Goal: Transaction & Acquisition: Obtain resource

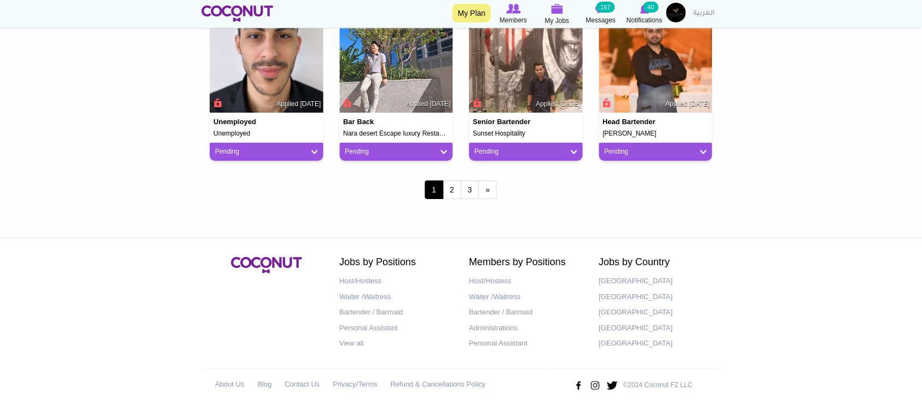
scroll to position [910, 0]
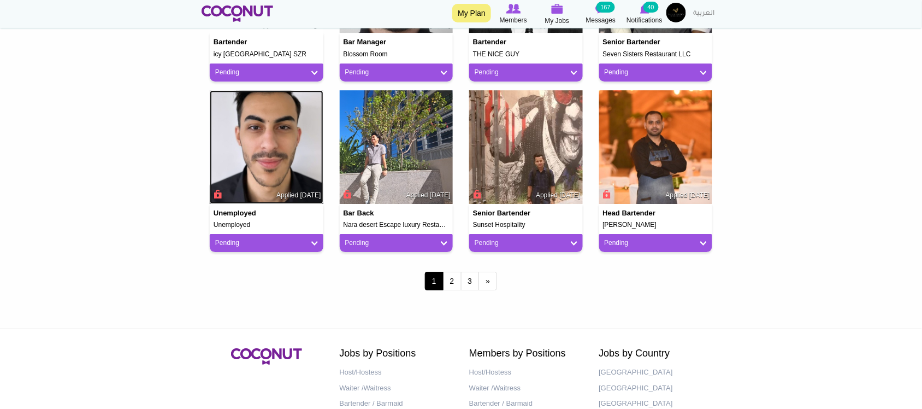
click at [272, 168] on img at bounding box center [267, 147] width 114 height 114
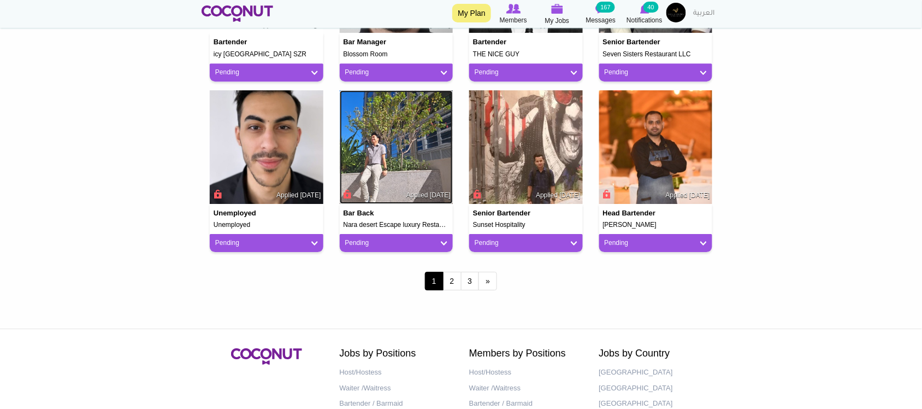
click at [396, 156] on img at bounding box center [397, 147] width 114 height 114
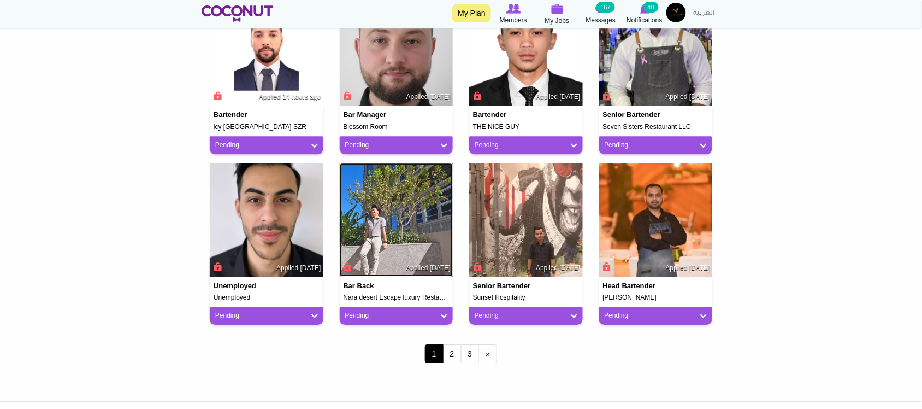
scroll to position [728, 0]
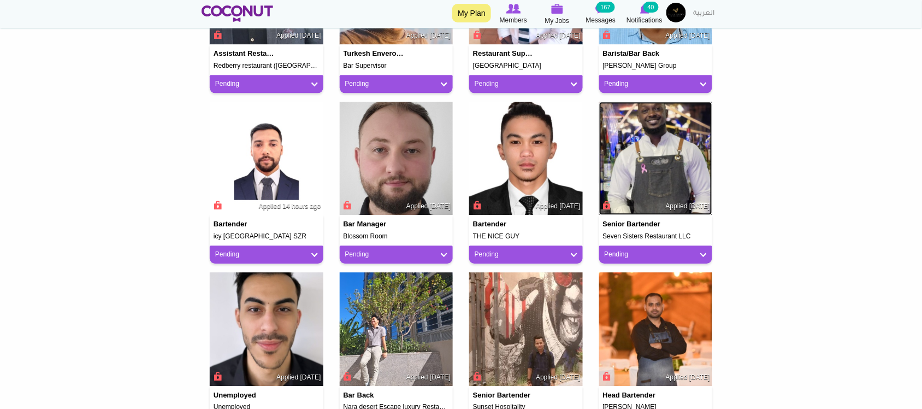
click at [665, 158] on img at bounding box center [656, 159] width 114 height 114
click at [410, 164] on img at bounding box center [397, 159] width 114 height 114
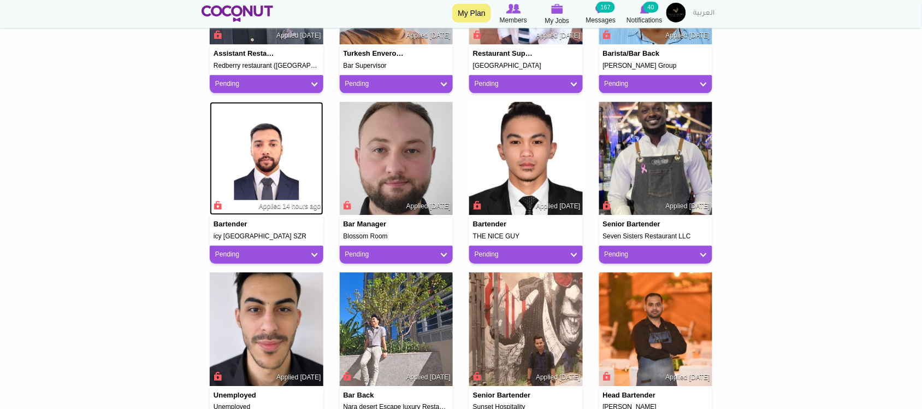
click at [265, 146] on img at bounding box center [267, 159] width 114 height 114
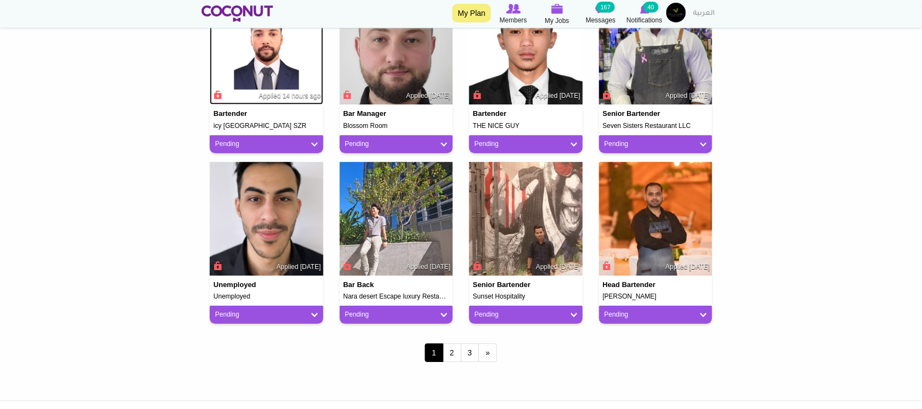
scroll to position [1006, 0]
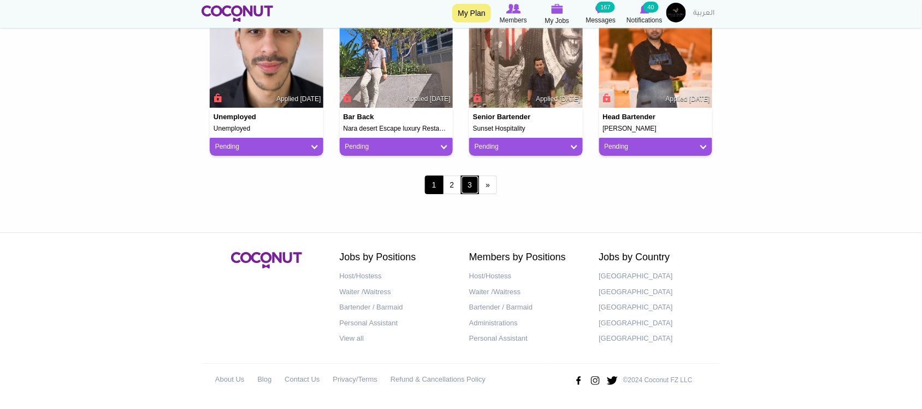
click at [461, 181] on link "3" at bounding box center [470, 184] width 19 height 19
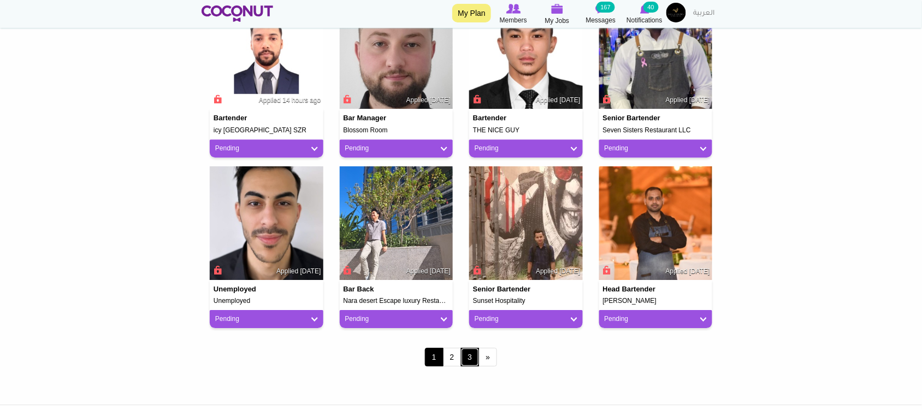
scroll to position [824, 0]
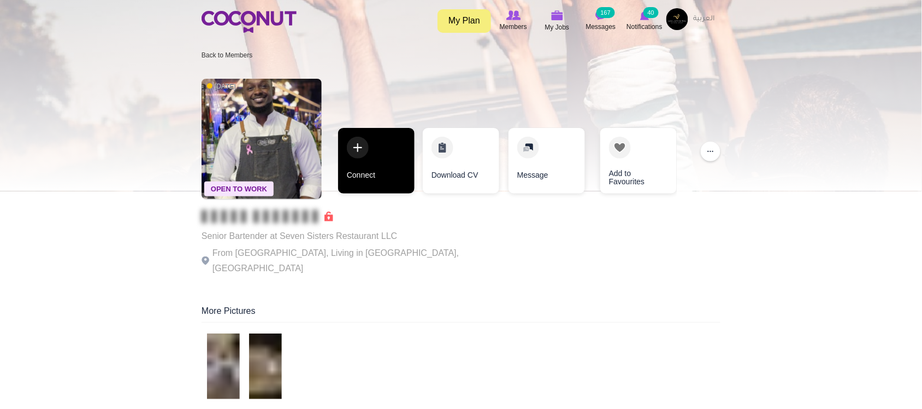
click at [388, 174] on link "Connect" at bounding box center [376, 161] width 76 height 66
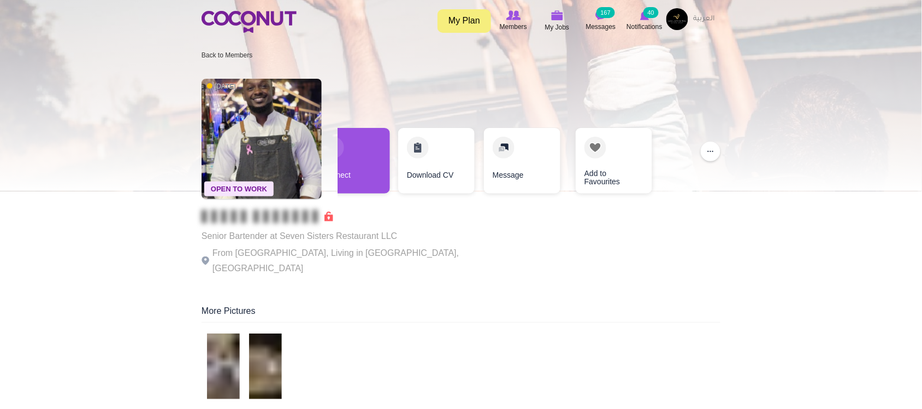
click at [336, 176] on div "Connect Download CV Message Add to Favourites" at bounding box center [508, 166] width 350 height 76
click at [356, 172] on link "Connect" at bounding box center [352, 161] width 76 height 66
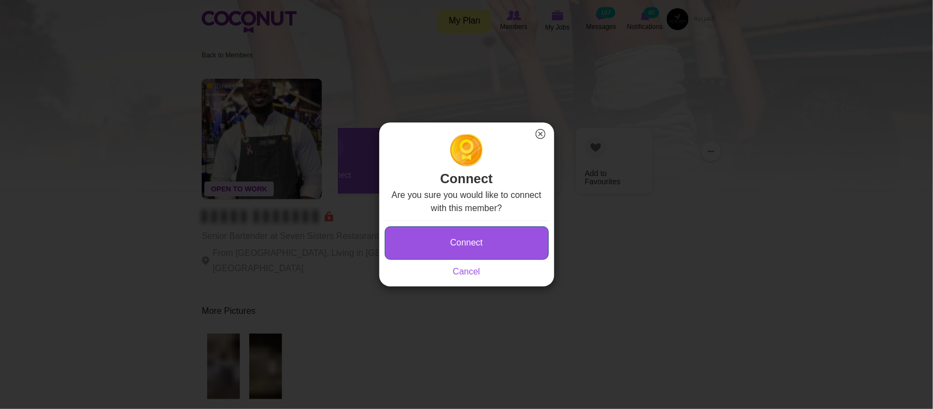
click at [474, 247] on button "Connect" at bounding box center [467, 242] width 164 height 33
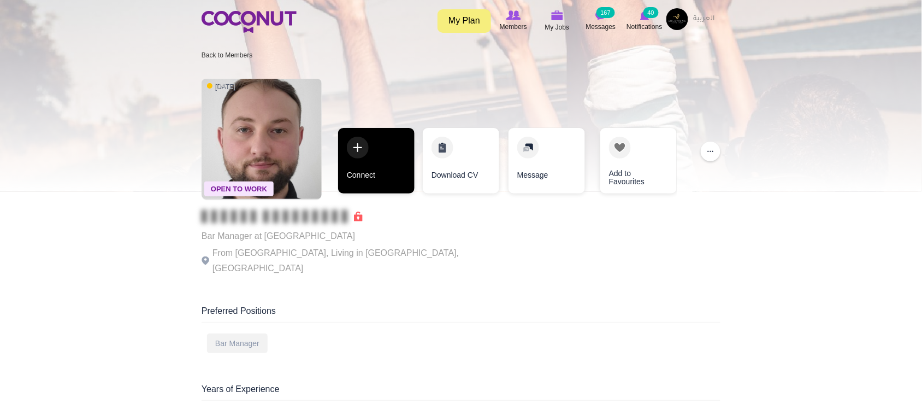
click at [386, 179] on link "Connect" at bounding box center [376, 161] width 76 height 66
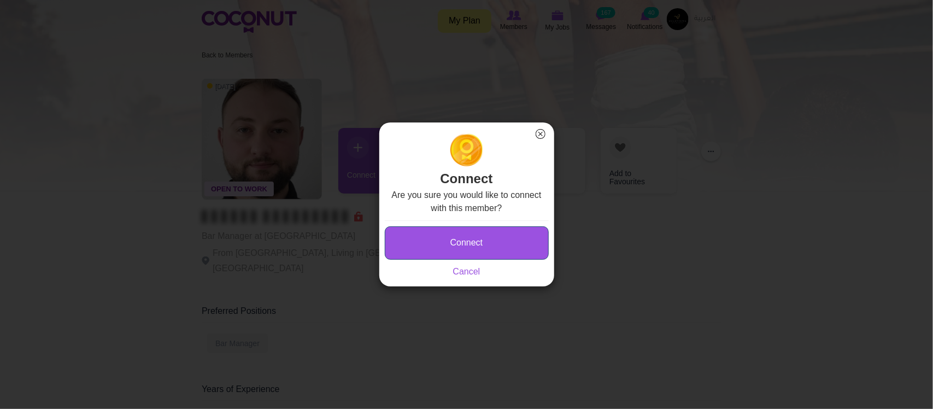
click at [501, 242] on button "Connect" at bounding box center [467, 242] width 164 height 33
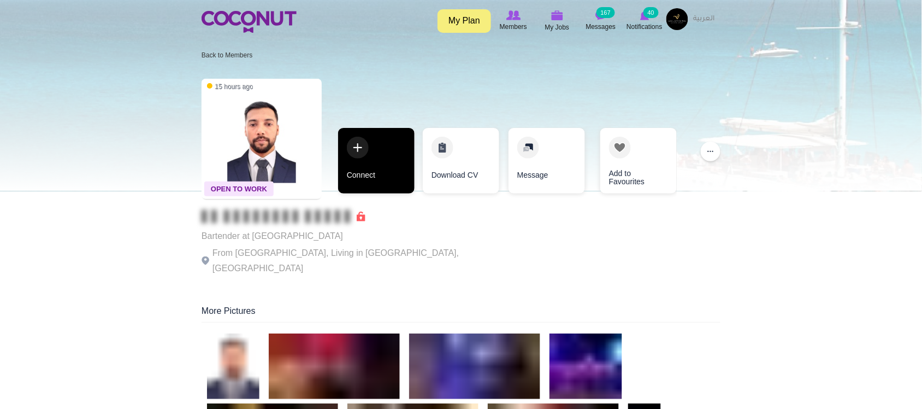
click at [392, 179] on link "Connect" at bounding box center [376, 161] width 76 height 66
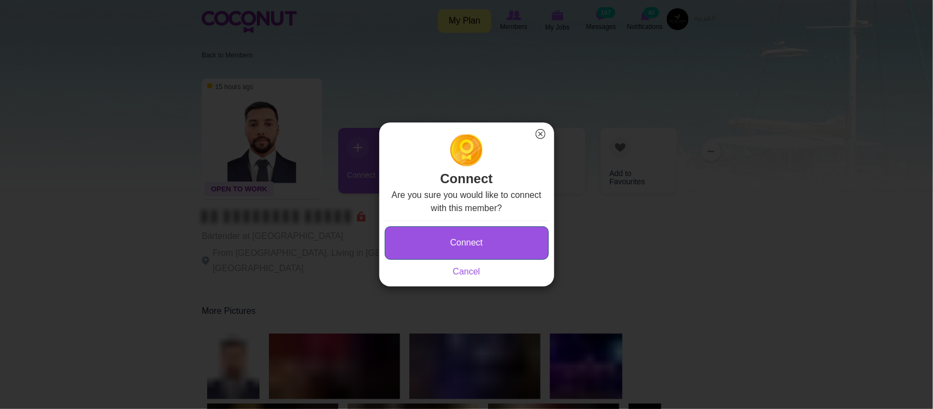
click at [453, 249] on button "Connect" at bounding box center [467, 242] width 164 height 33
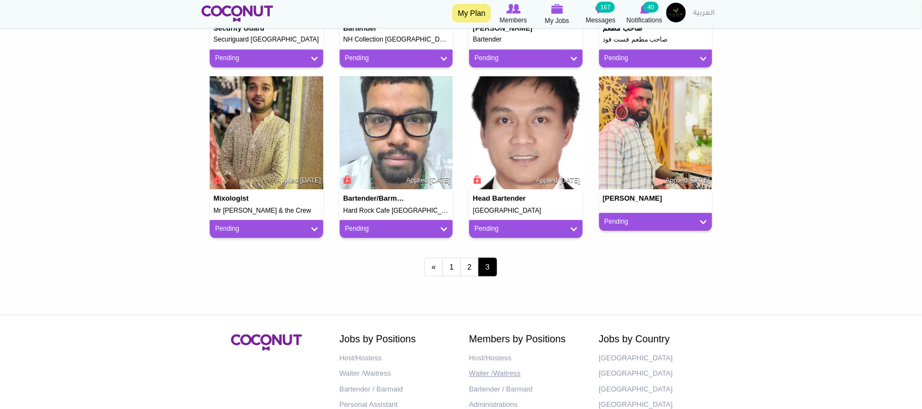
scroll to position [665, 0]
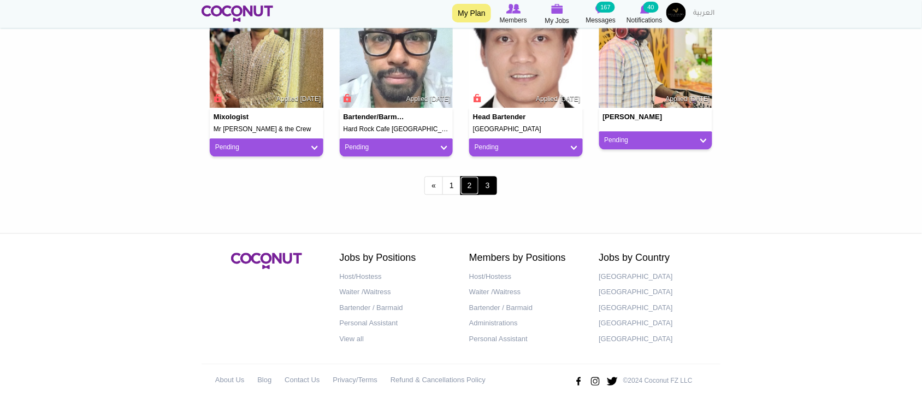
click at [468, 186] on link "2" at bounding box center [470, 185] width 19 height 19
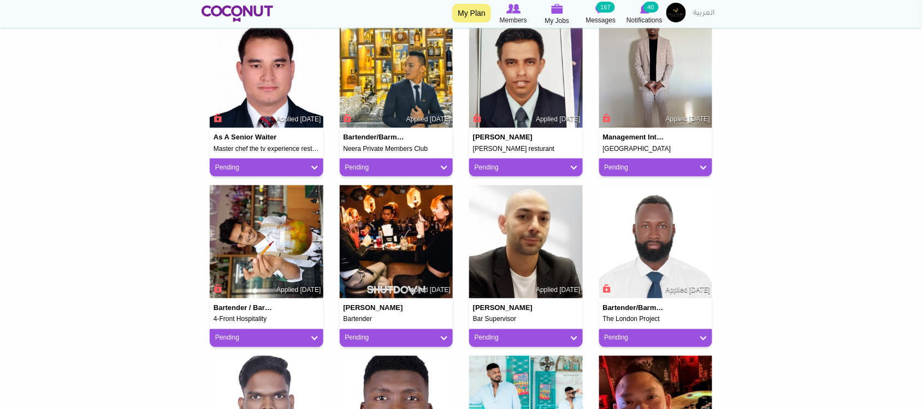
scroll to position [273, 0]
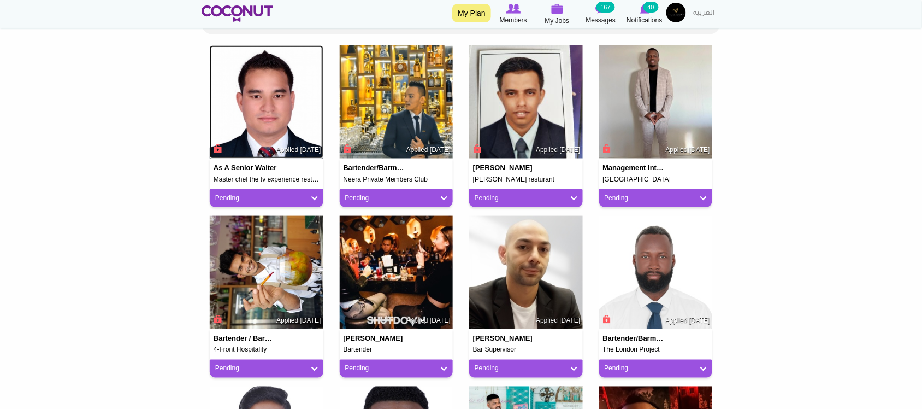
click at [268, 114] on img at bounding box center [267, 102] width 114 height 114
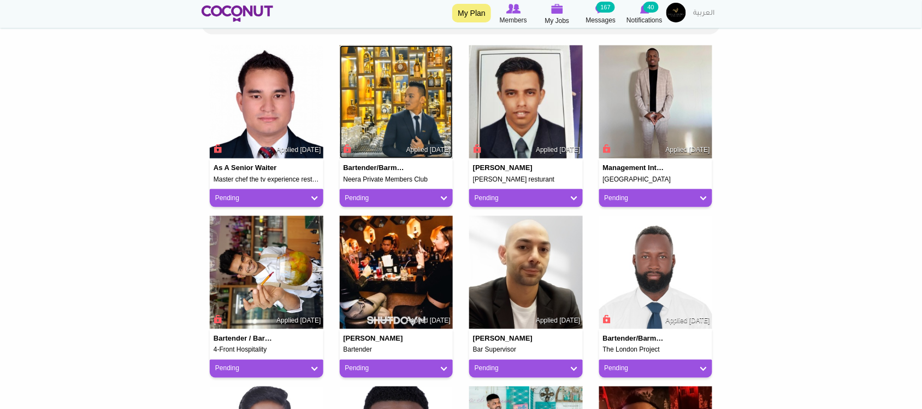
click at [380, 113] on img at bounding box center [397, 102] width 114 height 114
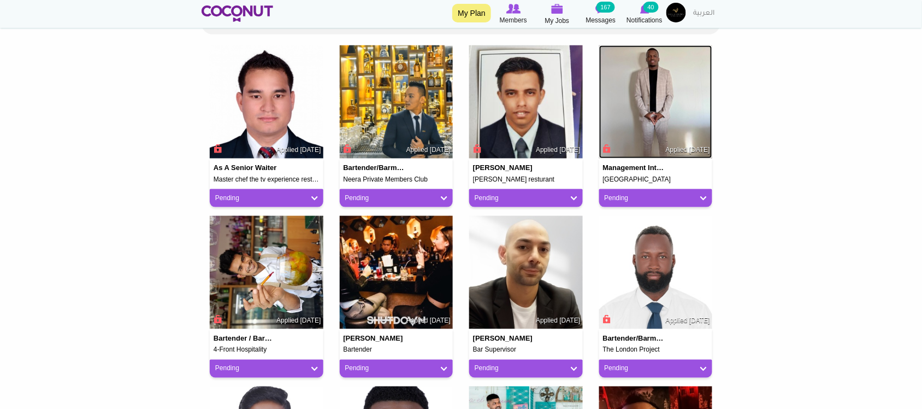
click at [669, 103] on img at bounding box center [656, 102] width 114 height 114
click at [258, 283] on img at bounding box center [267, 273] width 114 height 114
drag, startPoint x: 427, startPoint y: 261, endPoint x: 514, endPoint y: 280, distance: 88.9
click at [426, 261] on img at bounding box center [397, 273] width 114 height 114
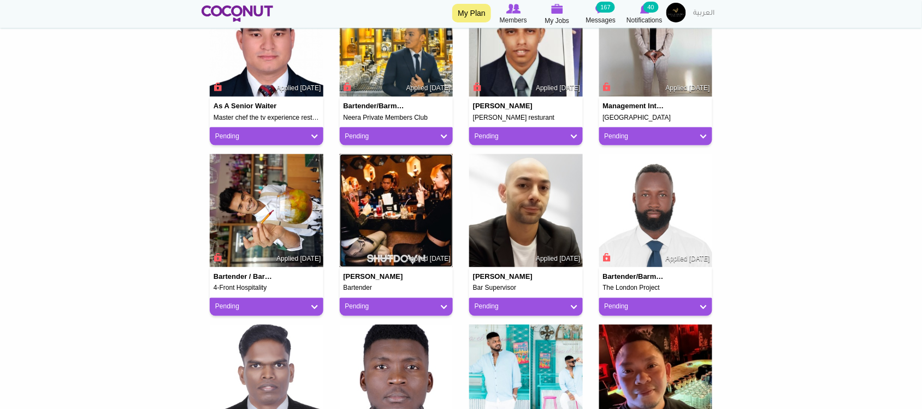
scroll to position [364, 0]
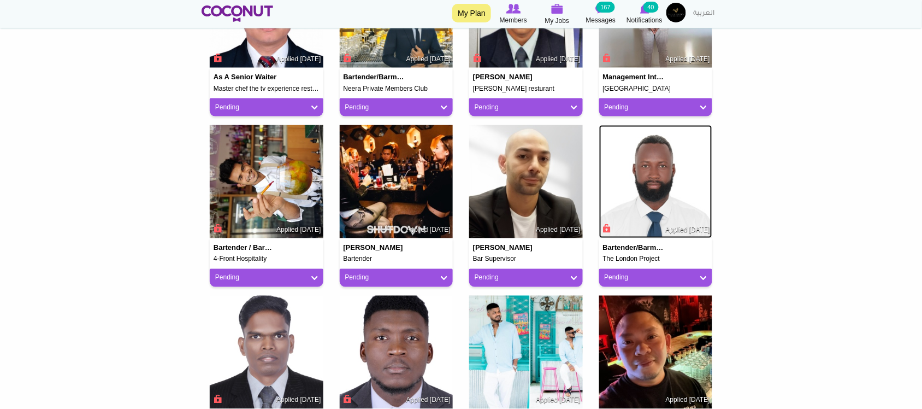
click at [629, 190] on img at bounding box center [656, 182] width 114 height 114
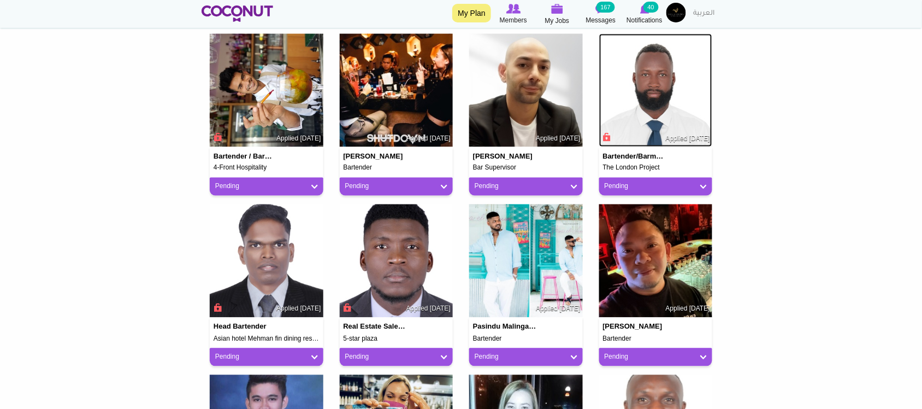
scroll to position [637, 0]
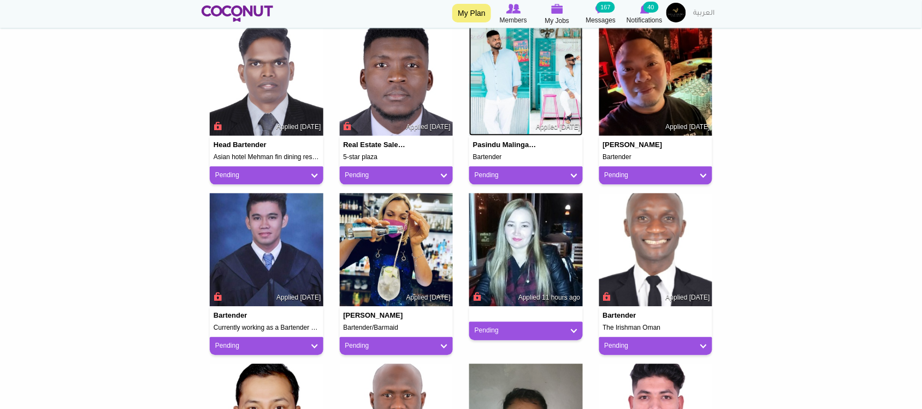
click at [544, 54] on img at bounding box center [526, 79] width 114 height 114
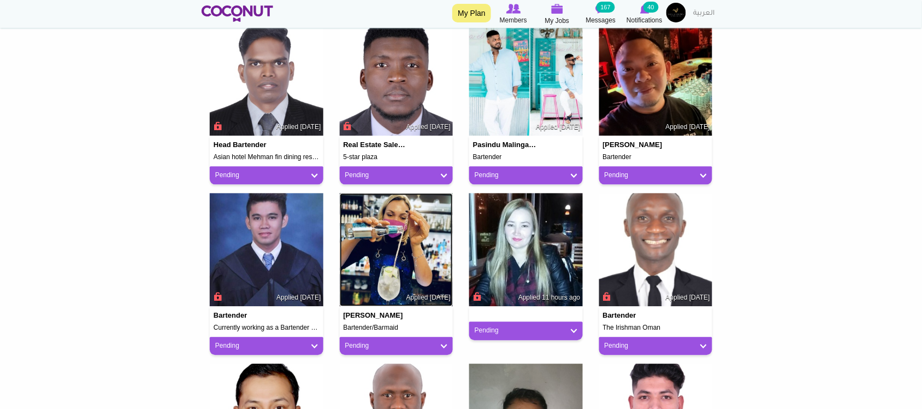
click at [414, 269] on img at bounding box center [397, 250] width 114 height 114
click at [524, 277] on img at bounding box center [526, 250] width 114 height 114
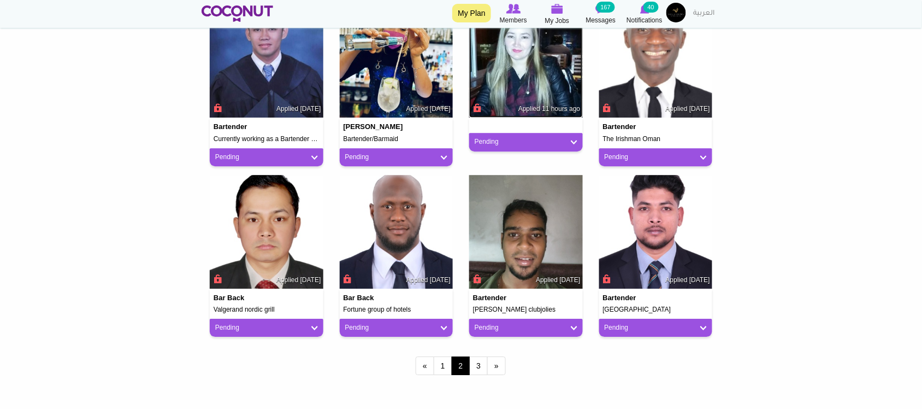
scroll to position [910, 0]
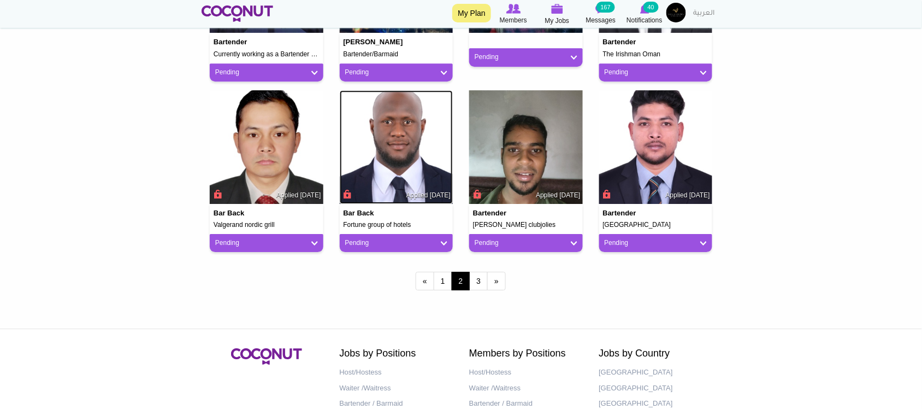
click at [394, 162] on img at bounding box center [397, 147] width 114 height 114
click at [477, 280] on link "3" at bounding box center [478, 281] width 19 height 19
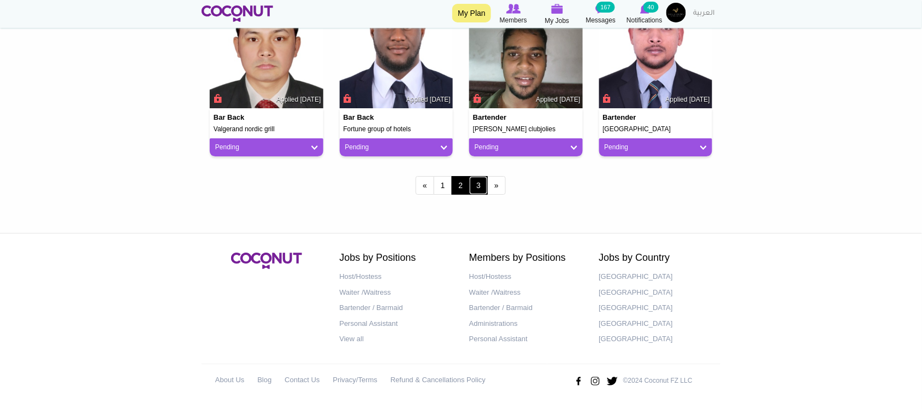
scroll to position [1006, 0]
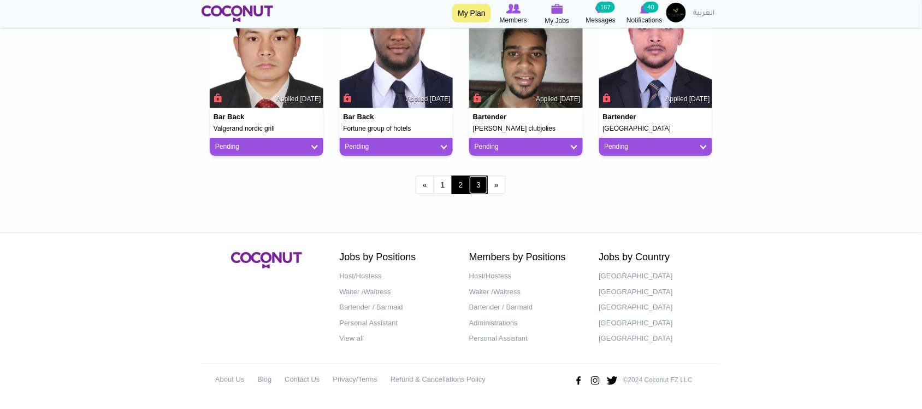
click at [482, 180] on link "3" at bounding box center [478, 184] width 19 height 19
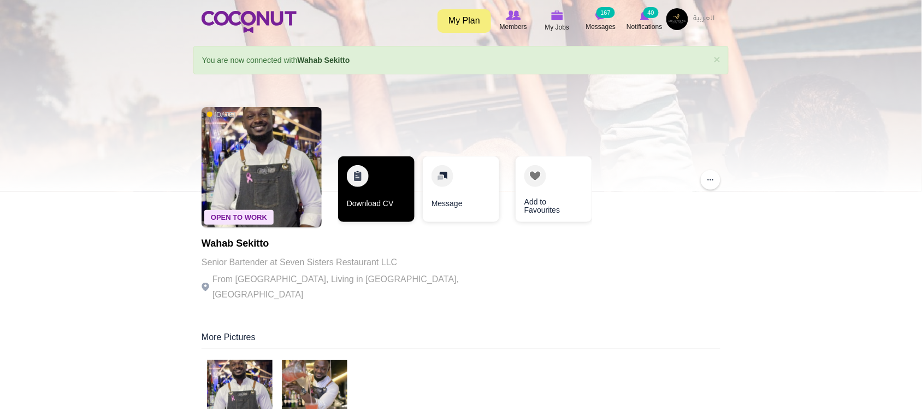
click at [402, 195] on link "Download CV" at bounding box center [376, 189] width 76 height 66
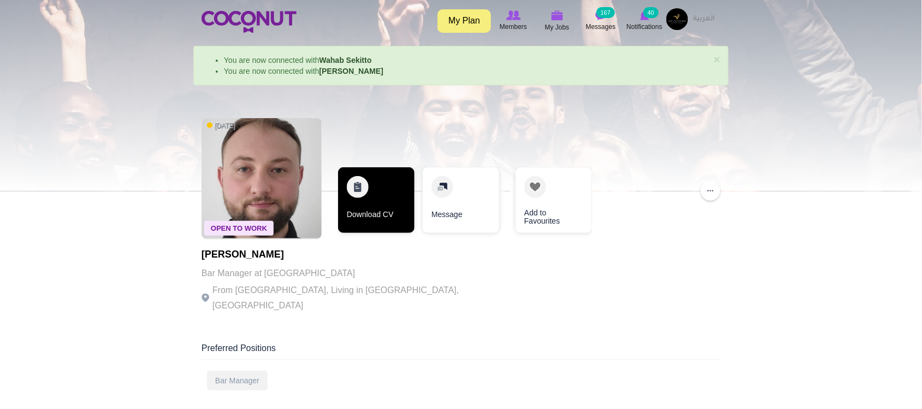
click at [393, 195] on link "Download CV" at bounding box center [376, 200] width 76 height 66
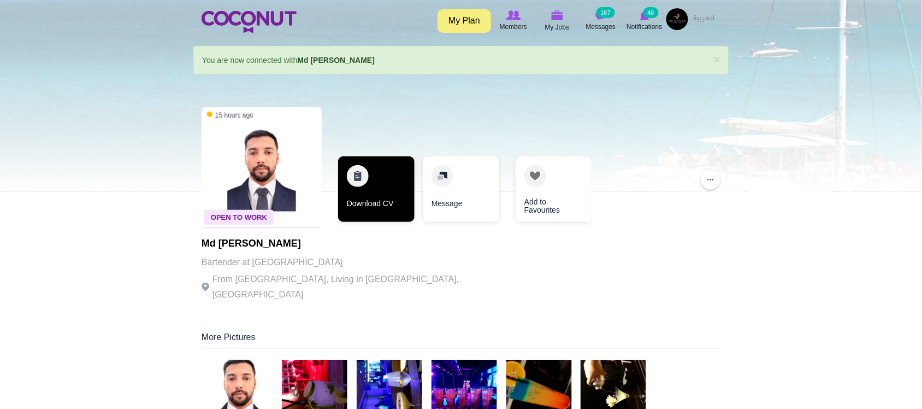
drag, startPoint x: 410, startPoint y: 253, endPoint x: 403, endPoint y: 207, distance: 46.9
click at [413, 252] on div "Md Mozammel Haque Bartender at icy Fairmont hotel SZR From Bangladesh, Living i…" at bounding box center [352, 270] width 300 height 64
click at [402, 206] on link "Download CV" at bounding box center [376, 189] width 76 height 66
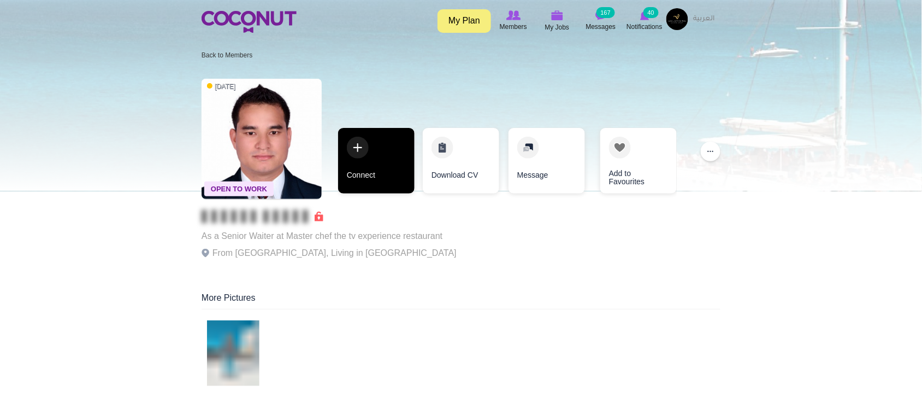
click at [362, 181] on link "Connect" at bounding box center [376, 161] width 76 height 66
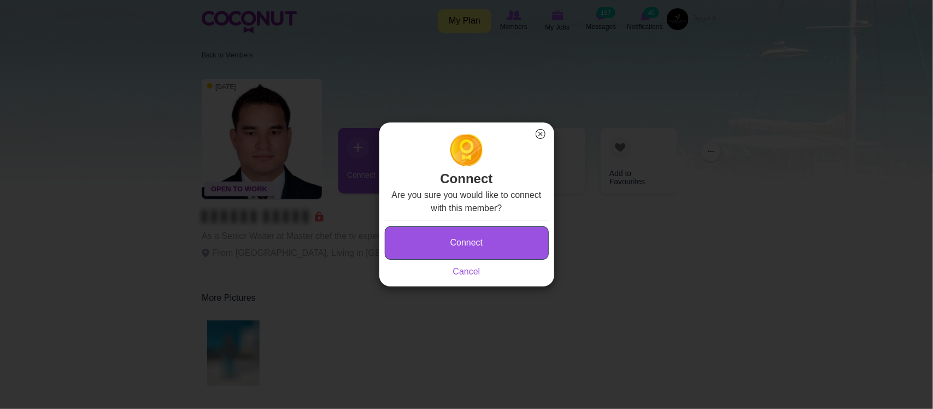
click at [411, 235] on button "Connect" at bounding box center [467, 242] width 164 height 33
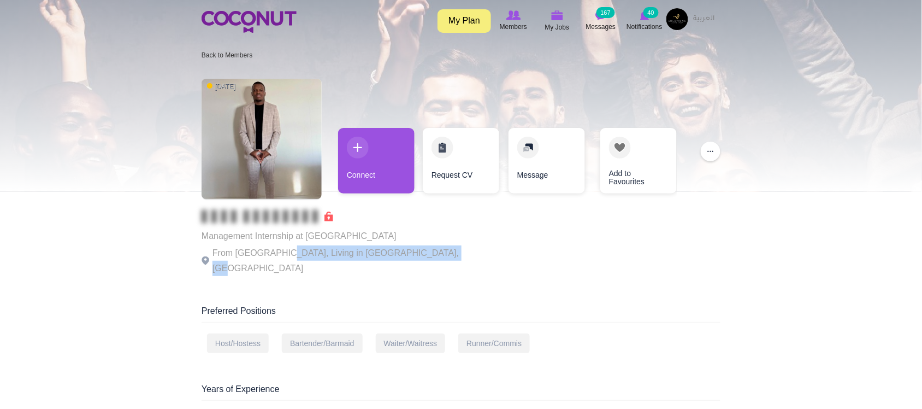
drag, startPoint x: 295, startPoint y: 251, endPoint x: 454, endPoint y: 253, distance: 159.0
click at [454, 253] on div "[DATE] Management Internship at [GEOGRAPHIC_DATA] From [GEOGRAPHIC_DATA], Livin…" at bounding box center [461, 178] width 519 height 210
click at [454, 253] on div "2 days ago Management Internship at Cape Grace Hotel From South Africa, Living …" at bounding box center [461, 178] width 519 height 210
click at [353, 239] on p "Management Internship at Cape Grace Hotel" at bounding box center [352, 235] width 300 height 15
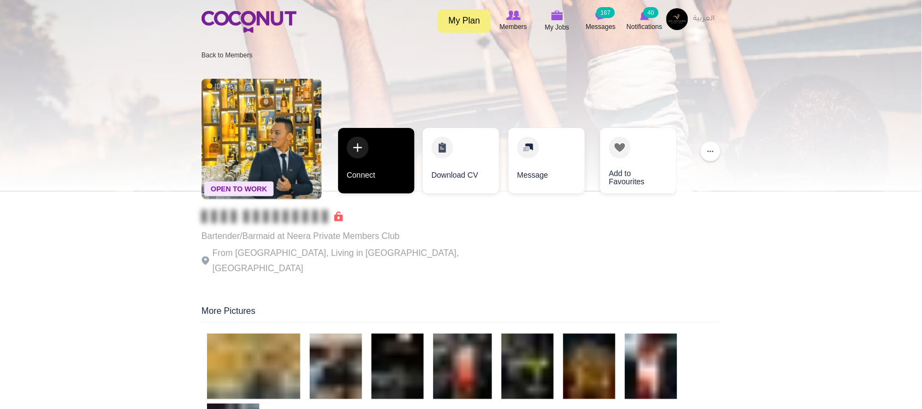
click at [378, 178] on link "Connect" at bounding box center [376, 161] width 76 height 66
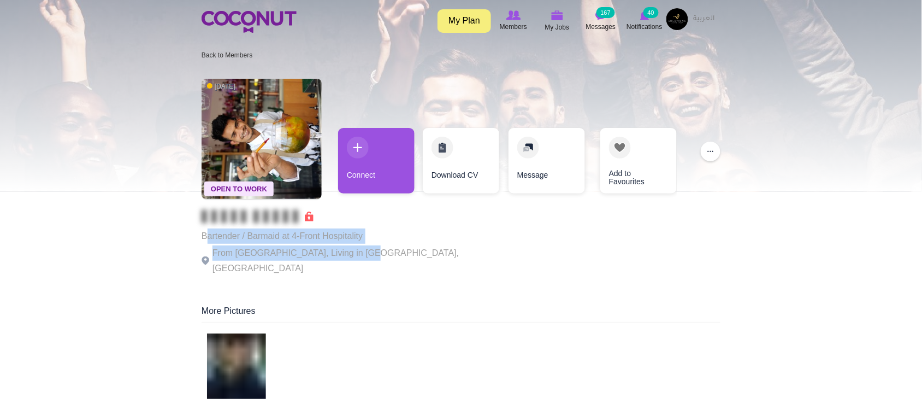
drag, startPoint x: 205, startPoint y: 239, endPoint x: 355, endPoint y: 249, distance: 150.5
click at [355, 249] on div "Bartender / Barmaid at 4-Front Hospitality From [GEOGRAPHIC_DATA], Living in [G…" at bounding box center [352, 243] width 300 height 66
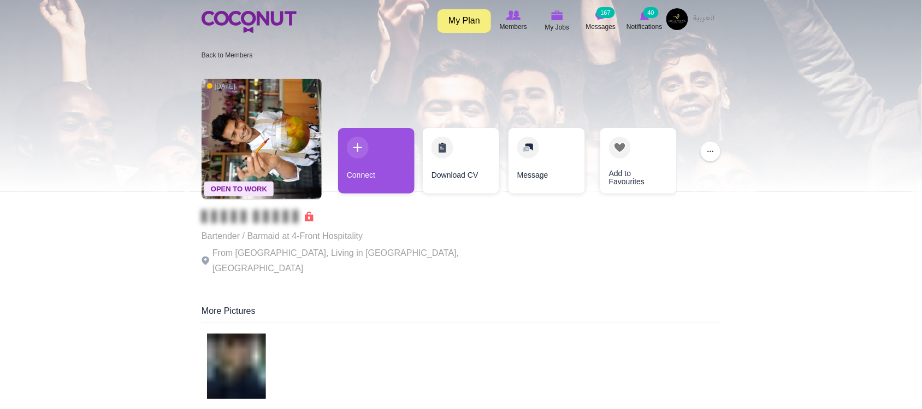
click at [362, 249] on p "From India, Living in Dubai, United Arab Emirates" at bounding box center [352, 260] width 300 height 31
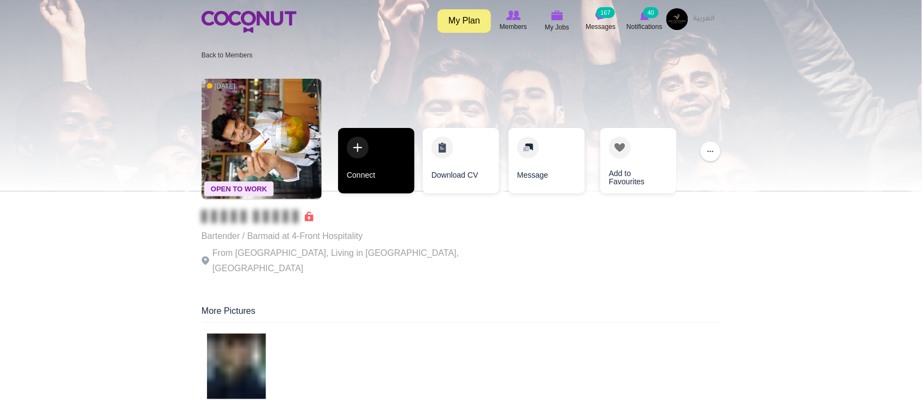
click at [362, 183] on link "Connect" at bounding box center [376, 161] width 76 height 66
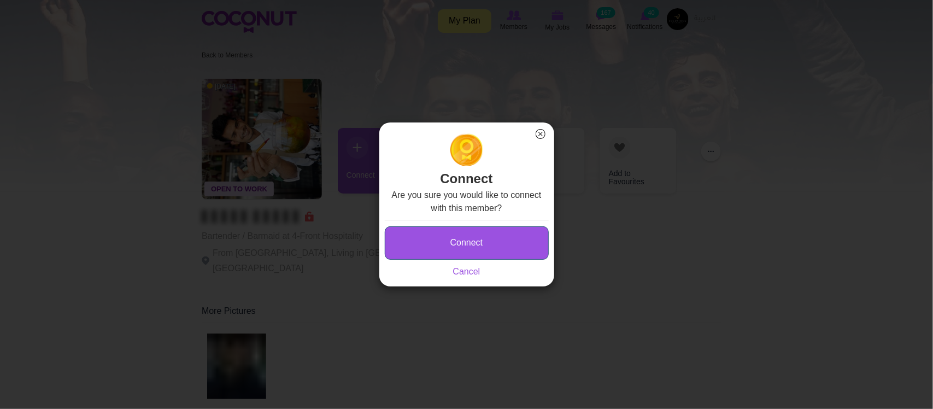
click at [480, 235] on button "Connect" at bounding box center [467, 242] width 164 height 33
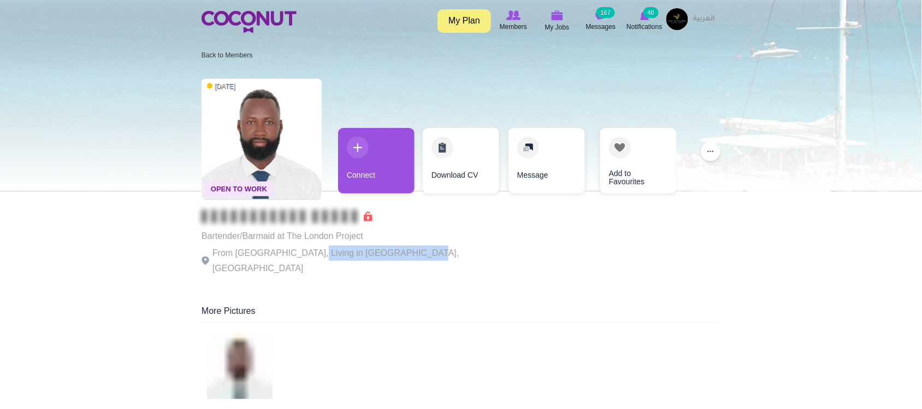
drag, startPoint x: 318, startPoint y: 257, endPoint x: 425, endPoint y: 257, distance: 106.5
click at [426, 257] on div "Open To Work 1 week ago Bartender/Barmaid at The London Project From Ghana, Liv…" at bounding box center [461, 178] width 519 height 210
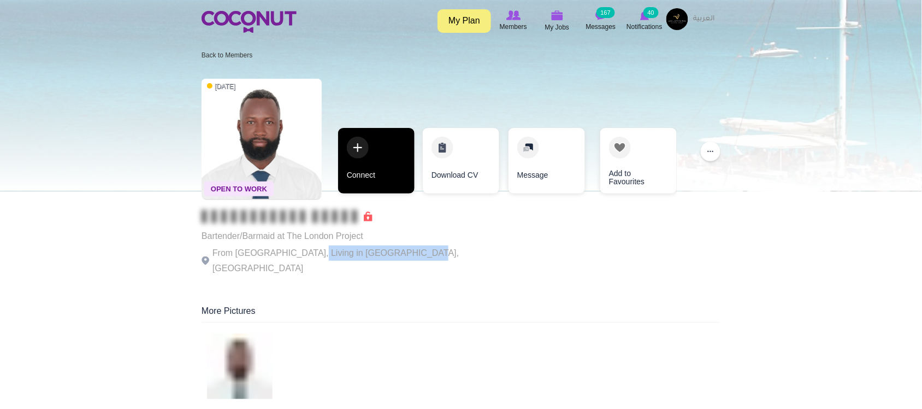
click at [410, 185] on link "Connect" at bounding box center [376, 161] width 76 height 66
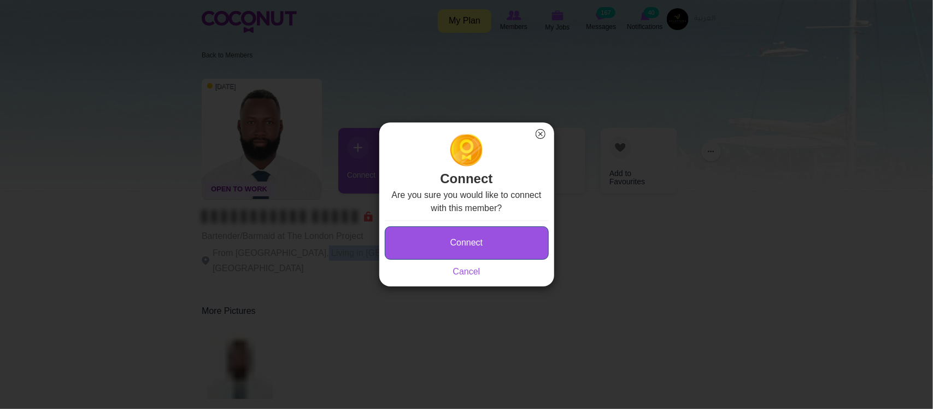
click at [473, 239] on button "Connect" at bounding box center [467, 242] width 164 height 33
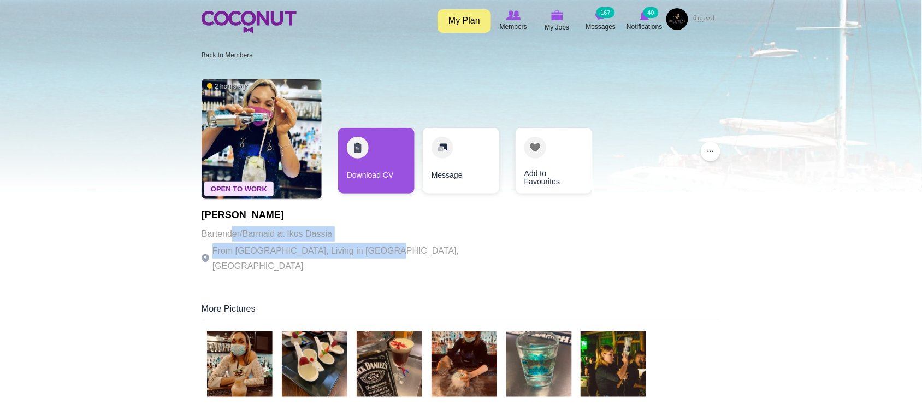
drag, startPoint x: 233, startPoint y: 231, endPoint x: 400, endPoint y: 251, distance: 168.5
click at [400, 251] on div "Open To Work 2 hours ago Zsófia Varga Bartender/Barmaid at Ikos Dassia From Hun…" at bounding box center [461, 177] width 519 height 208
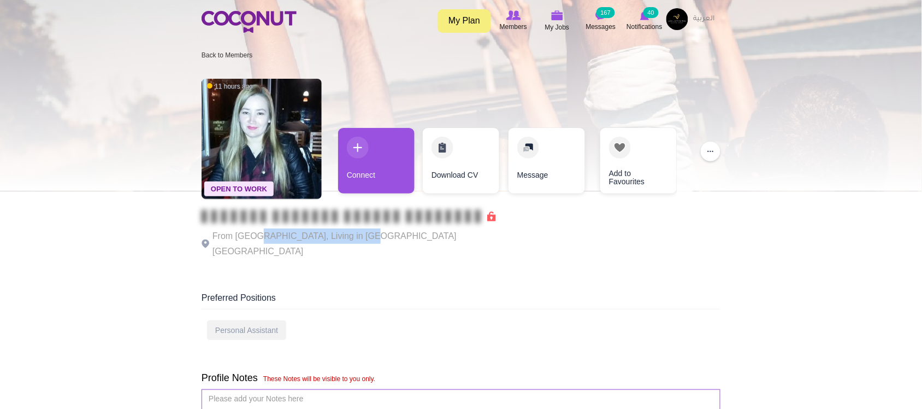
drag, startPoint x: 279, startPoint y: 241, endPoint x: 375, endPoint y: 241, distance: 95.6
click at [375, 241] on p "From Bolivia, Living in Iquique Chile" at bounding box center [352, 243] width 300 height 31
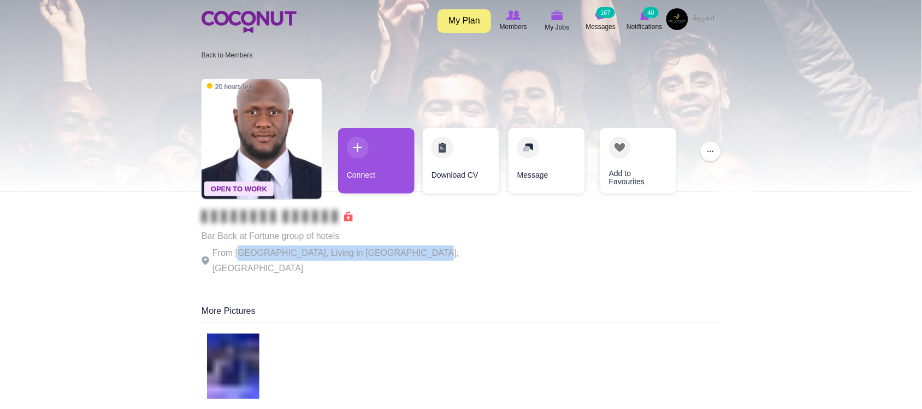
drag, startPoint x: 242, startPoint y: 247, endPoint x: 456, endPoint y: 250, distance: 214.2
click at [456, 250] on div "Open To Work 20 hours ago Bar Back at Fortune group of hotels From Gambia, Livi…" at bounding box center [461, 178] width 519 height 210
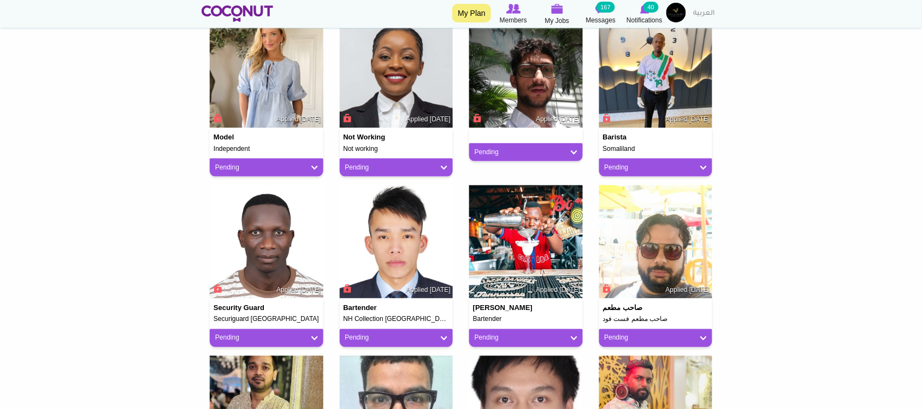
scroll to position [273, 0]
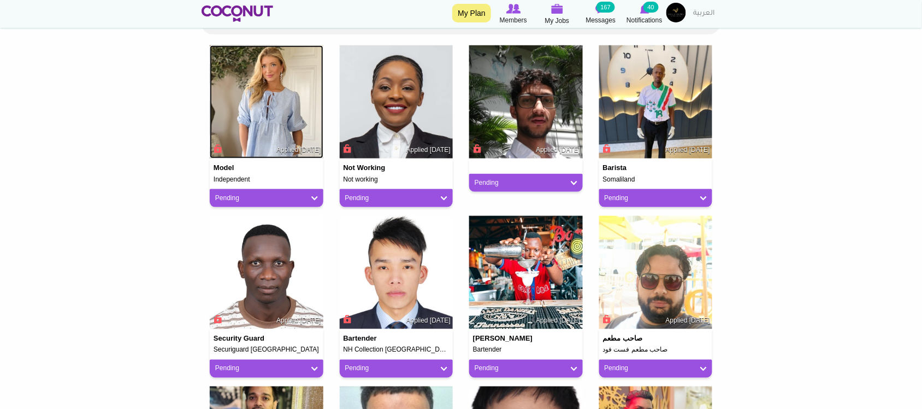
click at [277, 107] on img at bounding box center [267, 102] width 114 height 114
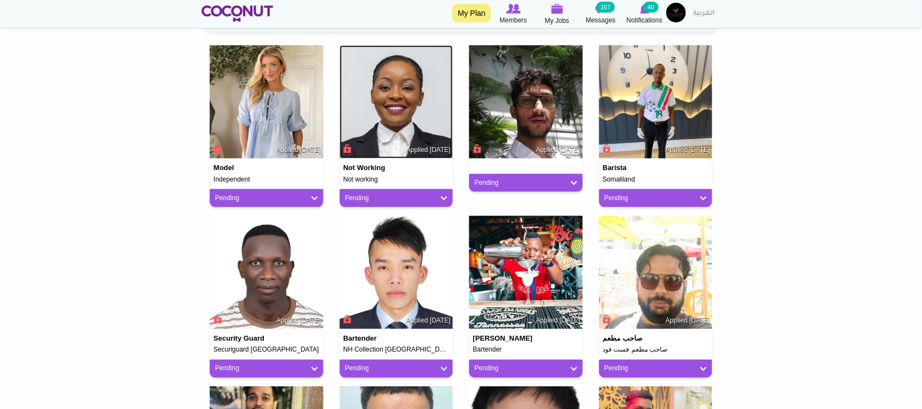
click at [375, 126] on img at bounding box center [397, 102] width 114 height 114
click at [529, 122] on img at bounding box center [526, 102] width 114 height 114
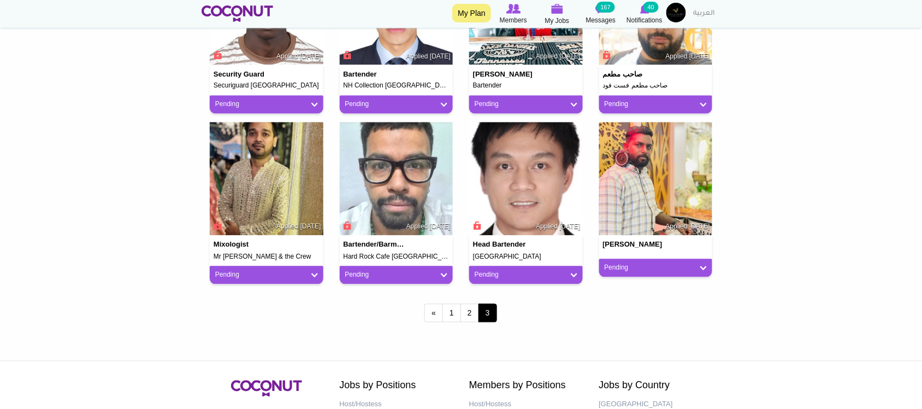
scroll to position [546, 0]
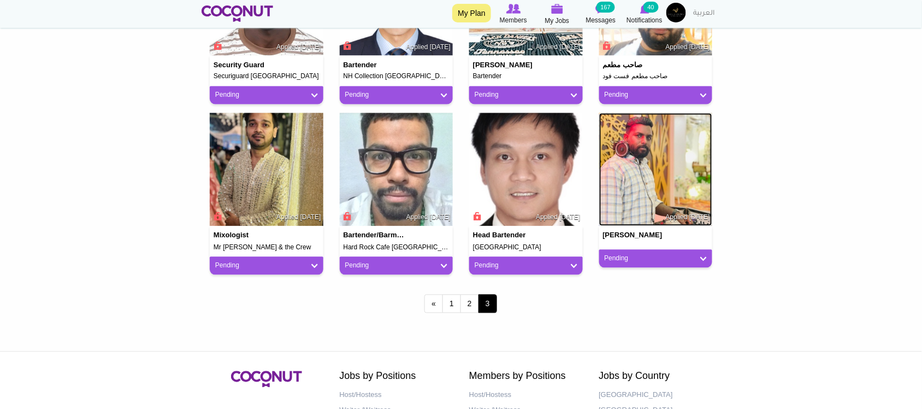
click at [685, 183] on img at bounding box center [656, 170] width 114 height 114
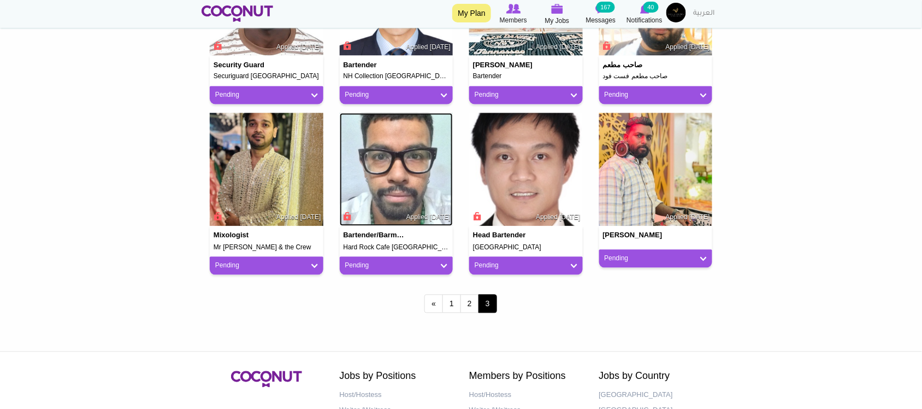
click at [403, 178] on img at bounding box center [397, 170] width 114 height 114
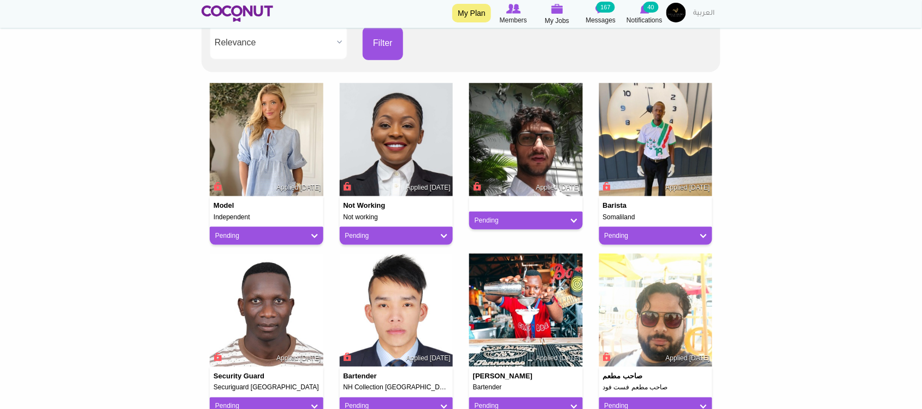
scroll to position [0, 0]
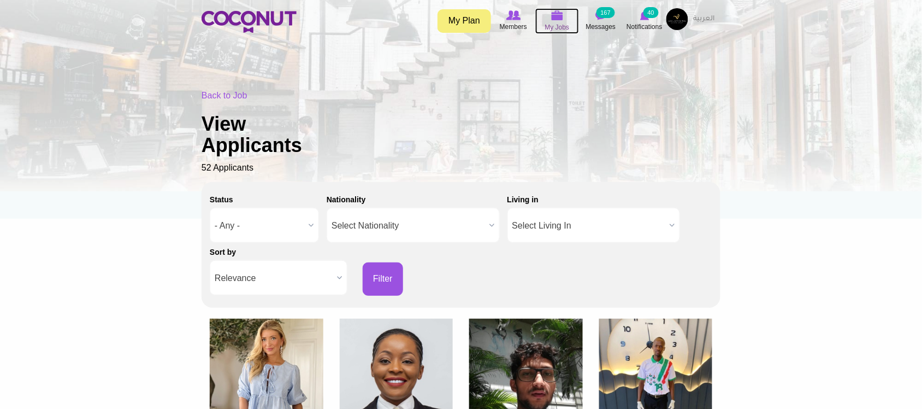
click at [554, 23] on span "My Jobs" at bounding box center [557, 27] width 25 height 11
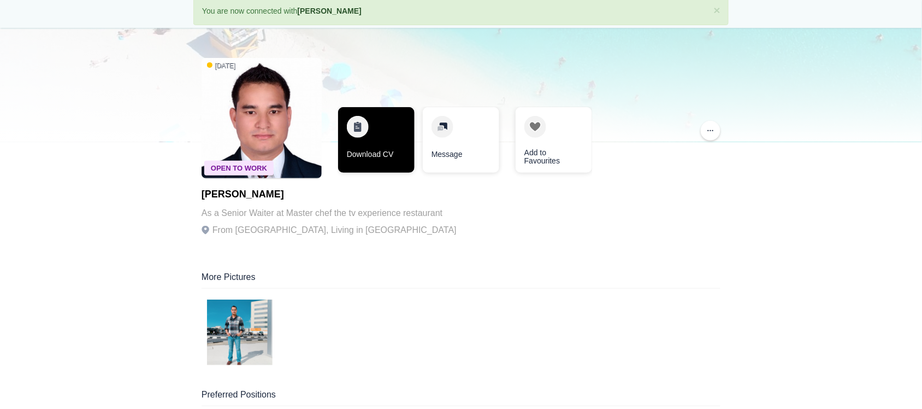
scroll to position [91, 0]
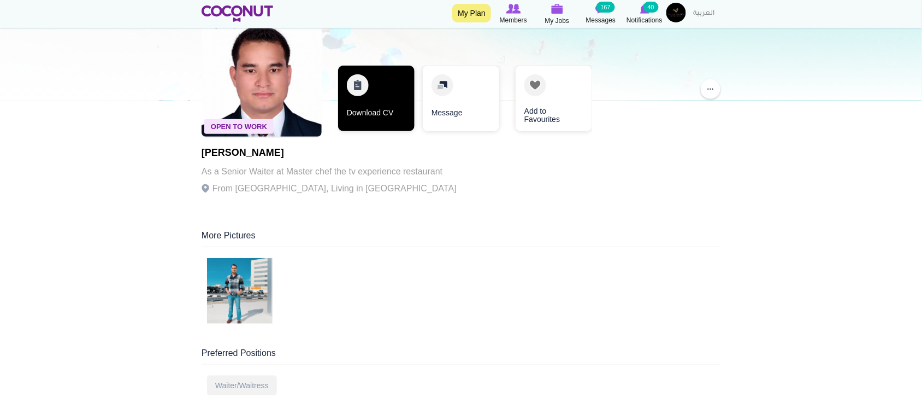
click at [375, 123] on link "Download CV" at bounding box center [376, 99] width 76 height 66
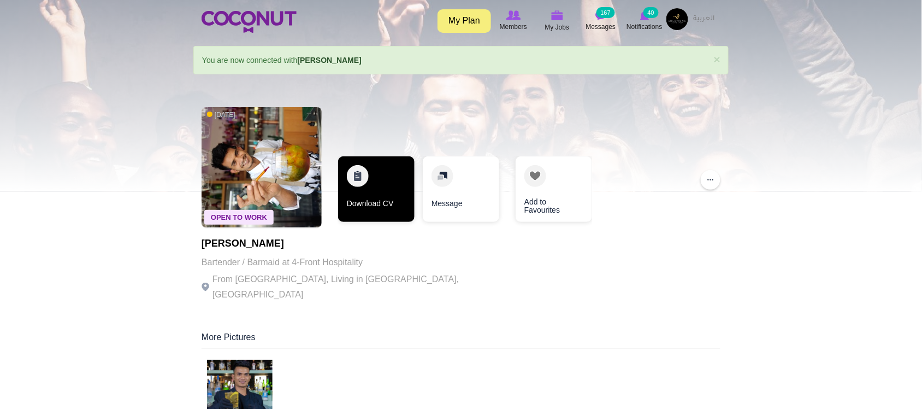
click at [380, 186] on link "Download CV" at bounding box center [376, 189] width 76 height 66
click at [393, 183] on link "Download CV" at bounding box center [376, 189] width 76 height 66
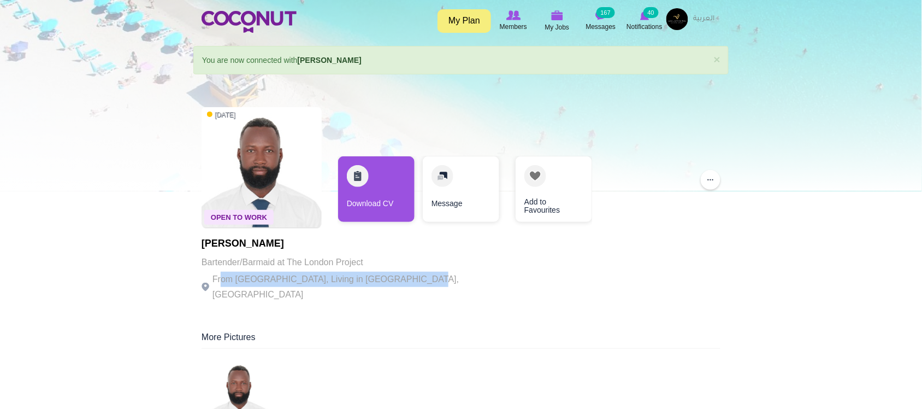
drag, startPoint x: 220, startPoint y: 276, endPoint x: 423, endPoint y: 280, distance: 203.2
click at [420, 280] on div "Open To Work 1 week ago Christopher Hallo Bartender/Barmaid at The London Proje…" at bounding box center [461, 206] width 519 height 208
drag, startPoint x: 426, startPoint y: 279, endPoint x: 455, endPoint y: 257, distance: 36.6
click at [428, 279] on div "Open To Work 1 week ago Christopher Hallo Bartender/Barmaid at The London Proje…" at bounding box center [461, 206] width 519 height 208
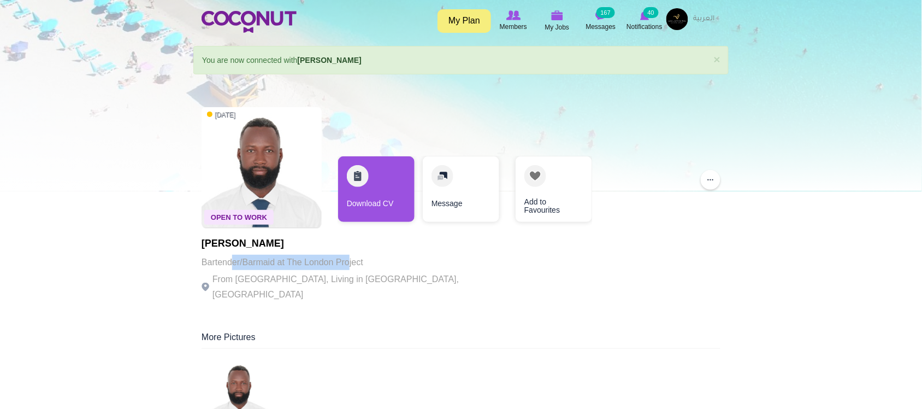
drag, startPoint x: 247, startPoint y: 260, endPoint x: 350, endPoint y: 261, distance: 102.7
click at [350, 261] on p "Bartender/Barmaid at The London Project" at bounding box center [352, 262] width 300 height 15
click at [316, 269] on p "Bartender/Barmaid at The London Project" at bounding box center [352, 262] width 300 height 15
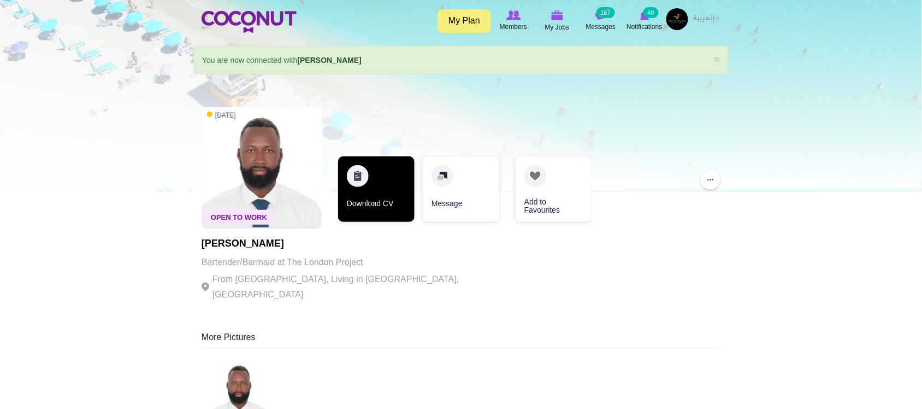
click at [370, 211] on link "Download CV" at bounding box center [376, 189] width 76 height 66
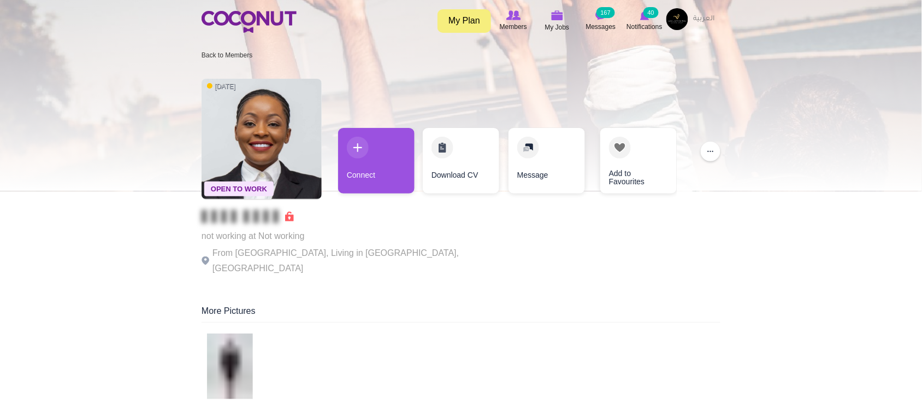
click at [405, 239] on p "not working at Not working" at bounding box center [352, 235] width 300 height 15
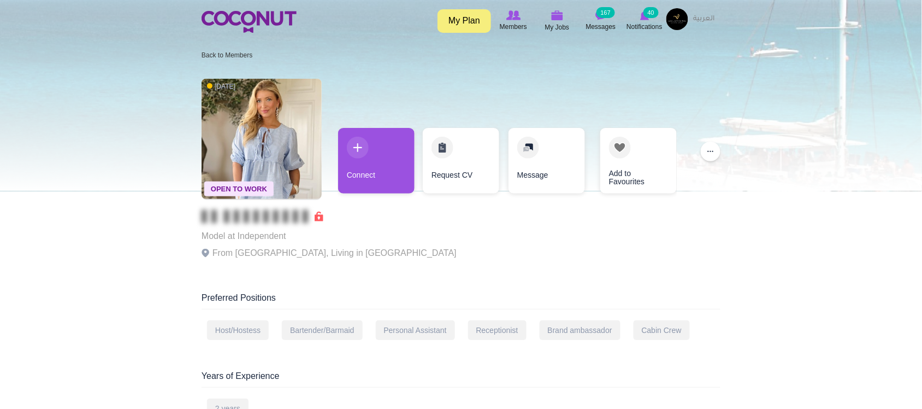
click at [381, 246] on div "Open To Work [DATE] Model at Independent From [GEOGRAPHIC_DATA], Living in [GEO…" at bounding box center [461, 171] width 519 height 197
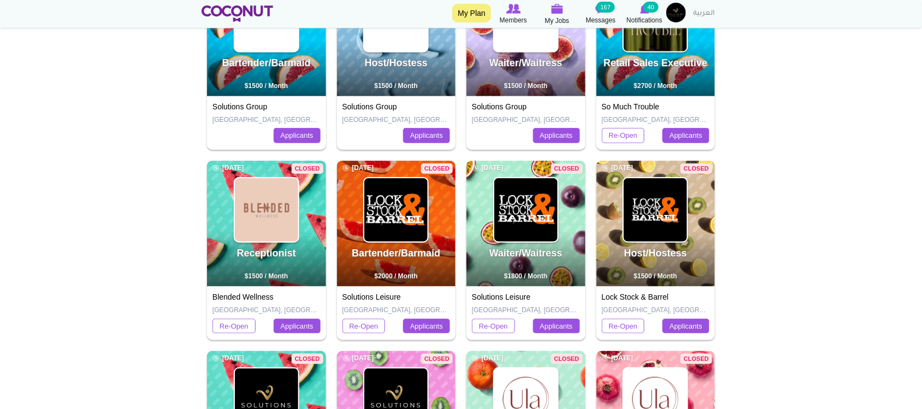
scroll to position [182, 0]
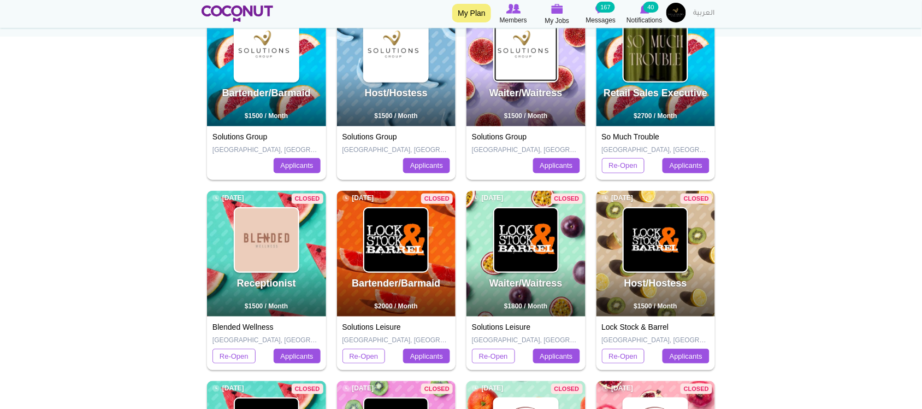
drag, startPoint x: 526, startPoint y: 71, endPoint x: 523, endPoint y: 77, distance: 6.4
click at [525, 72] on img at bounding box center [525, 49] width 63 height 63
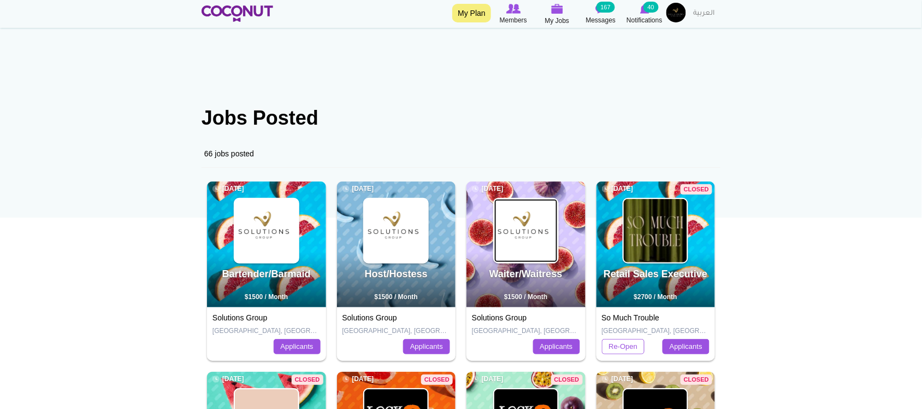
scroll to position [0, 0]
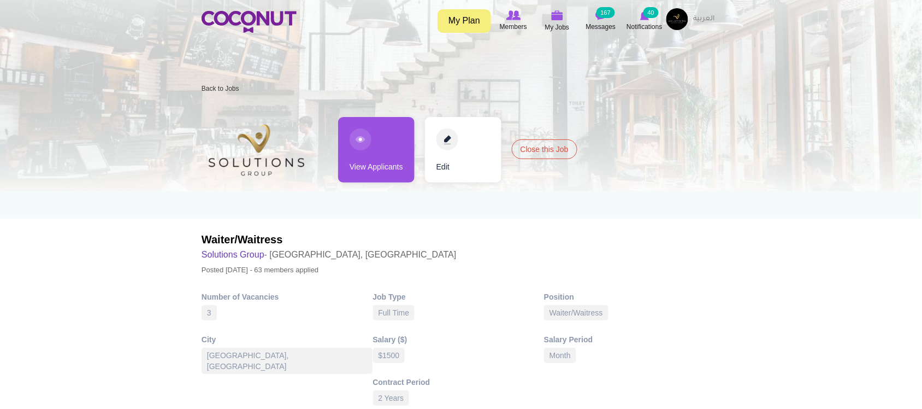
click at [393, 156] on link "View Applicants" at bounding box center [376, 150] width 76 height 66
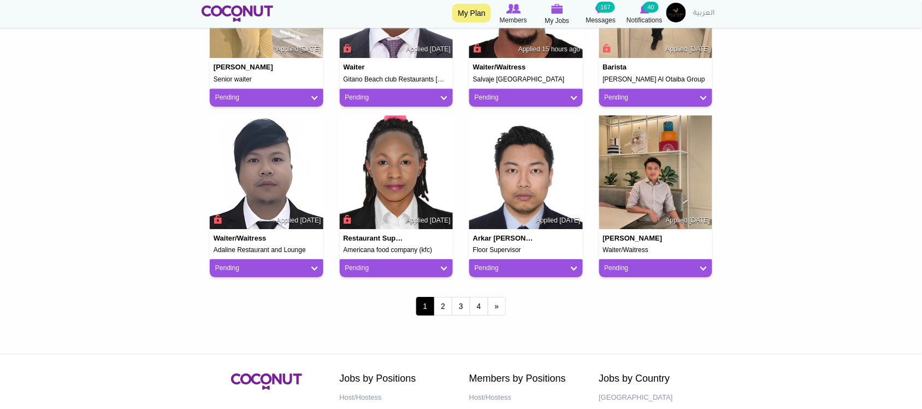
scroll to position [916, 0]
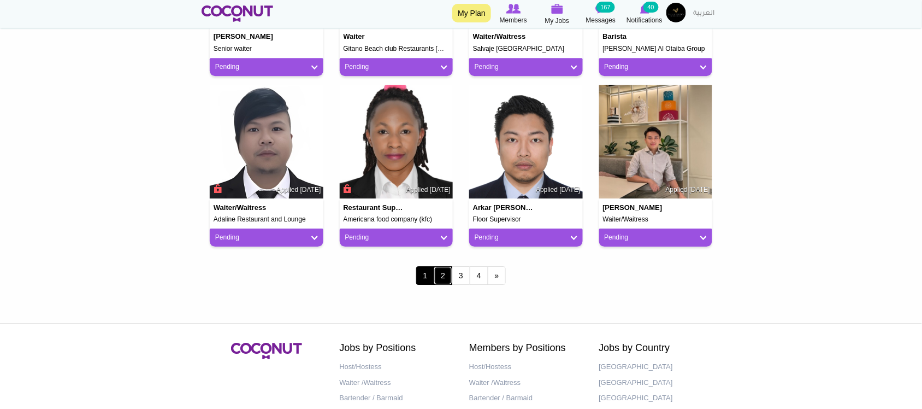
click at [441, 272] on link "2" at bounding box center [443, 275] width 19 height 19
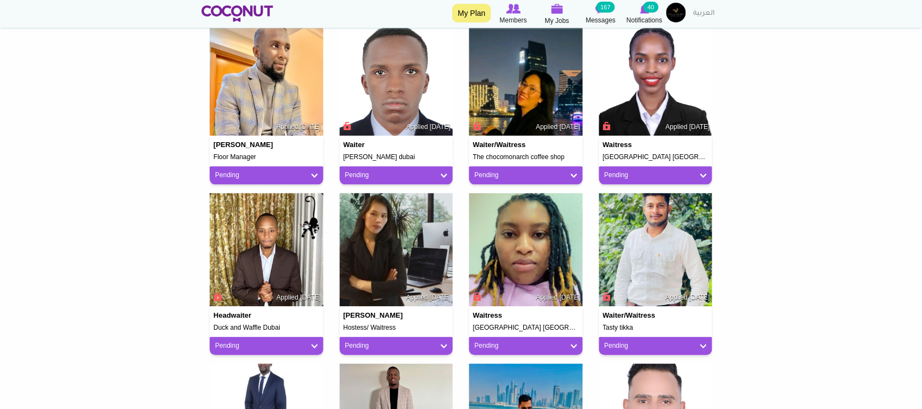
scroll to position [1006, 0]
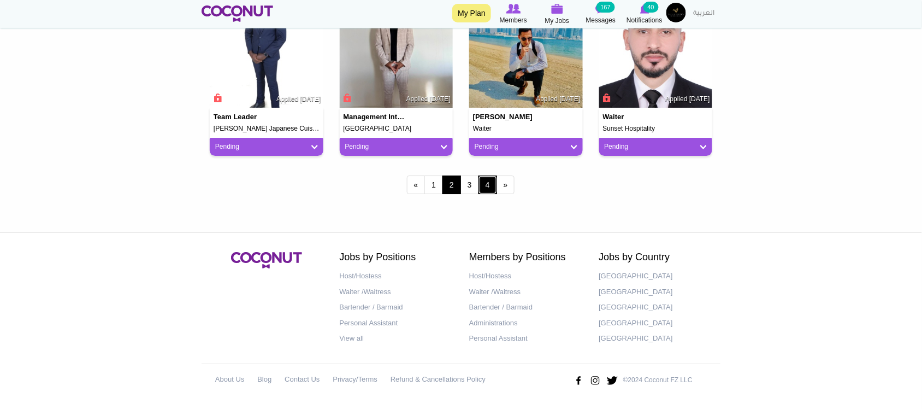
click at [493, 184] on link "4" at bounding box center [488, 184] width 19 height 19
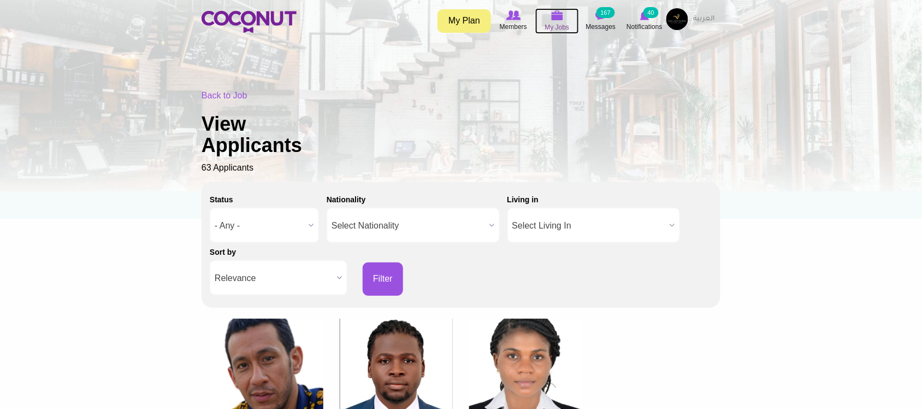
click at [563, 17] on img at bounding box center [557, 15] width 12 height 10
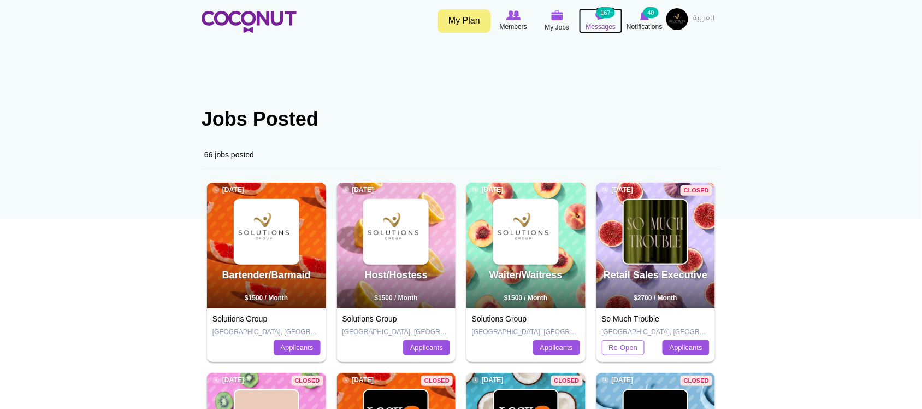
click at [596, 23] on span "Messages" at bounding box center [601, 26] width 30 height 11
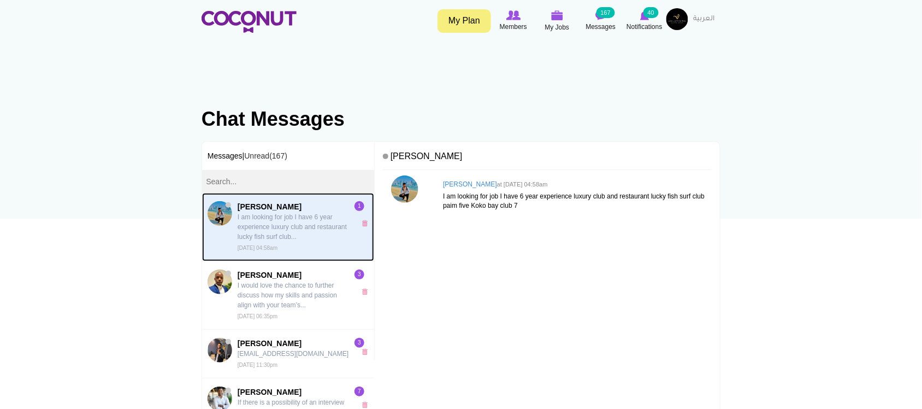
click at [294, 227] on p "I am looking for job I have 6 year experience luxury club and restaurant lucky …" at bounding box center [294, 227] width 113 height 30
click at [310, 193] on link "[PERSON_NAME] I am looking for job I have 6 year experience luxury club and res…" at bounding box center [288, 227] width 172 height 68
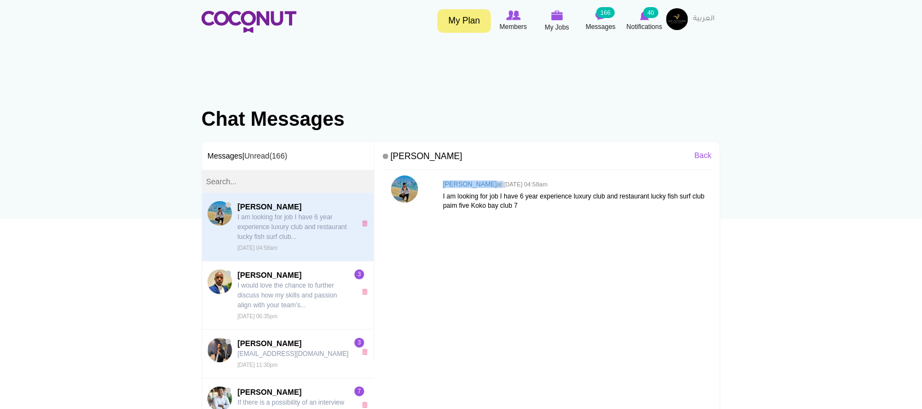
drag, startPoint x: 444, startPoint y: 181, endPoint x: 490, endPoint y: 180, distance: 46.4
click at [490, 180] on div "Waqar Ahmed at Sun, Aug 31st, 2025 04:58am I am looking for job I have 6 year e…" at bounding box center [575, 195] width 274 height 40
click at [549, 203] on p "I am looking for job I have 6 year experience luxury club and restaurant lucky …" at bounding box center [574, 201] width 263 height 19
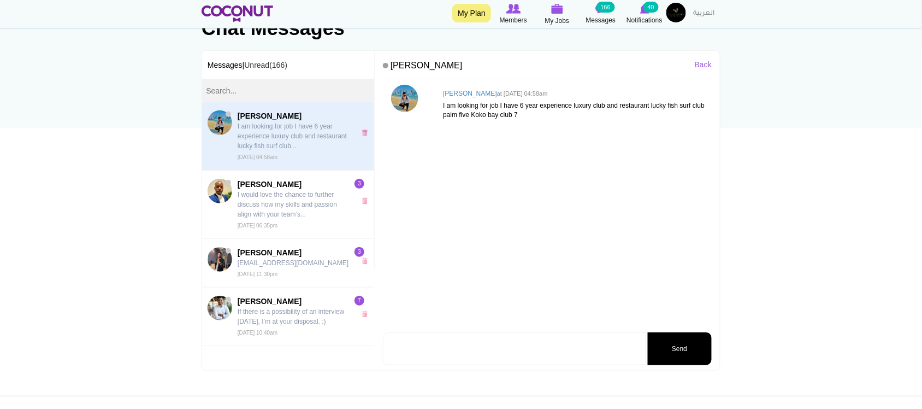
click at [490, 104] on p "I am looking for job I have 6 year experience luxury club and restaurant lucky …" at bounding box center [574, 110] width 263 height 19
click at [466, 91] on h4 "Waqar Ahmed at Sun, Aug 31st, 2025 04:58am" at bounding box center [574, 93] width 263 height 7
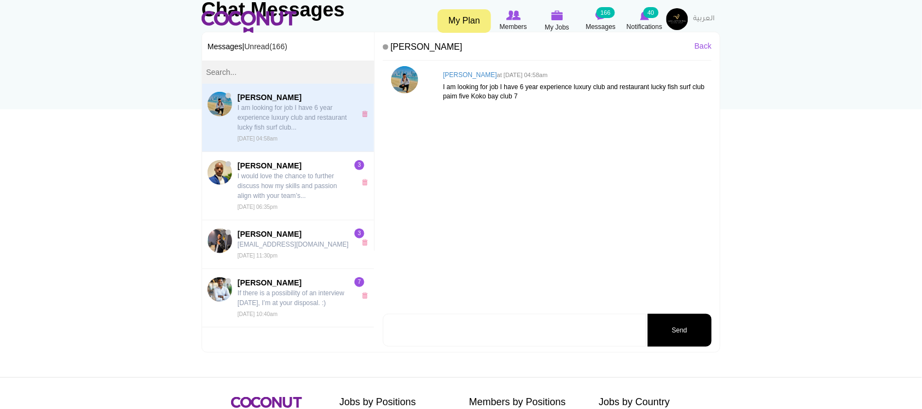
scroll to position [0, 0]
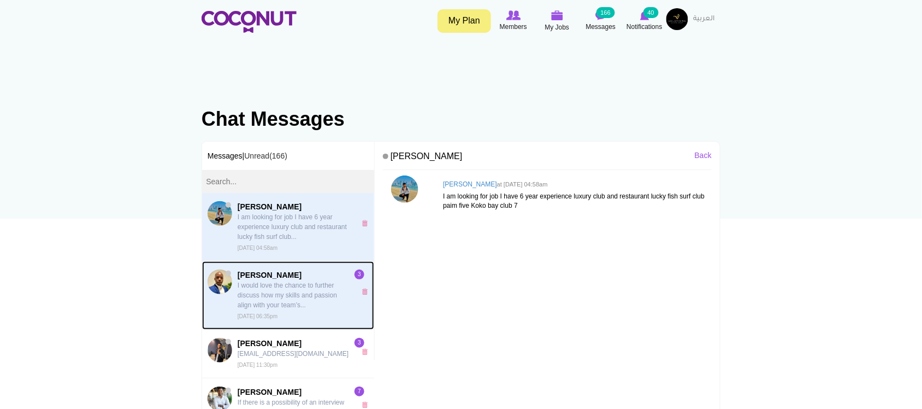
click at [290, 291] on p "I would love the chance to further discuss how my skills and passion align with…" at bounding box center [294, 295] width 113 height 30
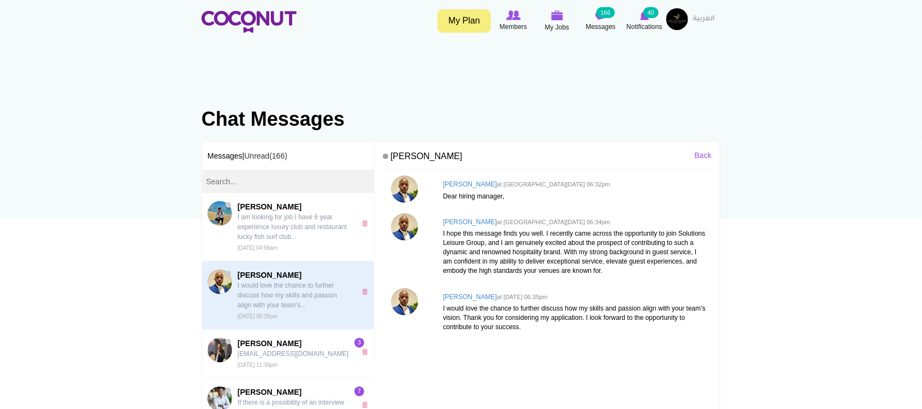
click at [481, 181] on h4 "Solomon Setimba at Wed, Aug 20th, 2025 06:32pm" at bounding box center [574, 184] width 263 height 7
drag, startPoint x: 440, startPoint y: 181, endPoint x: 521, endPoint y: 181, distance: 80.3
click at [521, 181] on div "Solomon Setimba at Wed, Aug 20th, 2025 06:32pm Dear hiring manager," at bounding box center [575, 190] width 274 height 31
click at [591, 260] on p "I hope this message finds you well. I recently came across the opportunity to j…" at bounding box center [574, 252] width 263 height 47
click at [405, 231] on img at bounding box center [404, 226] width 27 height 27
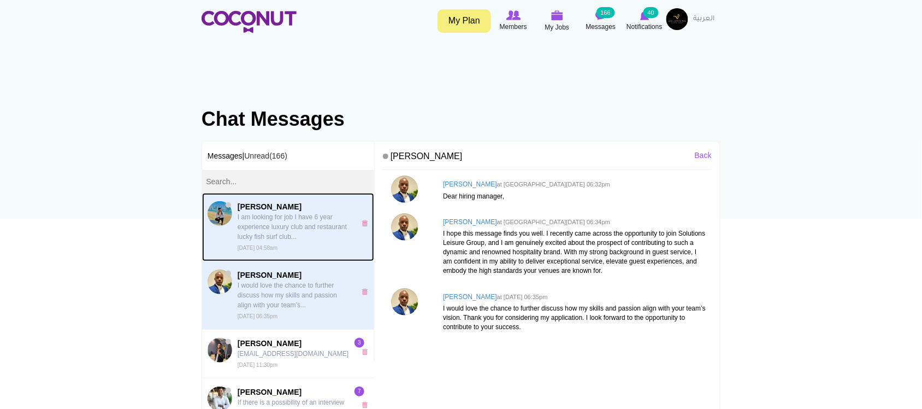
click at [304, 228] on p "I am looking for job I have 6 year experience luxury club and restaurant lucky …" at bounding box center [294, 227] width 113 height 30
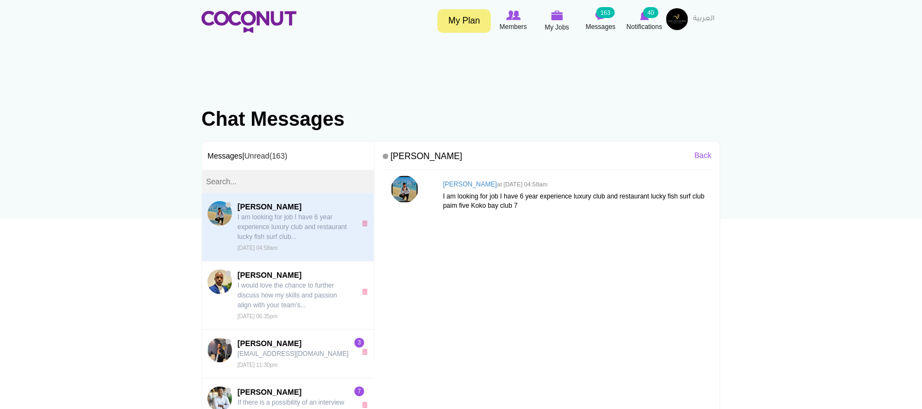
click at [403, 186] on img at bounding box center [404, 188] width 27 height 27
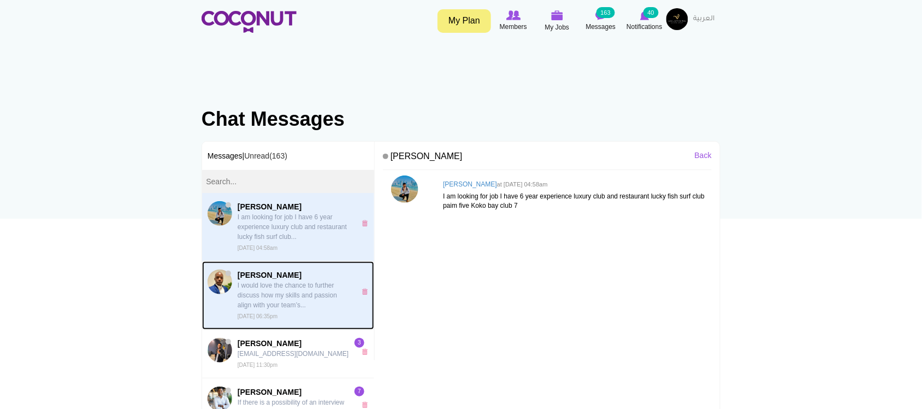
click at [273, 288] on p "I would love the chance to further discuss how my skills and passion align with…" at bounding box center [294, 295] width 113 height 30
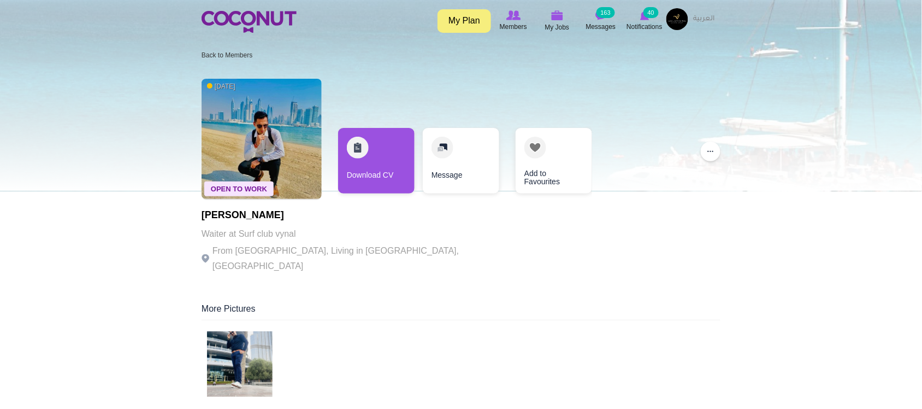
drag, startPoint x: 387, startPoint y: 241, endPoint x: 339, endPoint y: 239, distance: 48.1
click at [387, 241] on div "[PERSON_NAME] at Surf club vynal From [GEOGRAPHIC_DATA], Living in [GEOGRAPHIC_…" at bounding box center [352, 242] width 300 height 64
drag, startPoint x: 317, startPoint y: 256, endPoint x: 437, endPoint y: 257, distance: 120.2
click at [437, 257] on div "Open To Work [DATE] [PERSON_NAME] at Surf club vynal From [GEOGRAPHIC_DATA], Li…" at bounding box center [461, 177] width 519 height 208
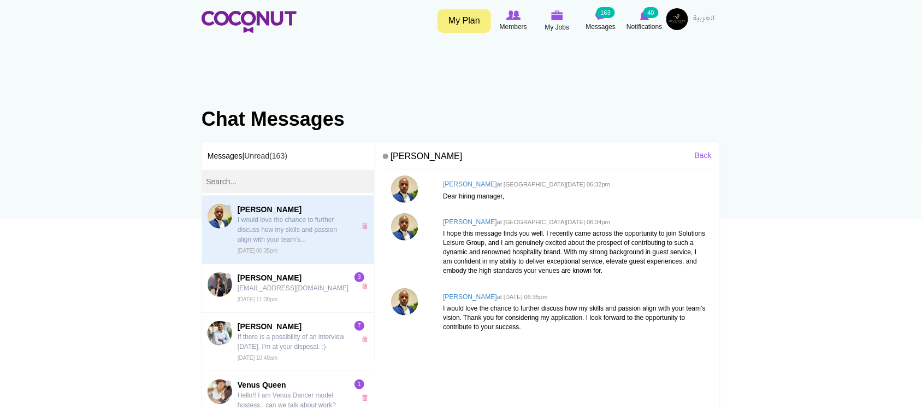
scroll to position [91, 0]
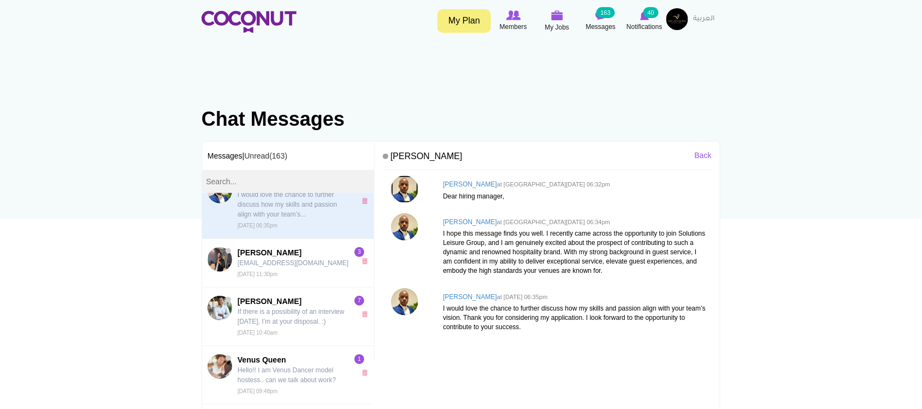
click at [405, 190] on img at bounding box center [404, 188] width 27 height 27
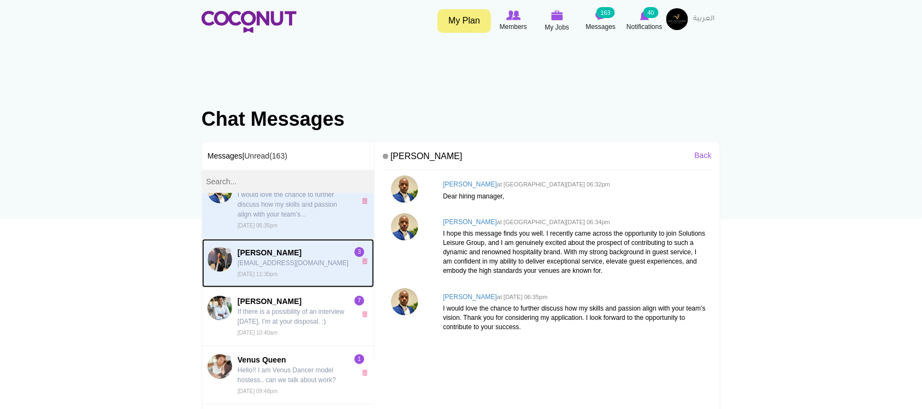
click at [301, 264] on p "[EMAIL_ADDRESS][DOMAIN_NAME]" at bounding box center [294, 263] width 113 height 10
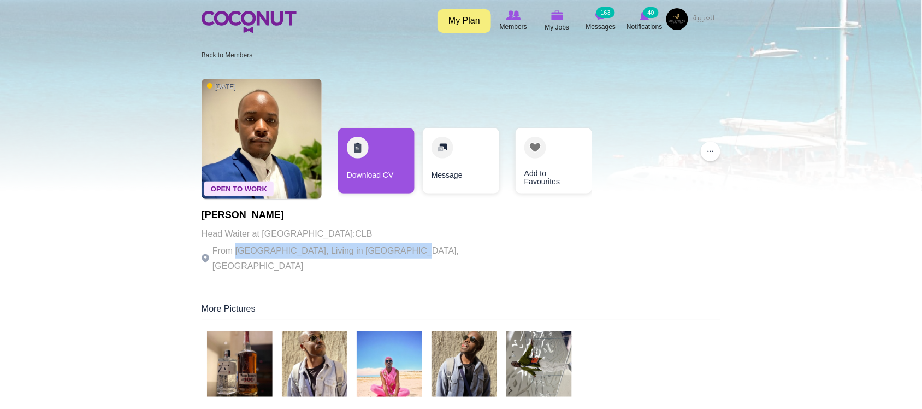
drag, startPoint x: 236, startPoint y: 255, endPoint x: 398, endPoint y: 255, distance: 161.7
click at [398, 255] on p "From Uganda, Living in Dubai, United Arab Emirates" at bounding box center [352, 258] width 300 height 31
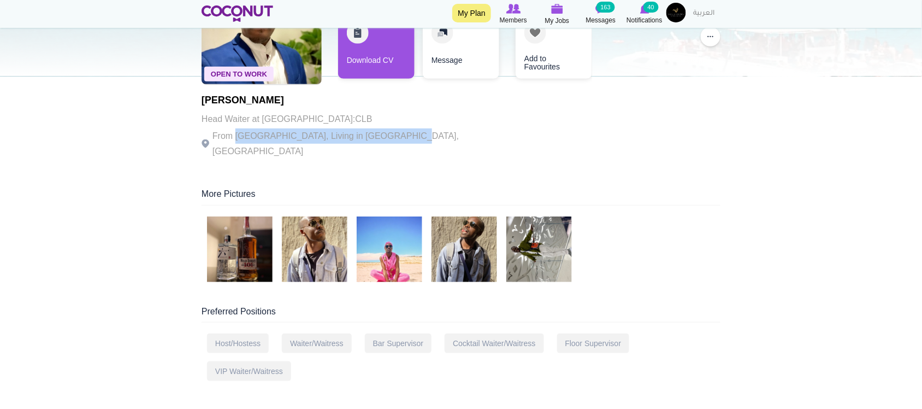
scroll to position [273, 0]
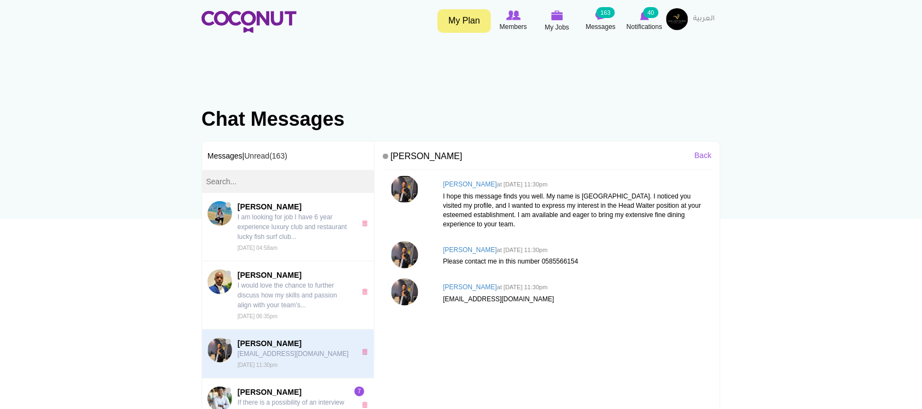
click at [405, 187] on img at bounding box center [404, 188] width 27 height 27
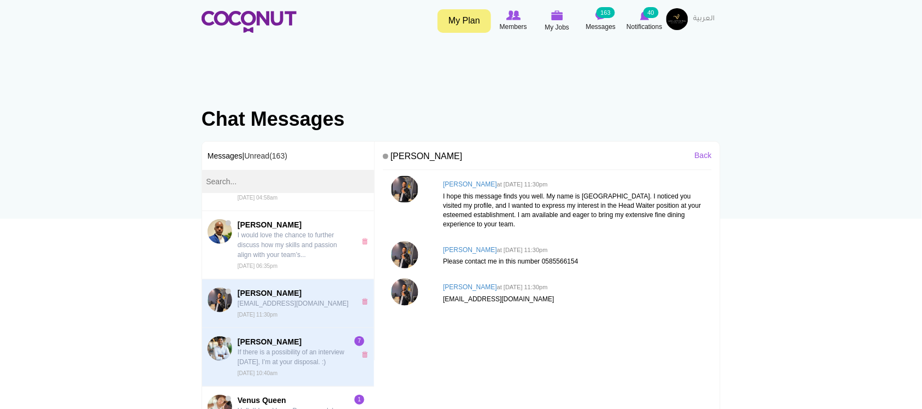
scroll to position [91, 0]
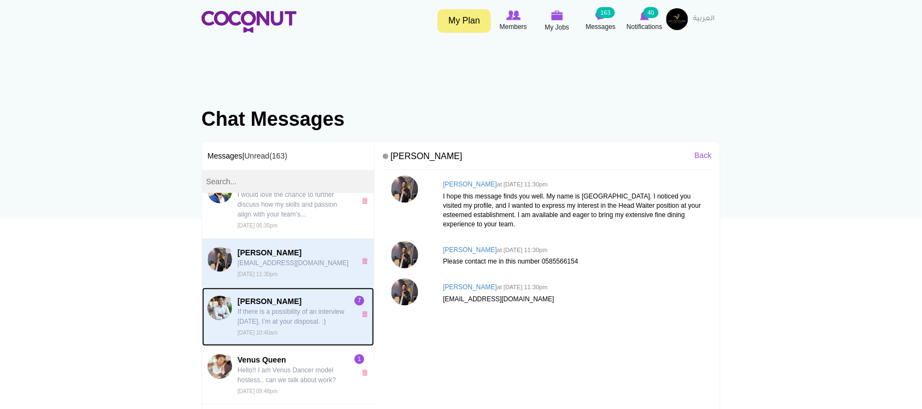
click at [277, 323] on p "If there is a possibility of an interview today, I’m at your disposal. :)" at bounding box center [294, 316] width 113 height 20
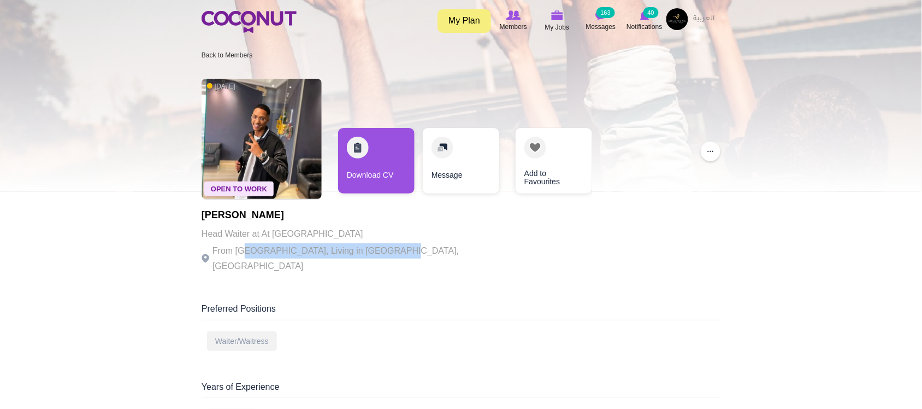
drag, startPoint x: 246, startPoint y: 254, endPoint x: 393, endPoint y: 250, distance: 147.0
click at [393, 250] on p "From [GEOGRAPHIC_DATA], Living in [GEOGRAPHIC_DATA], [GEOGRAPHIC_DATA]" at bounding box center [352, 258] width 300 height 31
click at [394, 250] on p "From [GEOGRAPHIC_DATA], Living in [GEOGRAPHIC_DATA], [GEOGRAPHIC_DATA]" at bounding box center [352, 258] width 300 height 31
click at [323, 237] on p "Head Waiter at At sienna club house" at bounding box center [352, 233] width 300 height 15
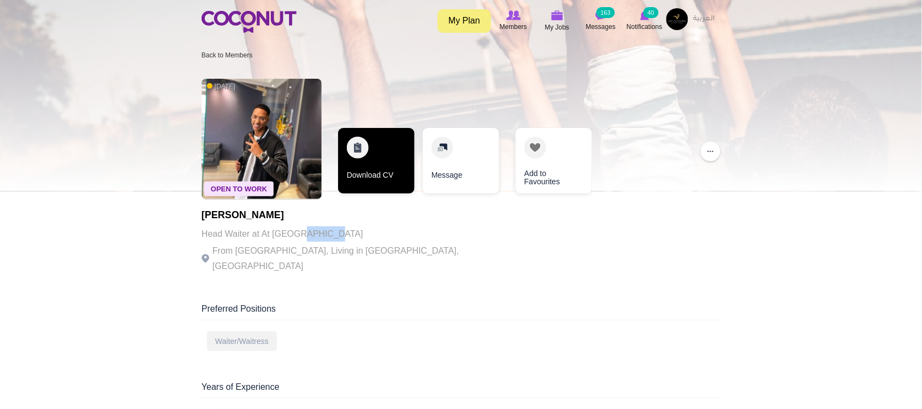
click at [394, 184] on link "Download CV" at bounding box center [376, 161] width 76 height 66
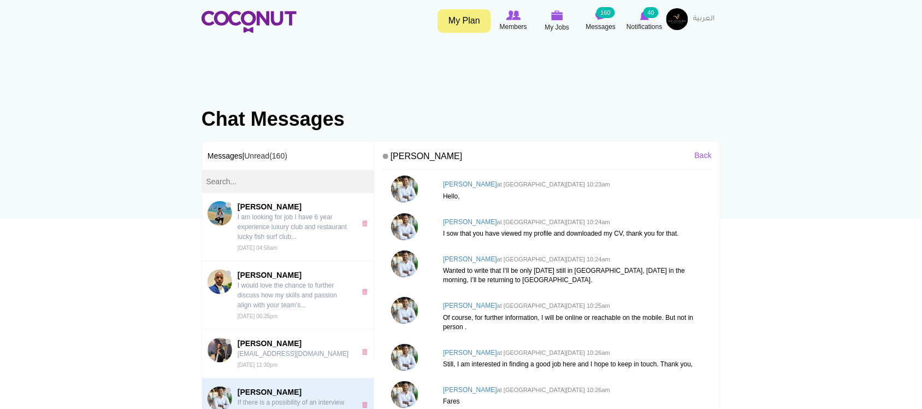
scroll to position [34, 0]
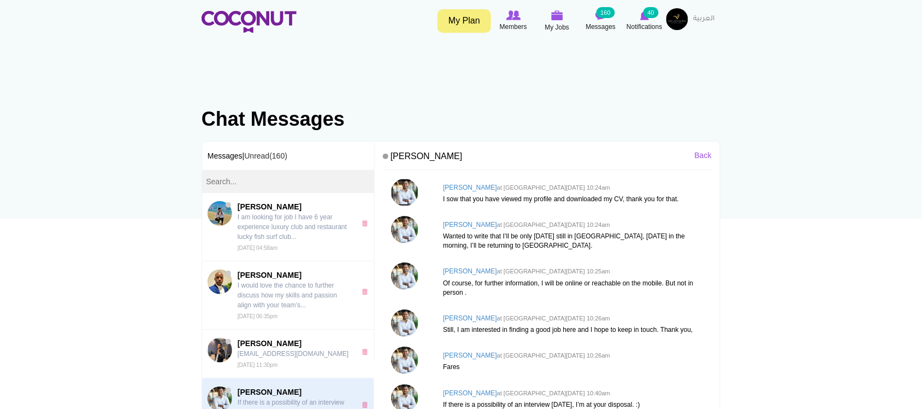
click at [407, 185] on img at bounding box center [404, 192] width 27 height 27
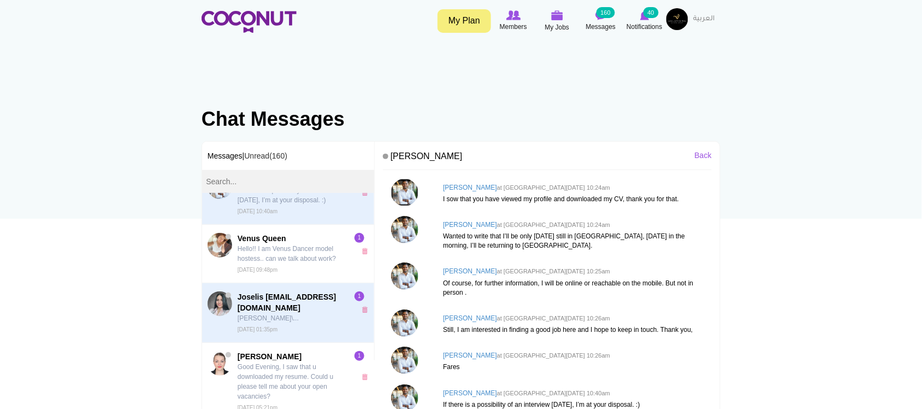
scroll to position [182, 0]
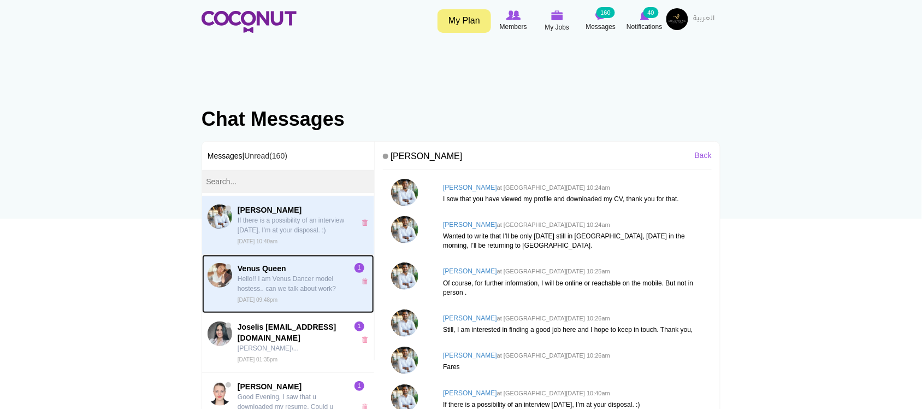
click at [296, 290] on p "Hello!! I am Venus Dancer model hostess.. can we talk about work?" at bounding box center [294, 284] width 113 height 20
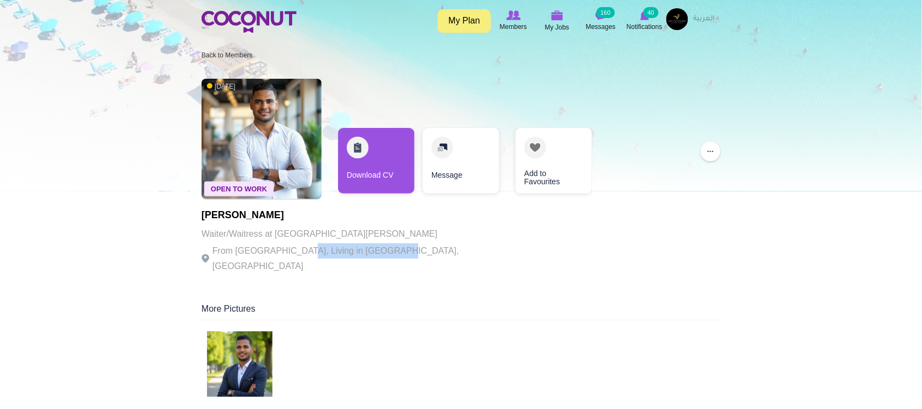
drag, startPoint x: 292, startPoint y: 251, endPoint x: 383, endPoint y: 256, distance: 90.8
click at [383, 256] on p "From Egypt, Living in Dubai, United Arab Emirates" at bounding box center [352, 258] width 300 height 31
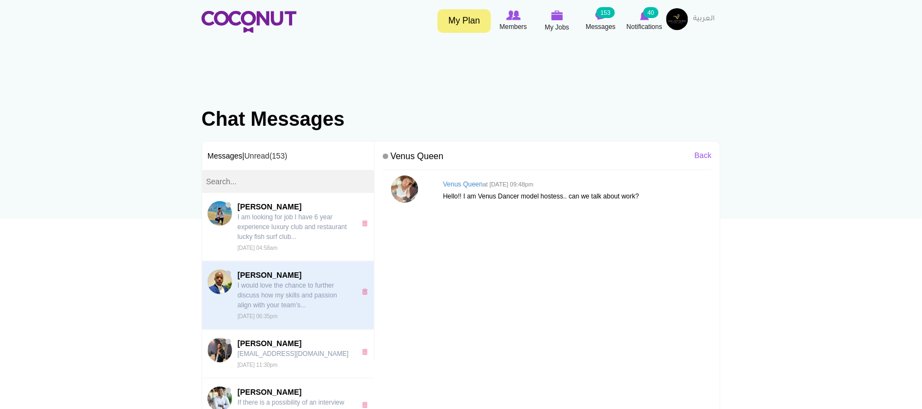
scroll to position [91, 0]
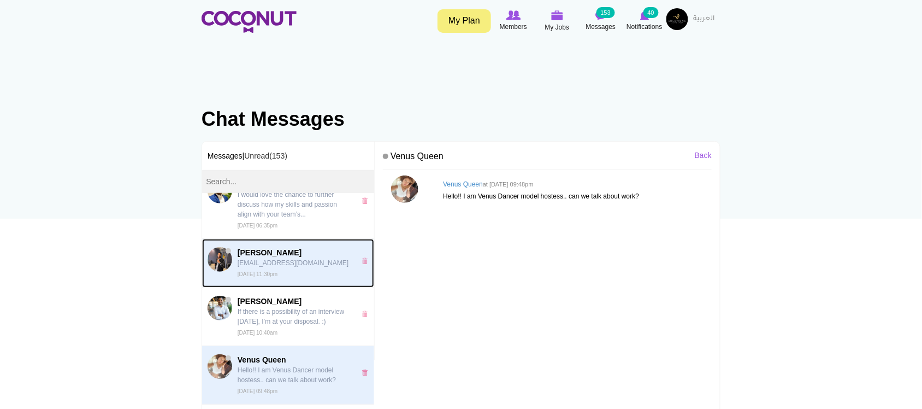
click at [291, 258] on p "Tabriazzdine77@gmail.com" at bounding box center [294, 263] width 113 height 10
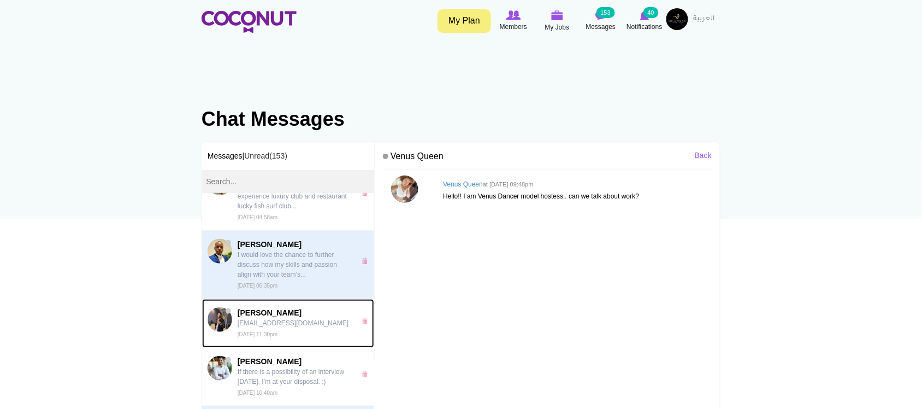
scroll to position [0, 0]
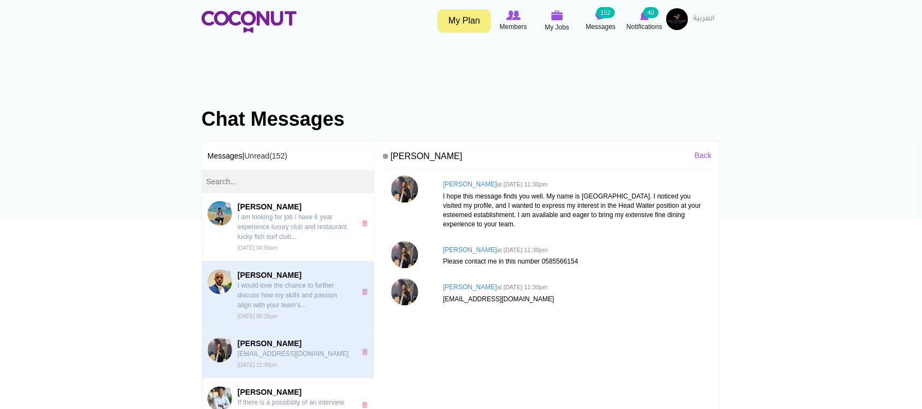
scroll to position [91, 0]
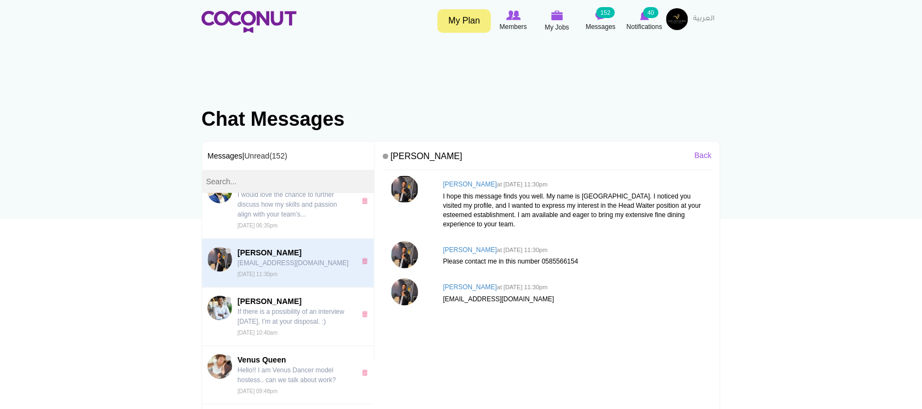
click at [408, 188] on img at bounding box center [404, 188] width 27 height 27
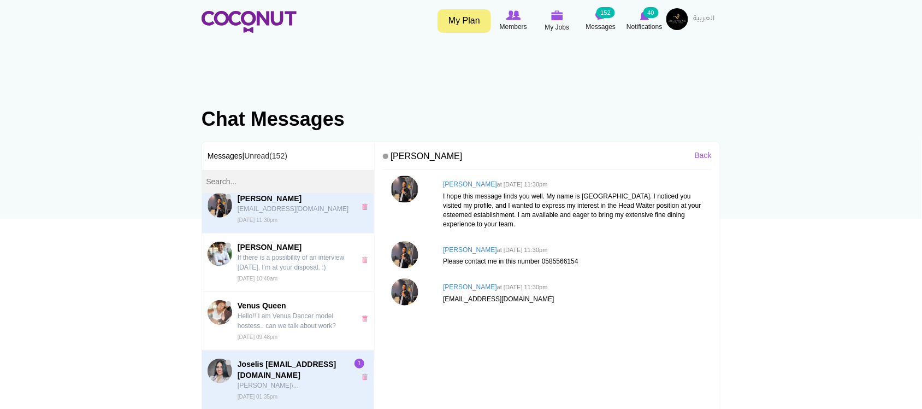
scroll to position [273, 0]
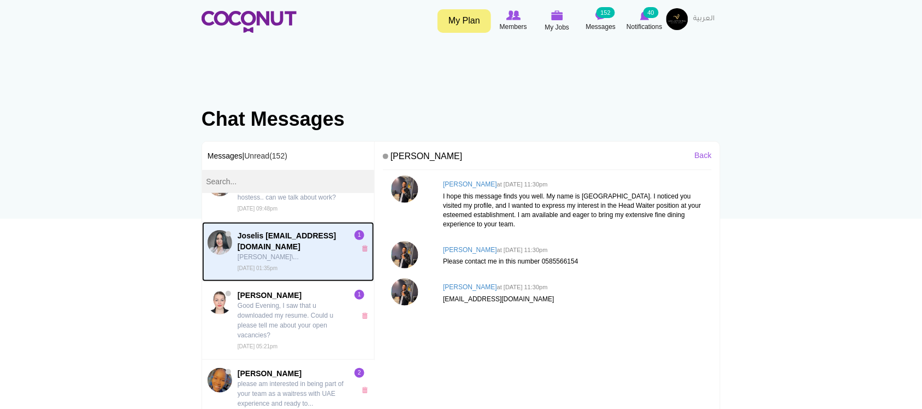
click at [290, 262] on p "[PERSON_NAME]\..." at bounding box center [294, 257] width 113 height 10
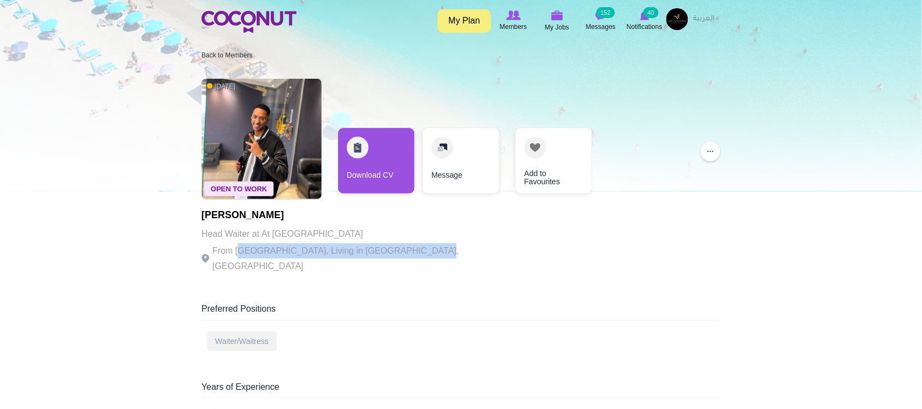
drag, startPoint x: 288, startPoint y: 249, endPoint x: 457, endPoint y: 250, distance: 168.8
click at [457, 250] on div "Open To Work [DATE] [PERSON_NAME] Head Waiter at At [GEOGRAPHIC_DATA] From [GEO…" at bounding box center [461, 177] width 519 height 208
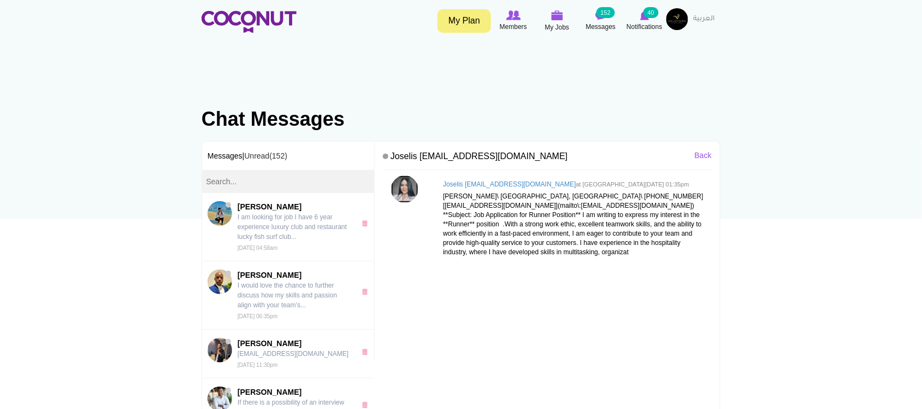
click at [405, 179] on img at bounding box center [404, 188] width 27 height 27
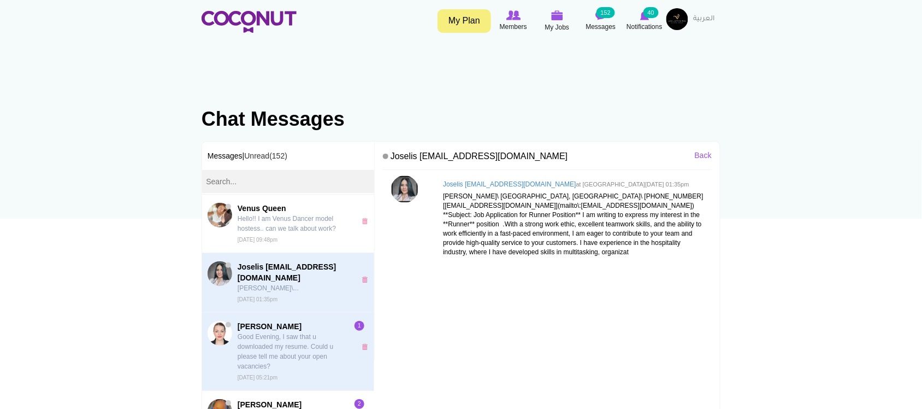
scroll to position [273, 0]
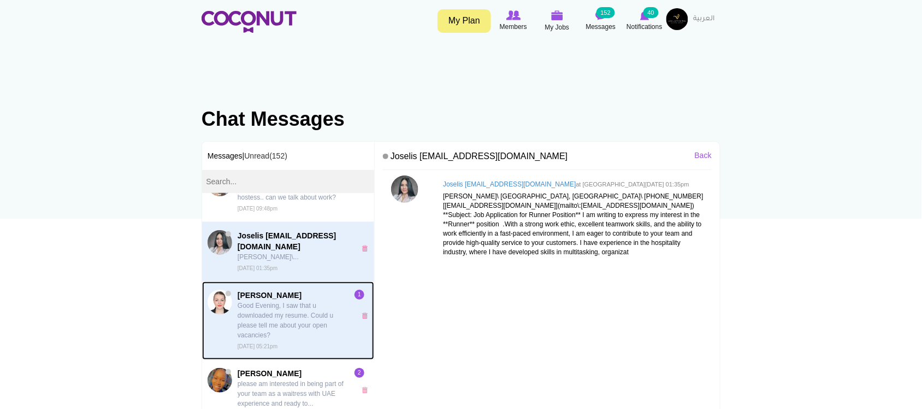
click at [293, 323] on p "Good Evening, I saw that u downloaded my resume. Could u please tell me about y…" at bounding box center [294, 319] width 113 height 39
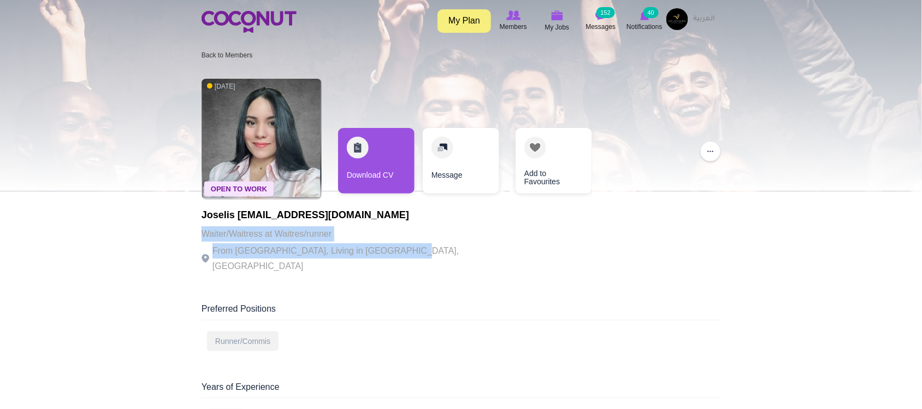
drag, startPoint x: 211, startPoint y: 225, endPoint x: 427, endPoint y: 244, distance: 216.6
click at [427, 244] on div "Open To Work 6 months ago Joselis joselismarcano94@gmail.com Waiter/Waitress at…" at bounding box center [461, 177] width 519 height 208
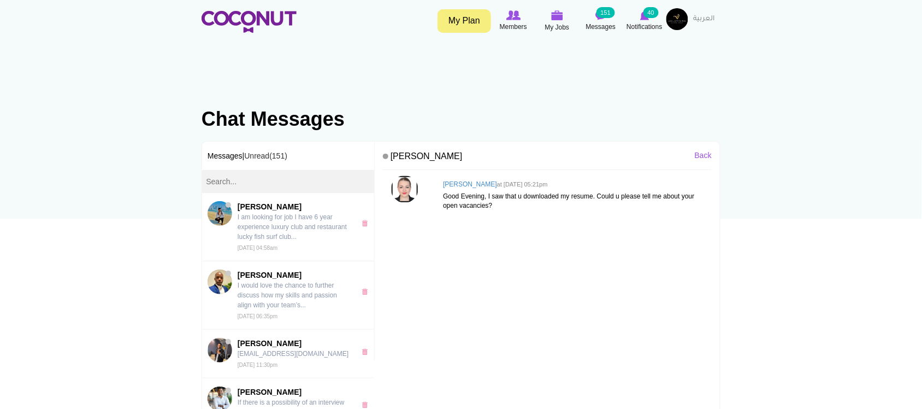
click at [404, 190] on img at bounding box center [404, 188] width 27 height 27
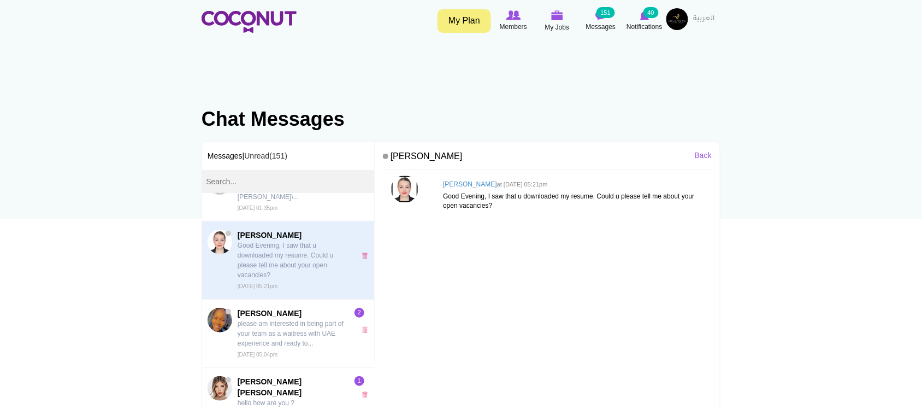
scroll to position [364, 0]
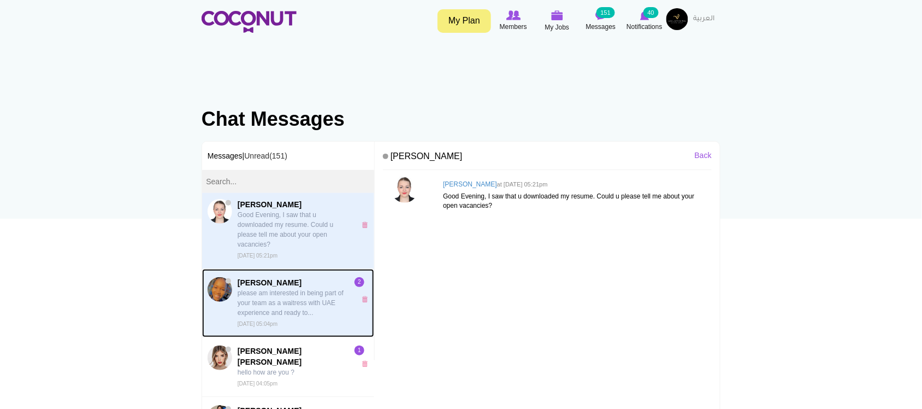
click at [256, 312] on p "please am interested in being part of your team as a waitress with UAE experien…" at bounding box center [294, 303] width 113 height 30
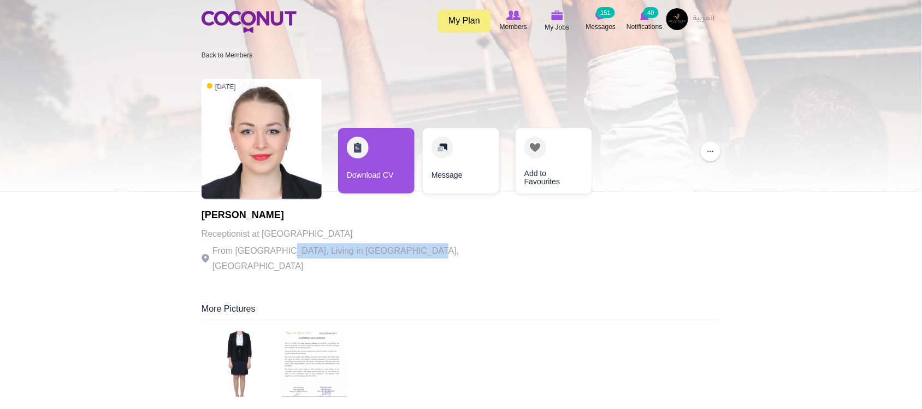
drag, startPoint x: 286, startPoint y: 246, endPoint x: 410, endPoint y: 247, distance: 124.6
click at [410, 247] on p "From Ukraine, Living in Ajman, United Arab Emirates" at bounding box center [352, 258] width 300 height 31
click at [413, 250] on p "From Ukraine, Living in Ajman, United Arab Emirates" at bounding box center [352, 258] width 300 height 31
click at [217, 219] on h1 "[PERSON_NAME]" at bounding box center [352, 215] width 300 height 11
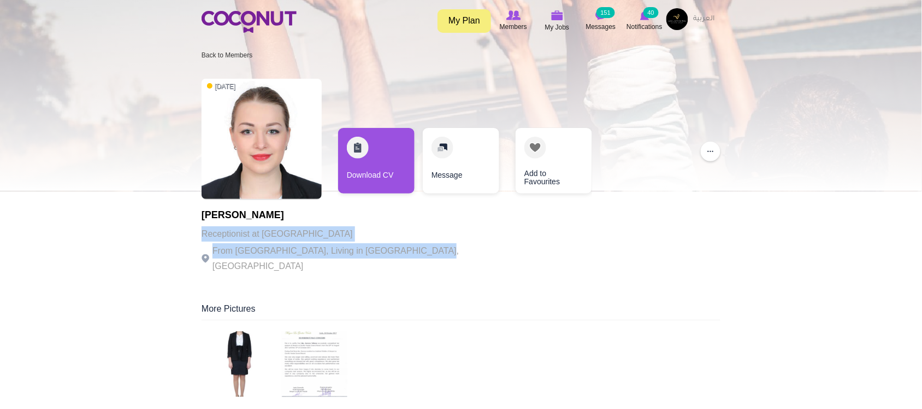
drag, startPoint x: 198, startPoint y: 221, endPoint x: 448, endPoint y: 249, distance: 251.2
click at [448, 249] on div "6 months ago Tanya Savova Receptionist at Taj Exotica Resort and Spa From Ukrai…" at bounding box center [461, 177] width 519 height 208
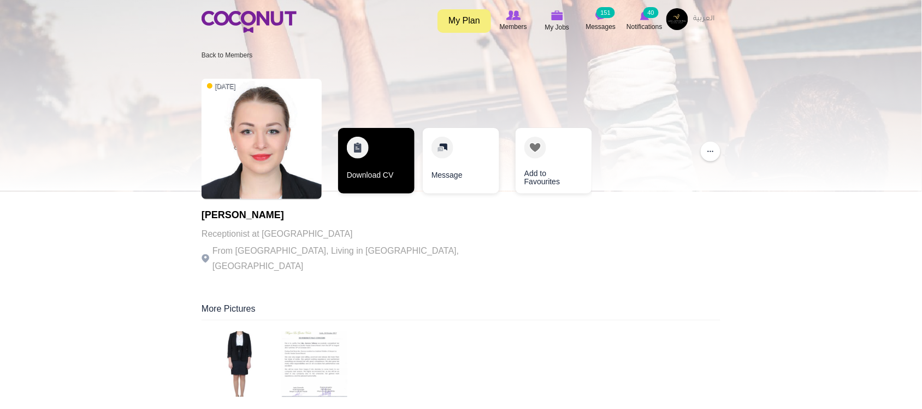
click at [389, 176] on link "Download CV" at bounding box center [376, 161] width 76 height 66
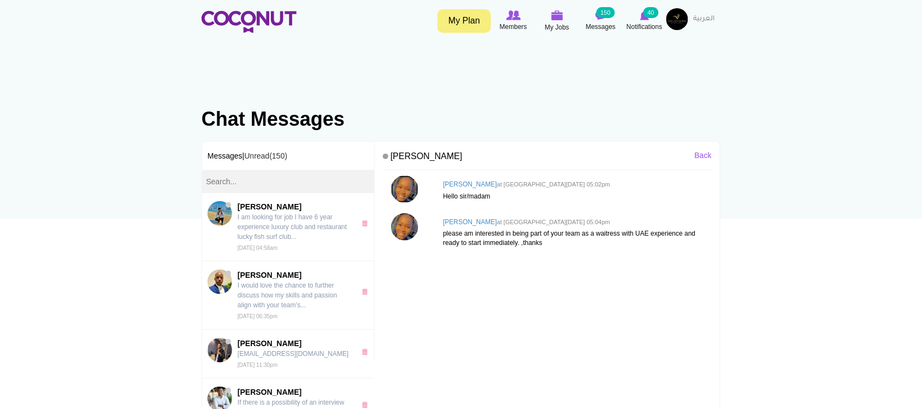
click at [405, 190] on img at bounding box center [404, 188] width 27 height 27
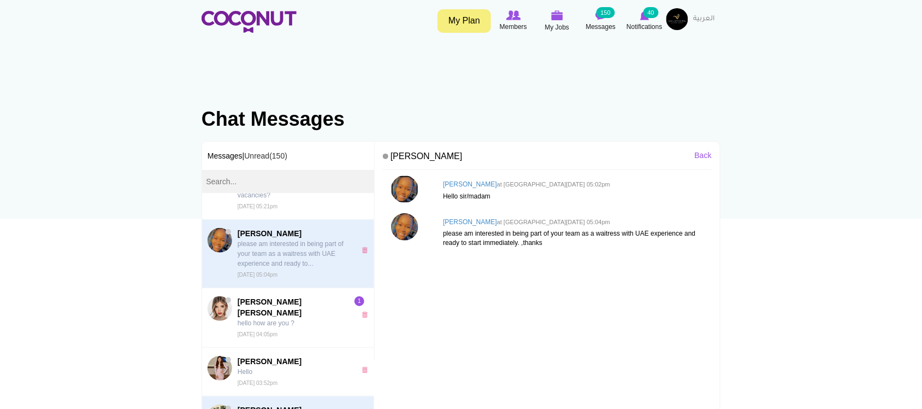
scroll to position [455, 0]
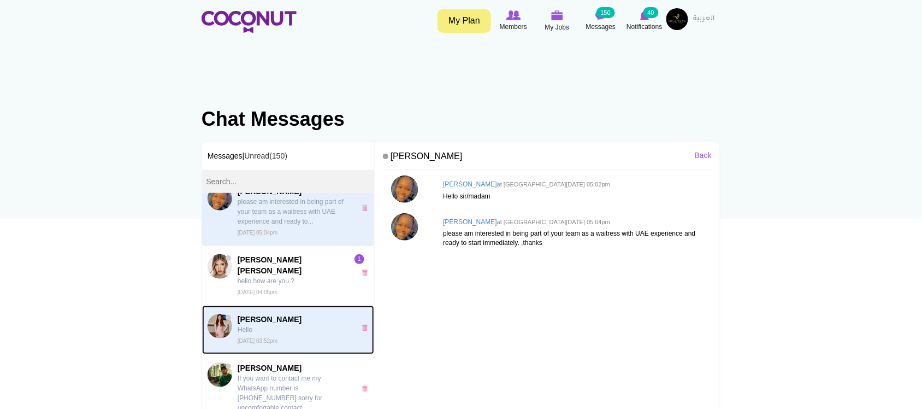
click at [285, 333] on p "Hello" at bounding box center [294, 330] width 113 height 10
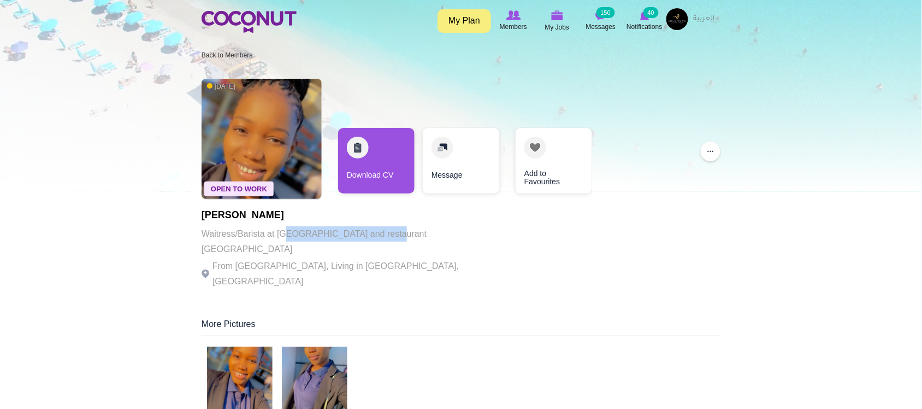
drag, startPoint x: 288, startPoint y: 229, endPoint x: 388, endPoint y: 231, distance: 99.4
click at [388, 231] on p "Waitress/Barista at Heal cafe and restaurant Jumeirah 3" at bounding box center [352, 241] width 300 height 31
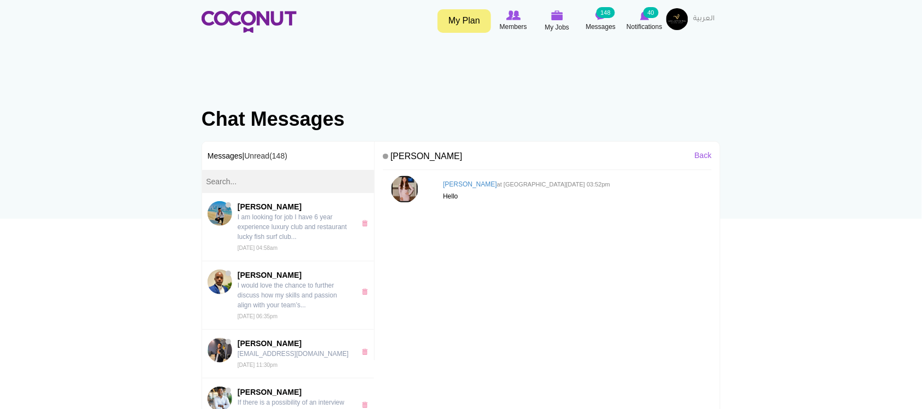
click at [399, 189] on img at bounding box center [404, 188] width 27 height 27
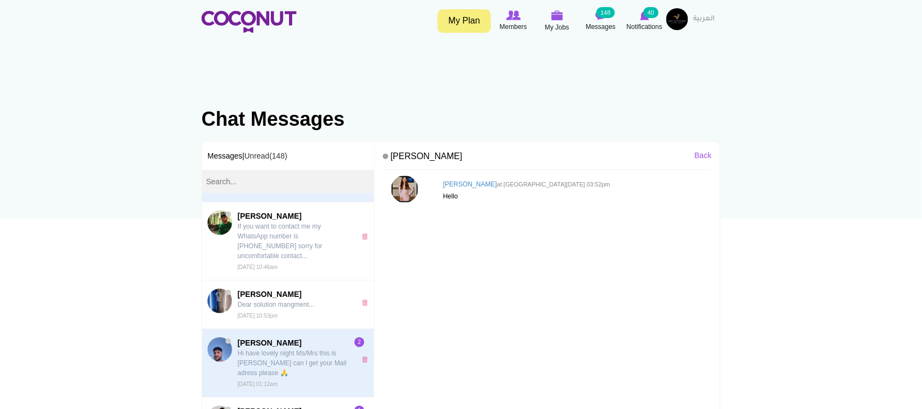
scroll to position [637, 0]
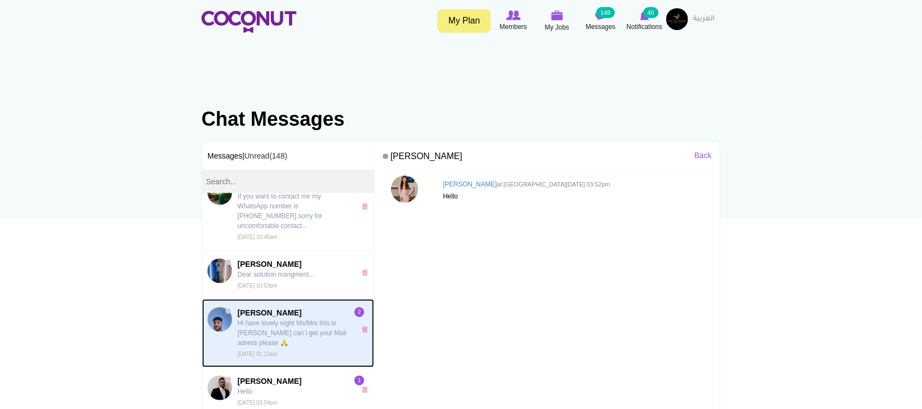
click at [284, 343] on p "Hi have lovely night Ms/Mrs this is [PERSON_NAME] can l get your Mail adress pl…" at bounding box center [294, 333] width 113 height 30
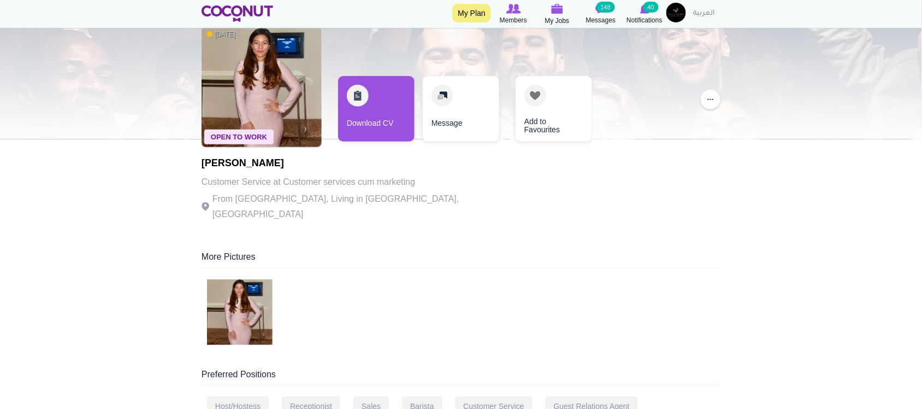
scroll to position [91, 0]
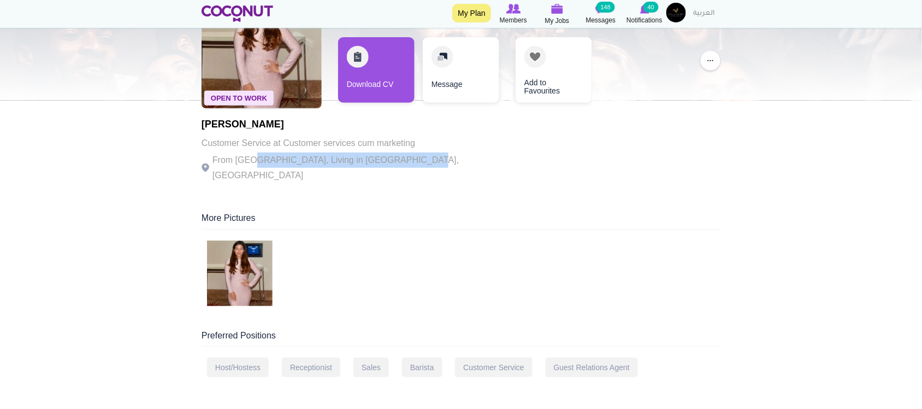
drag, startPoint x: 261, startPoint y: 162, endPoint x: 408, endPoint y: 160, distance: 146.4
click at [408, 160] on p "From India, Living in Dubai, United Arab Emirates" at bounding box center [352, 167] width 300 height 31
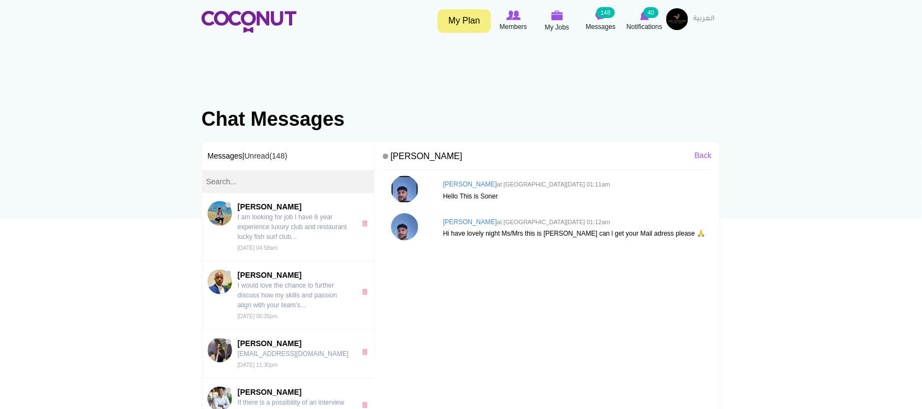
click at [403, 190] on img at bounding box center [404, 188] width 27 height 27
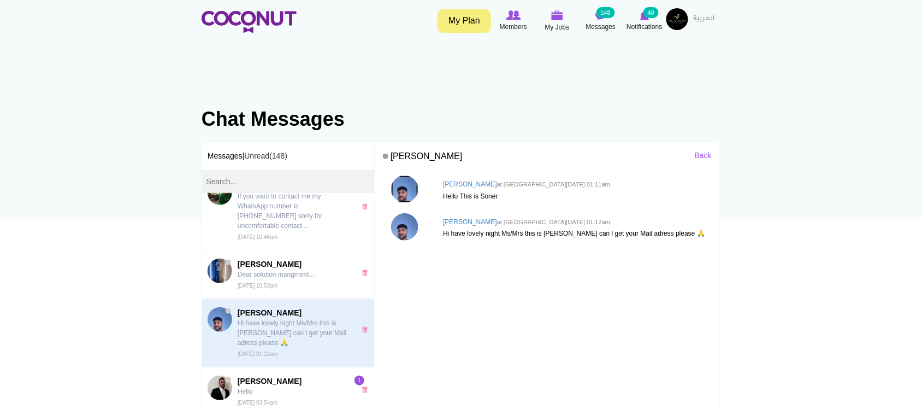
scroll to position [819, 0]
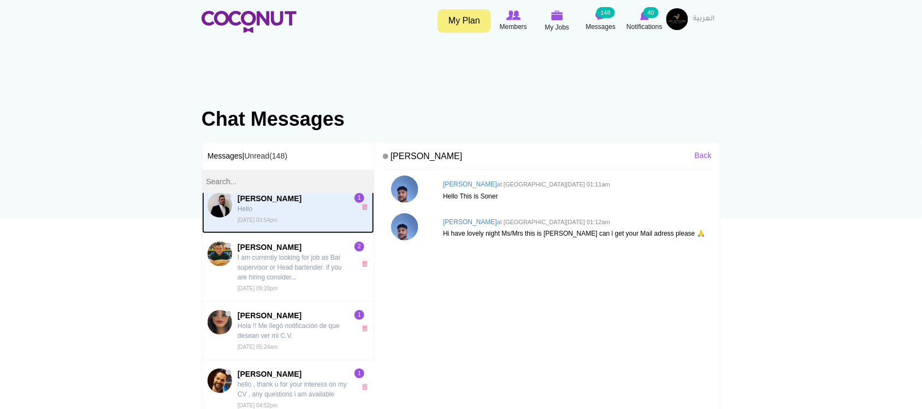
click at [278, 219] on small "[DATE] 03:54pm" at bounding box center [258, 220] width 40 height 6
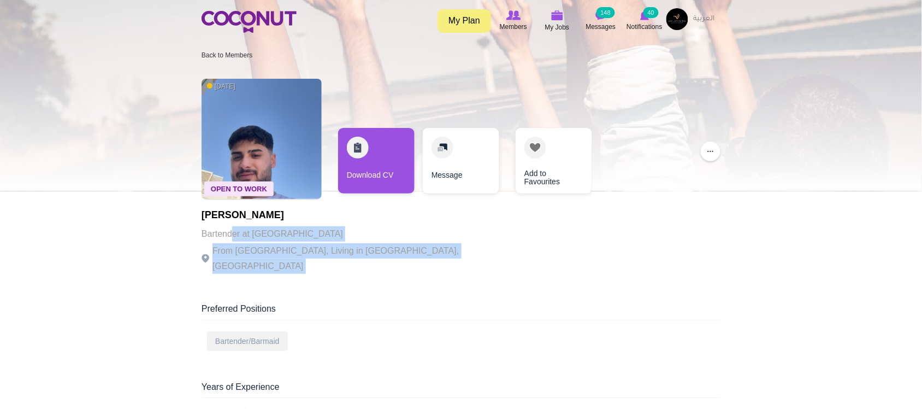
drag, startPoint x: 234, startPoint y: 244, endPoint x: 463, endPoint y: 247, distance: 228.9
click at [463, 247] on div "Open To Work 7 months ago Soner Yorulmaz Bartender at Sienna Clubhouse From Tur…" at bounding box center [461, 177] width 519 height 208
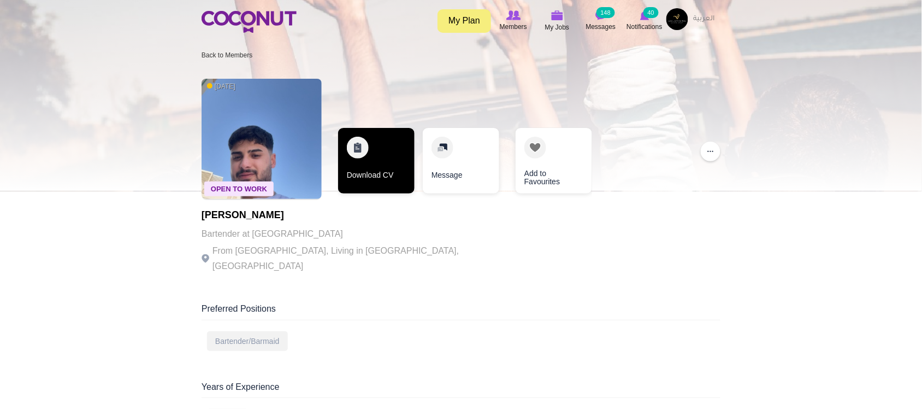
click at [390, 179] on link "Download CV" at bounding box center [376, 161] width 76 height 66
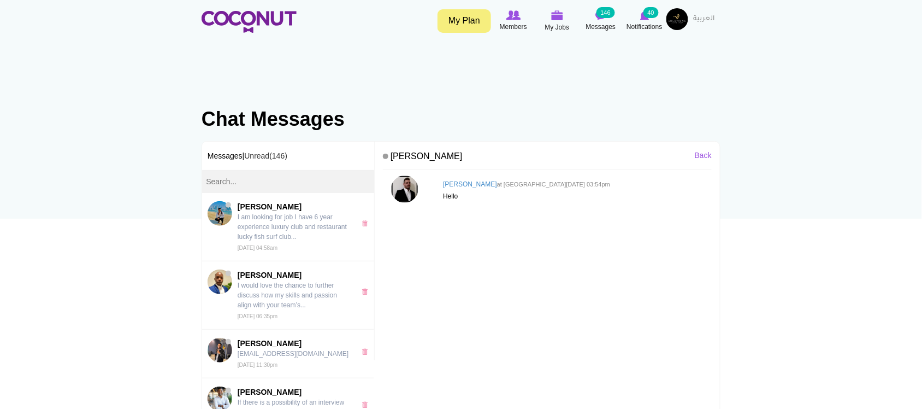
click at [404, 194] on img at bounding box center [404, 188] width 27 height 27
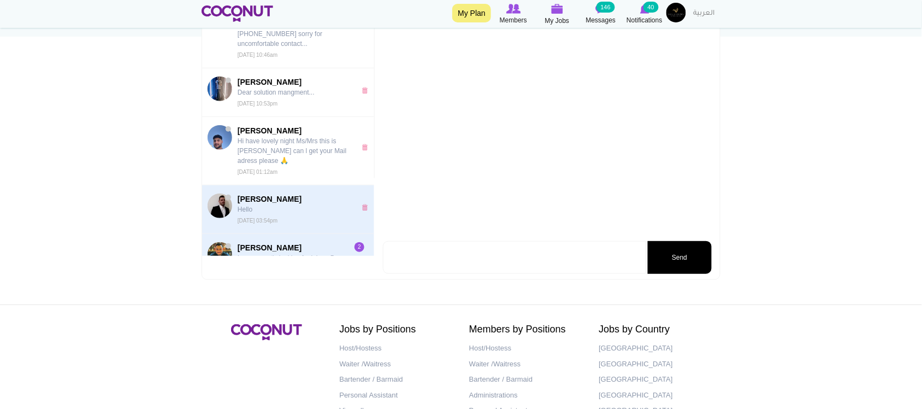
scroll to position [728, 0]
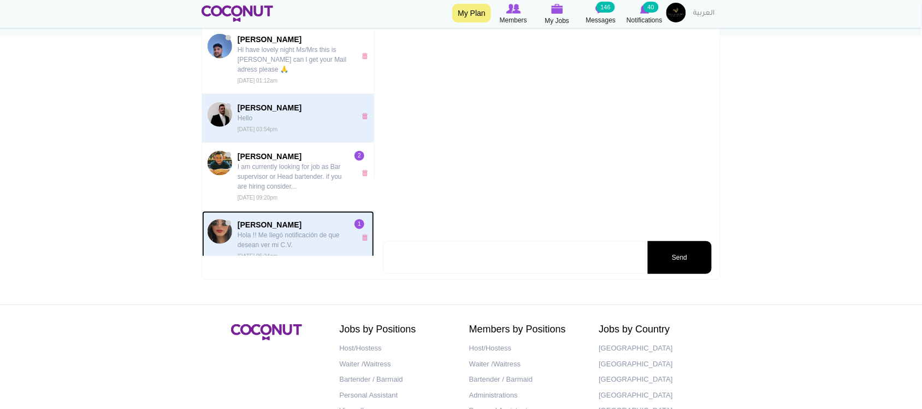
click at [285, 242] on p "Hola !! Me llegó notificación de que desean ver mi C.V." at bounding box center [294, 240] width 113 height 20
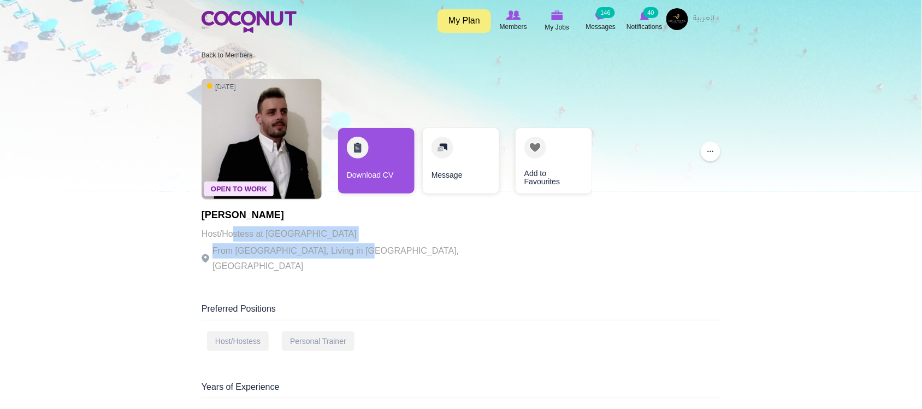
drag, startPoint x: 238, startPoint y: 232, endPoint x: 378, endPoint y: 250, distance: 141.5
click at [378, 250] on div "Open To Work 6 months ago Athanasios Lakafosis Host/Hostess at Cyprus From Gree…" at bounding box center [461, 177] width 519 height 208
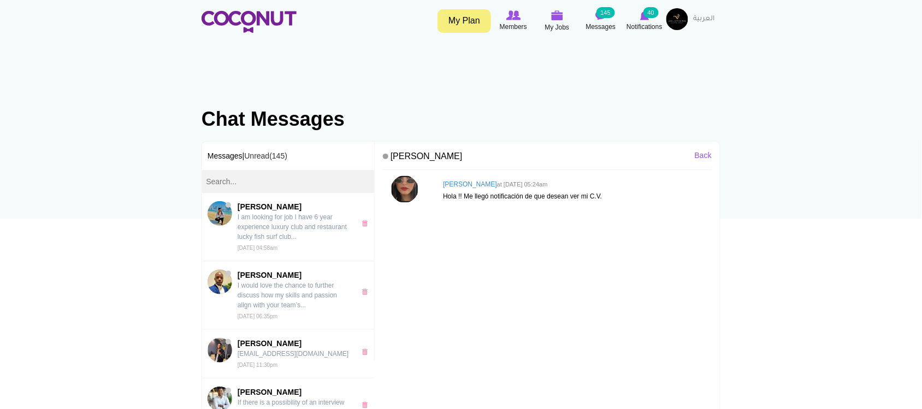
click at [405, 187] on img at bounding box center [404, 188] width 27 height 27
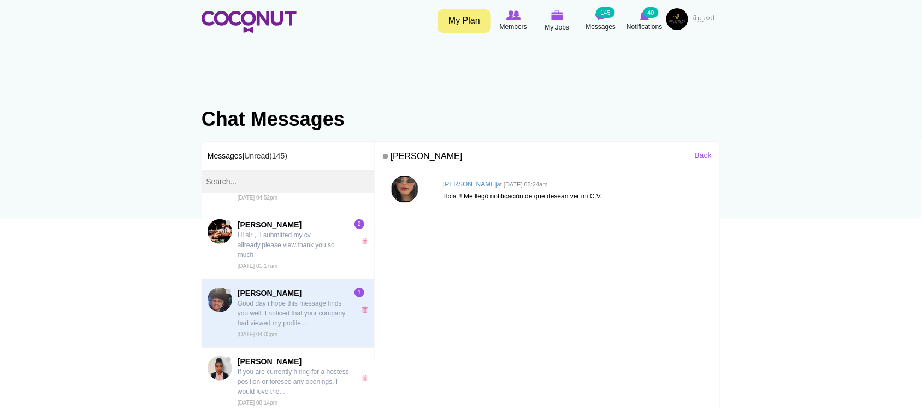
scroll to position [856, 0]
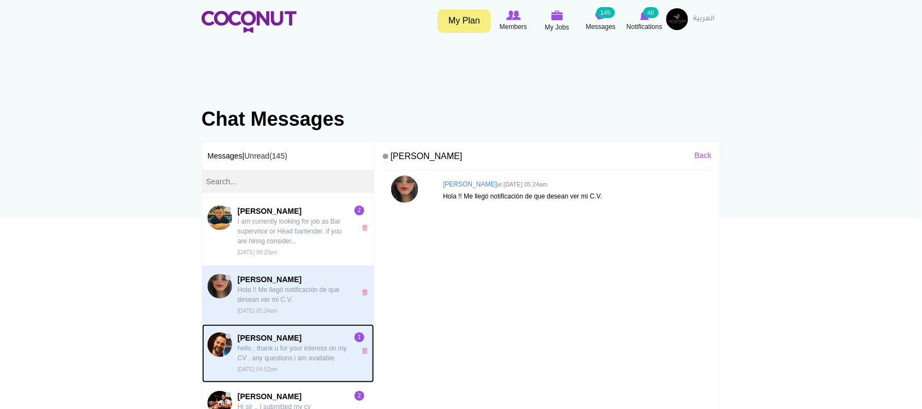
click at [301, 357] on p "hello , thank u for your interess on my CV , any questions i am available" at bounding box center [294, 353] width 113 height 20
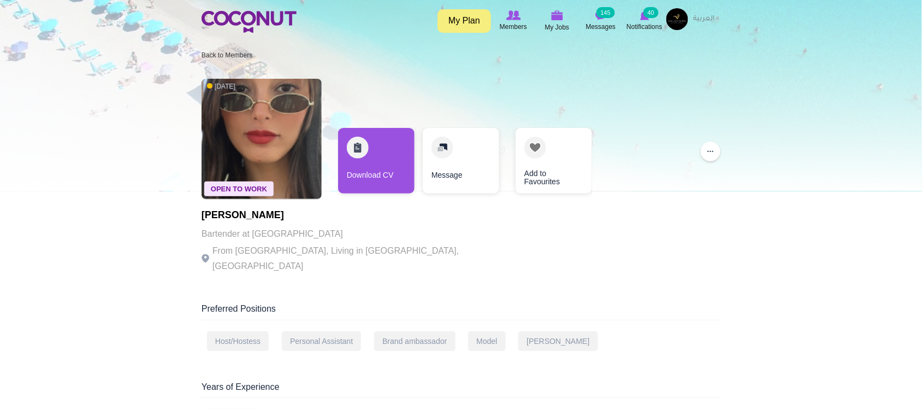
click at [378, 250] on p "From [GEOGRAPHIC_DATA], Living in [GEOGRAPHIC_DATA], [GEOGRAPHIC_DATA]" at bounding box center [352, 258] width 300 height 31
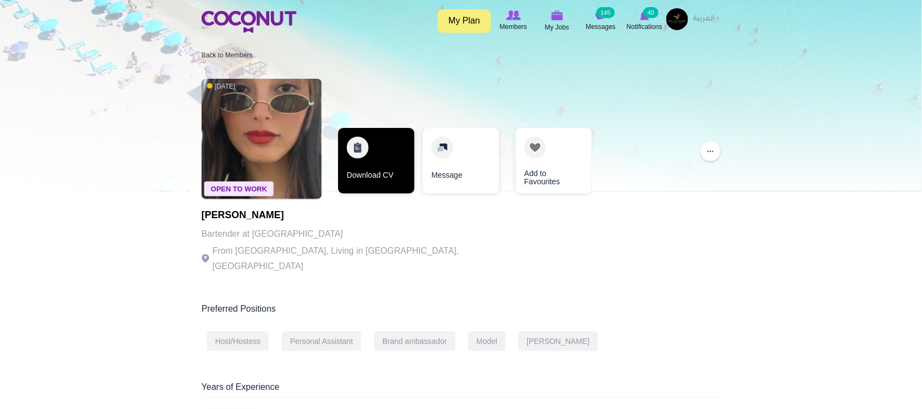
click at [369, 179] on link "Download CV" at bounding box center [376, 161] width 76 height 66
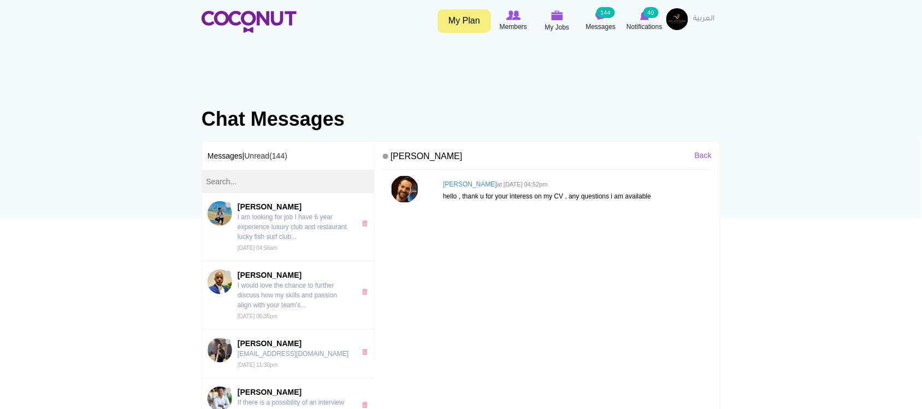
click at [399, 189] on img at bounding box center [404, 188] width 27 height 27
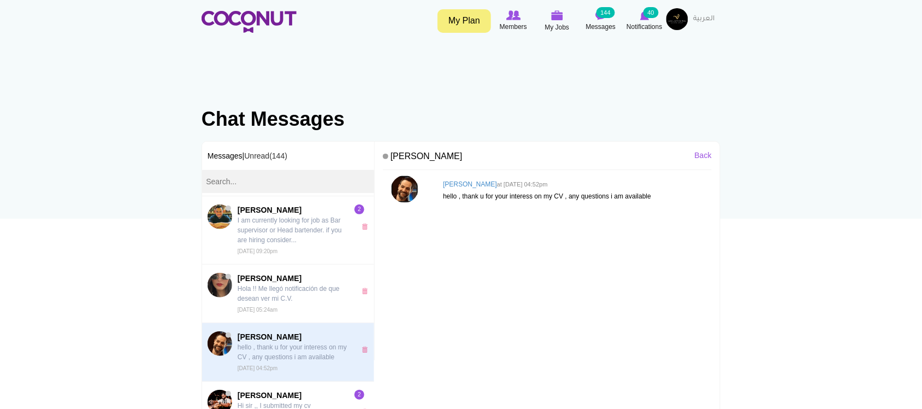
scroll to position [1001, 0]
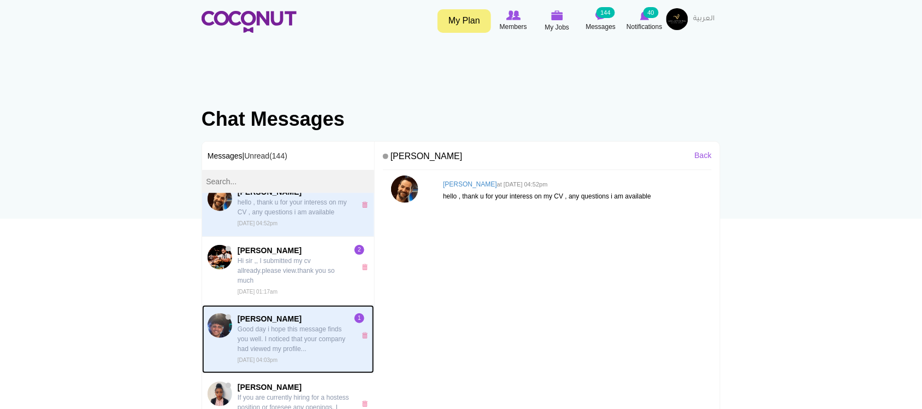
click at [309, 350] on p "Good day i hope this message finds you well. I noticed that your company had vi…" at bounding box center [294, 339] width 113 height 30
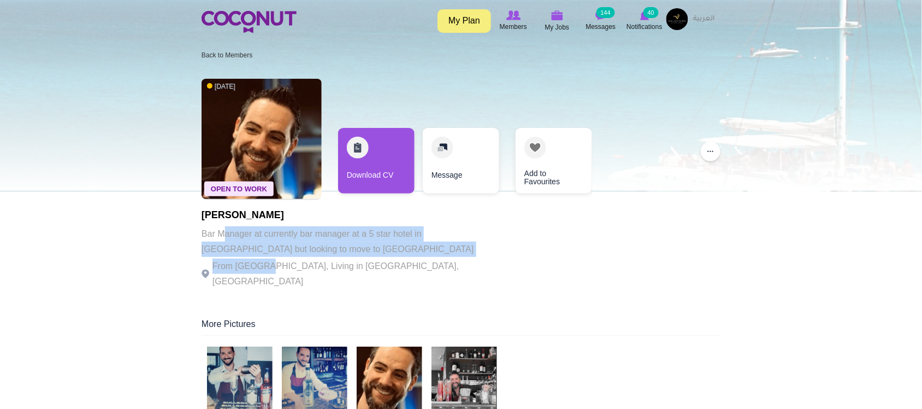
drag, startPoint x: 262, startPoint y: 230, endPoint x: 334, endPoint y: 264, distance: 79.7
click at [288, 264] on div "Bruno Carvalho Bar Manager at currently bar manager at a 5 star hotel in portug…" at bounding box center [352, 249] width 300 height 79
click at [390, 264] on p "From Portugal, Living in Portimão, Portugal" at bounding box center [352, 273] width 300 height 31
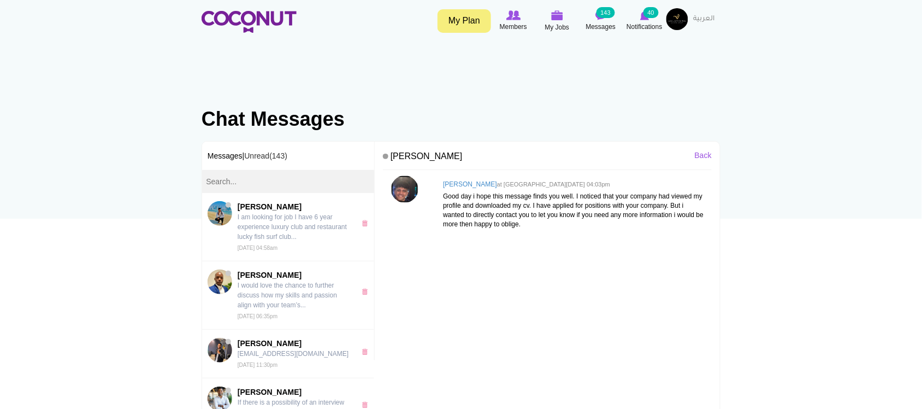
click at [404, 191] on img at bounding box center [404, 188] width 27 height 27
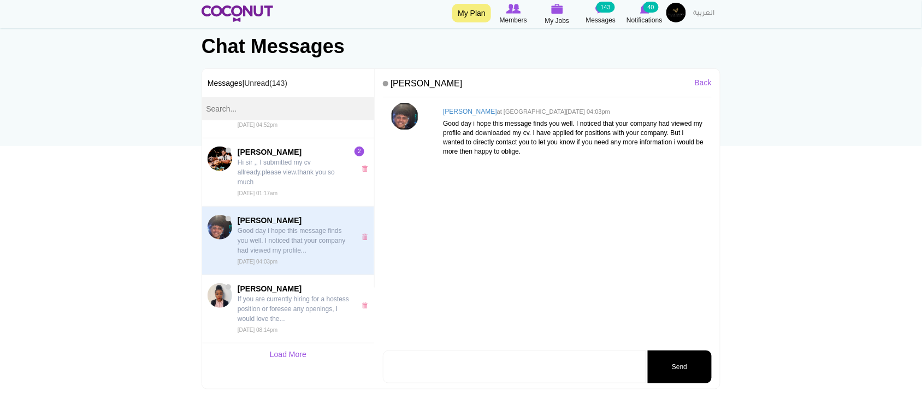
scroll to position [91, 0]
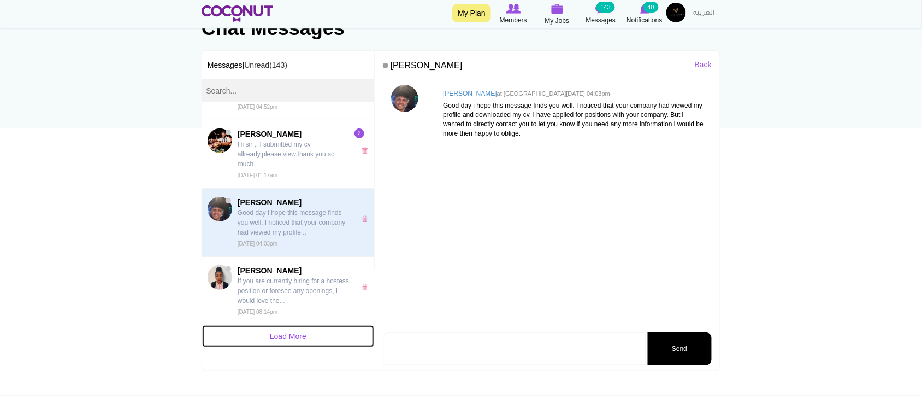
click at [287, 337] on link "Load More" at bounding box center [288, 336] width 172 height 22
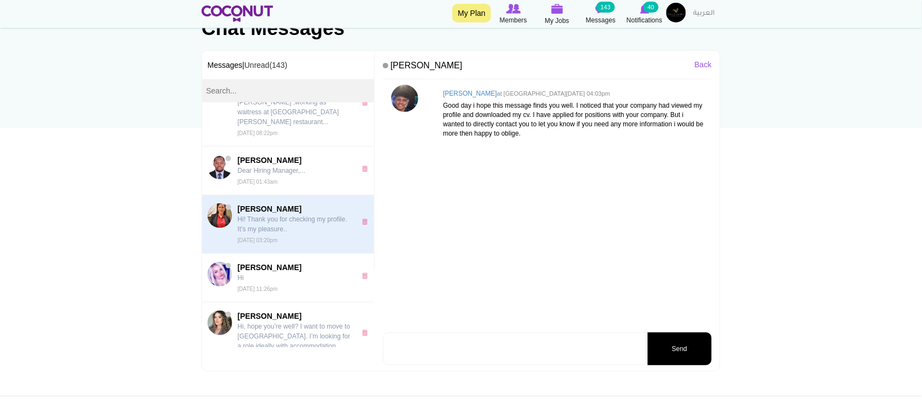
scroll to position [1311, 0]
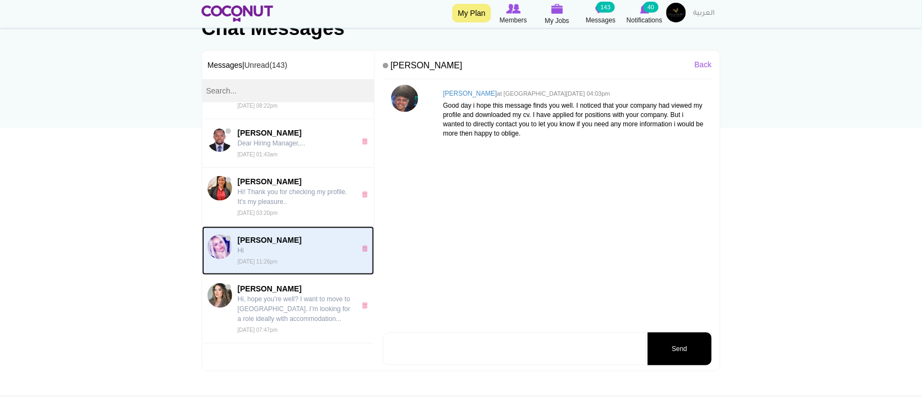
click at [291, 258] on span "[PERSON_NAME] Hi [DATE] 11:26pm" at bounding box center [294, 250] width 113 height 32
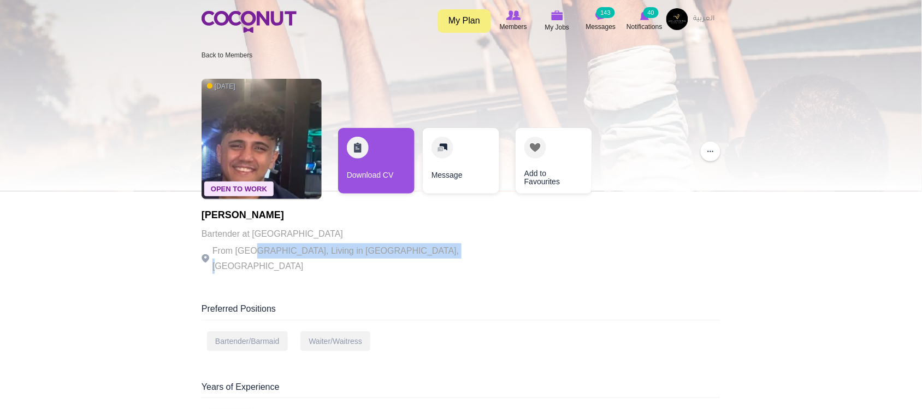
drag, startPoint x: 329, startPoint y: 253, endPoint x: 433, endPoint y: 246, distance: 104.0
click at [433, 247] on div "Open To Work 6 months ago Delyn Jacobs Bartender at Soho garden From South Afri…" at bounding box center [461, 177] width 519 height 208
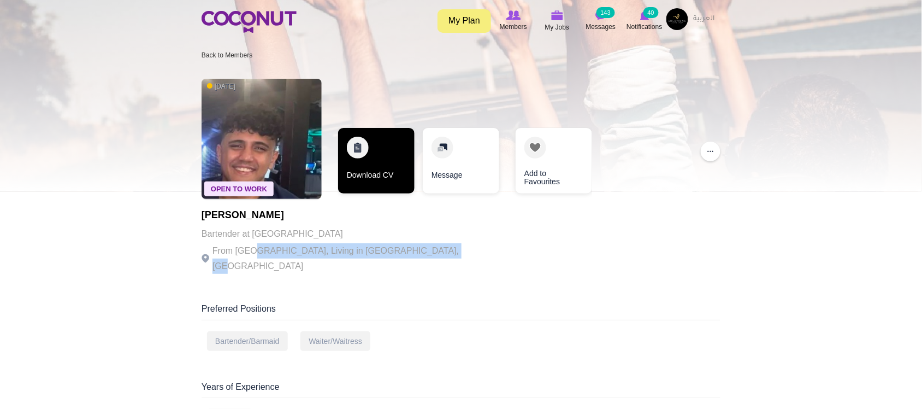
click at [387, 183] on link "Download CV" at bounding box center [376, 161] width 76 height 66
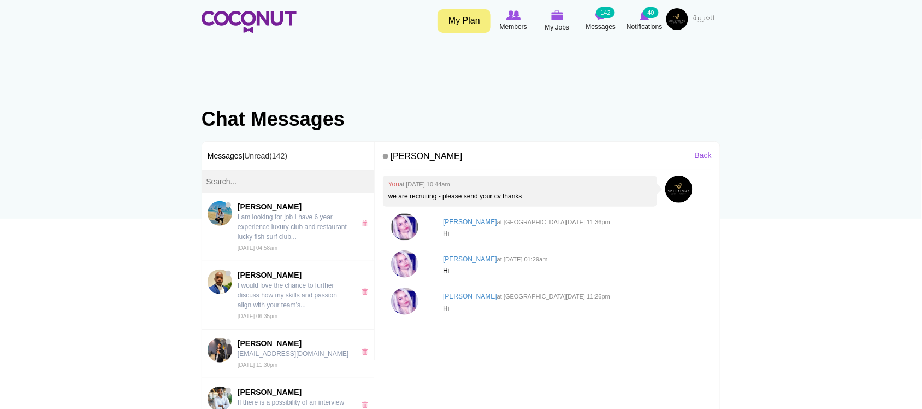
click at [405, 227] on img at bounding box center [404, 226] width 27 height 27
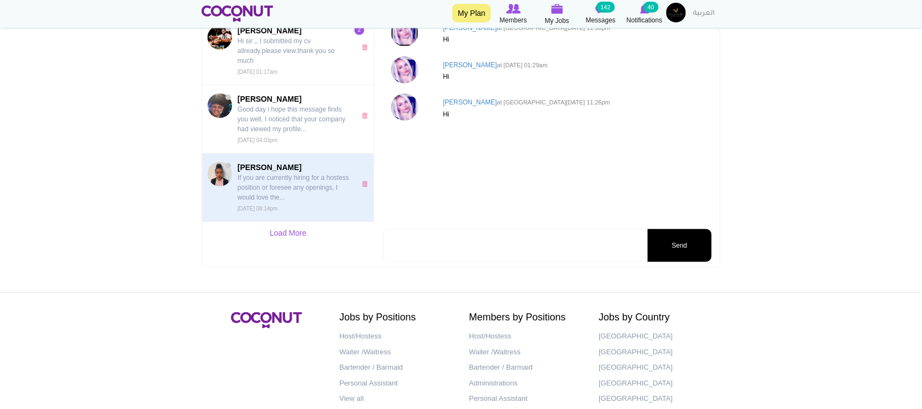
scroll to position [164, 0]
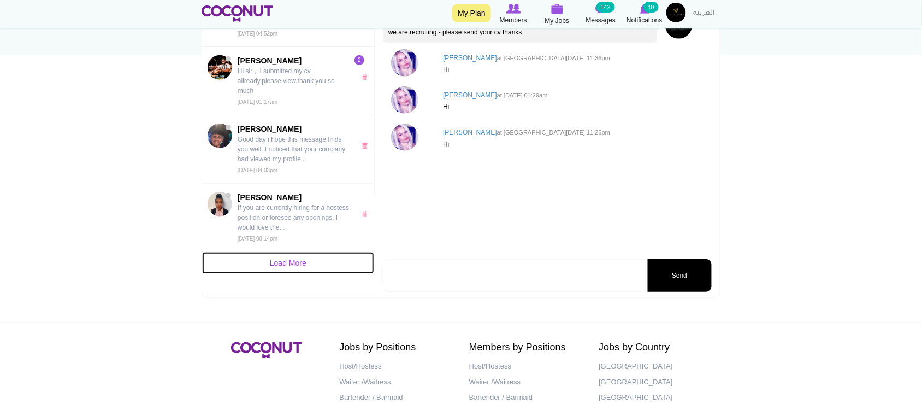
click at [293, 261] on link "Load More" at bounding box center [288, 263] width 172 height 22
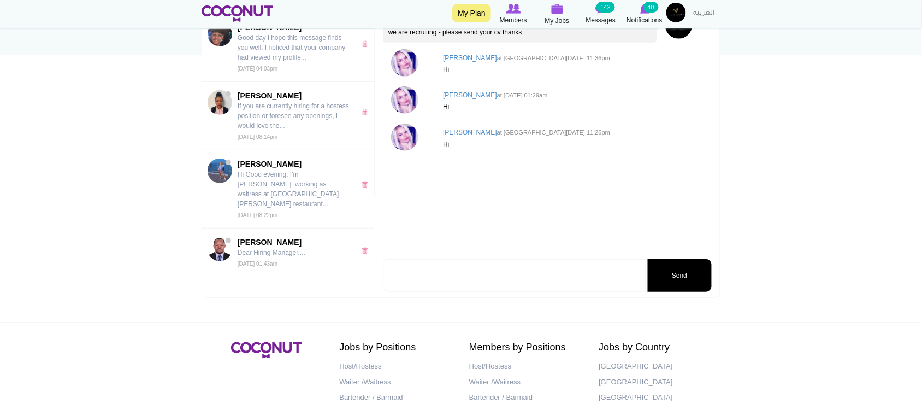
scroll to position [1219, 0]
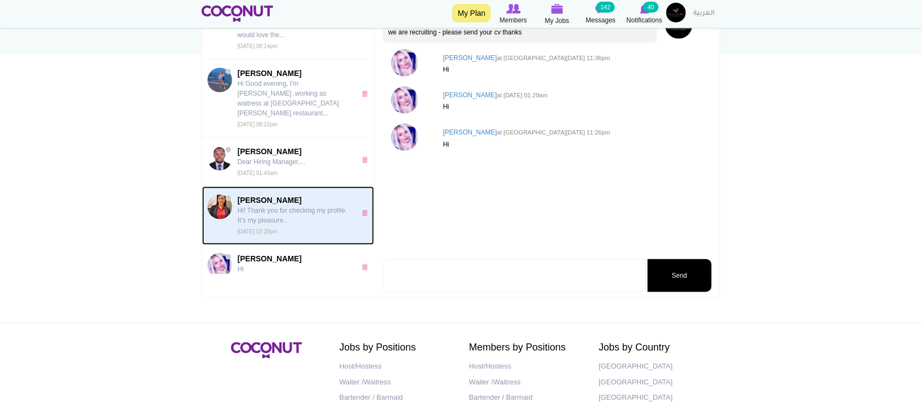
click at [223, 205] on img at bounding box center [220, 206] width 25 height 25
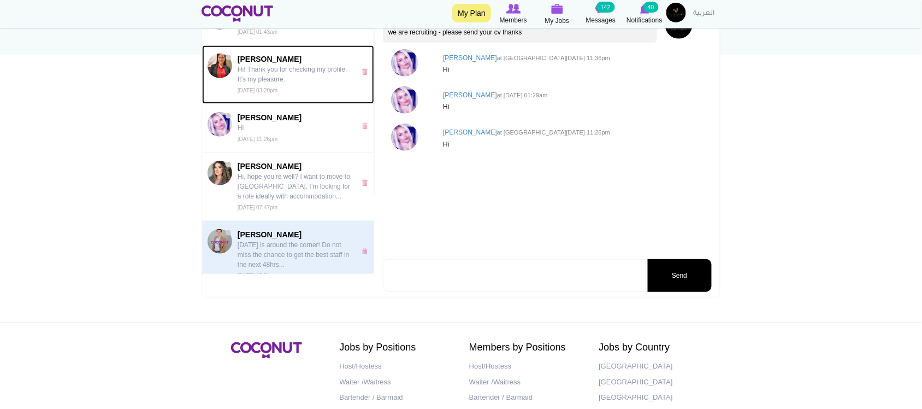
scroll to position [1401, 0]
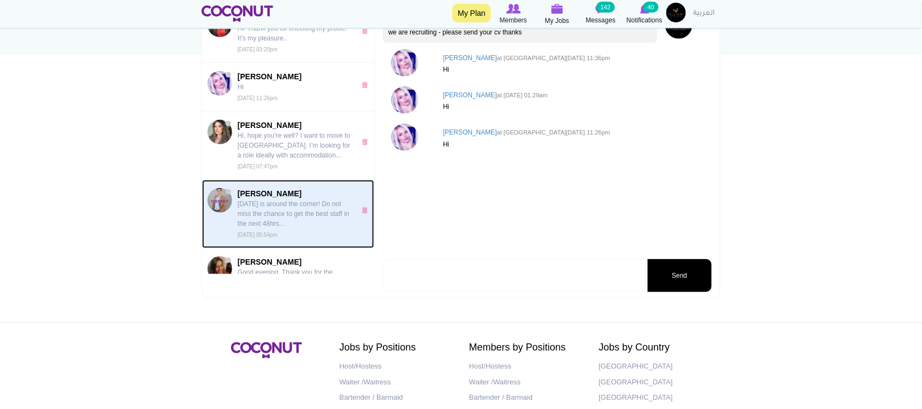
click at [220, 204] on img at bounding box center [220, 200] width 25 height 25
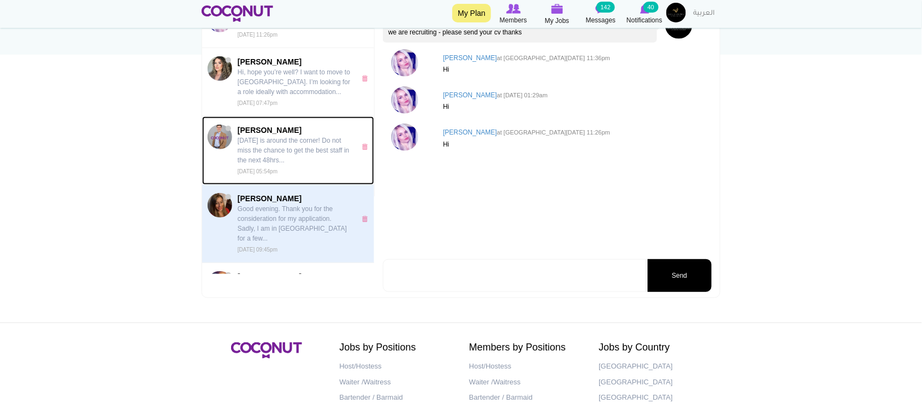
scroll to position [1492, 0]
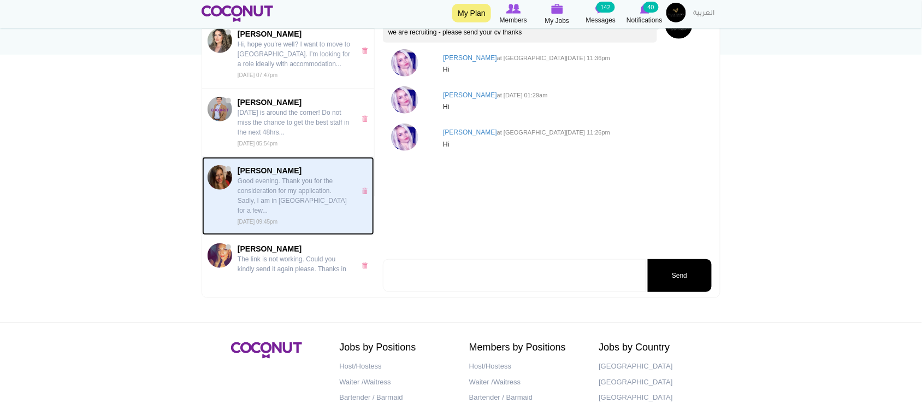
click at [219, 178] on img at bounding box center [220, 177] width 25 height 25
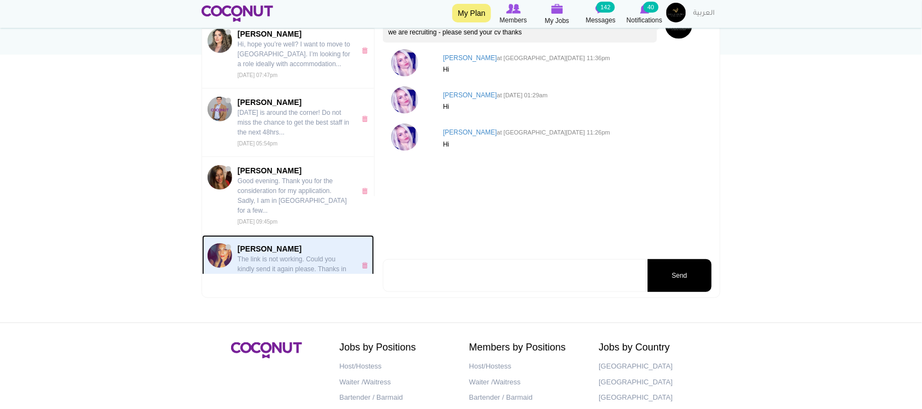
click at [215, 246] on img at bounding box center [220, 255] width 25 height 25
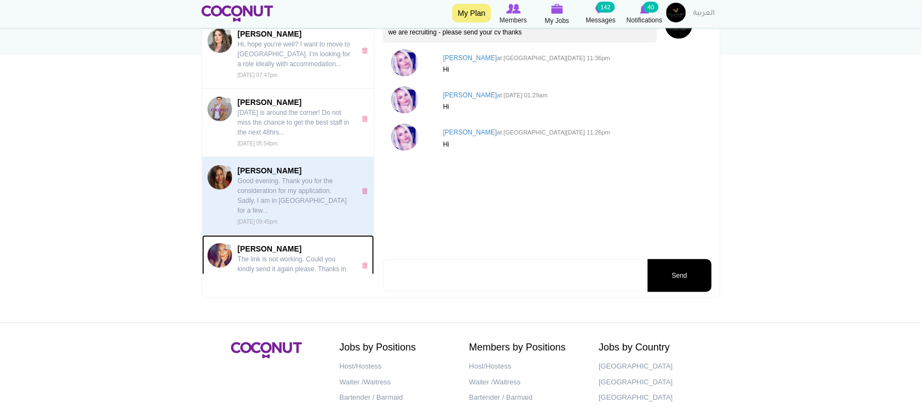
scroll to position [1583, 0]
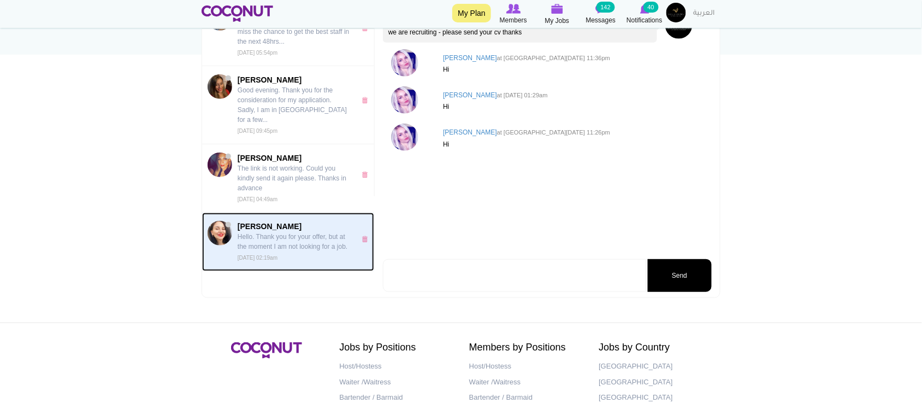
click at [222, 227] on img at bounding box center [220, 233] width 25 height 25
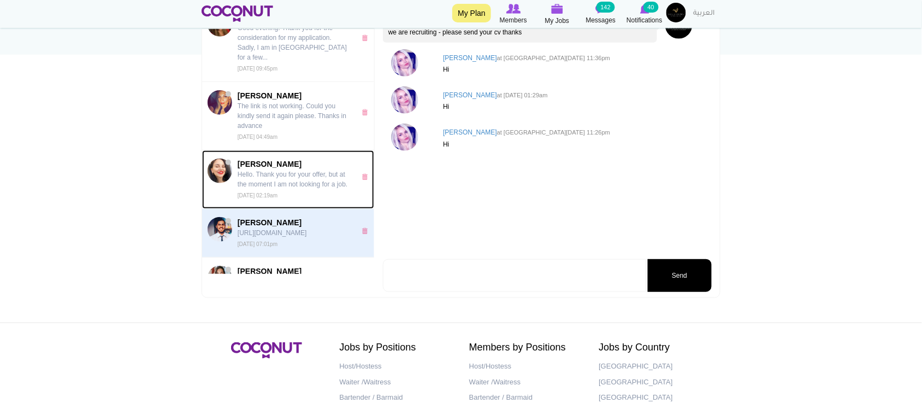
scroll to position [1674, 0]
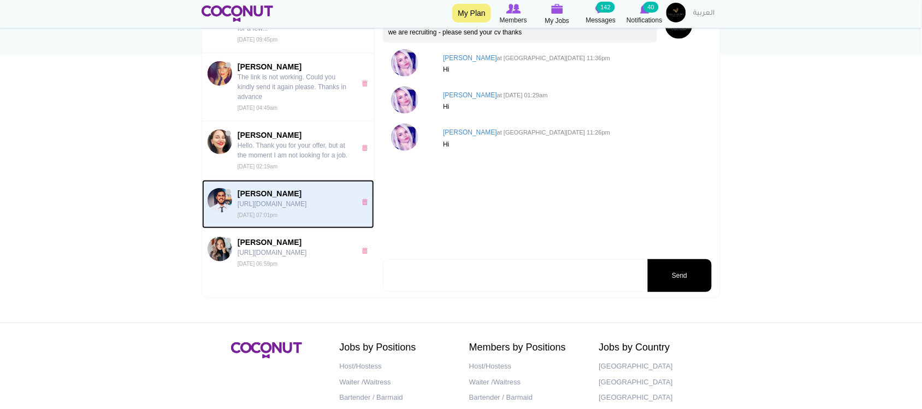
click at [219, 205] on img at bounding box center [220, 200] width 25 height 25
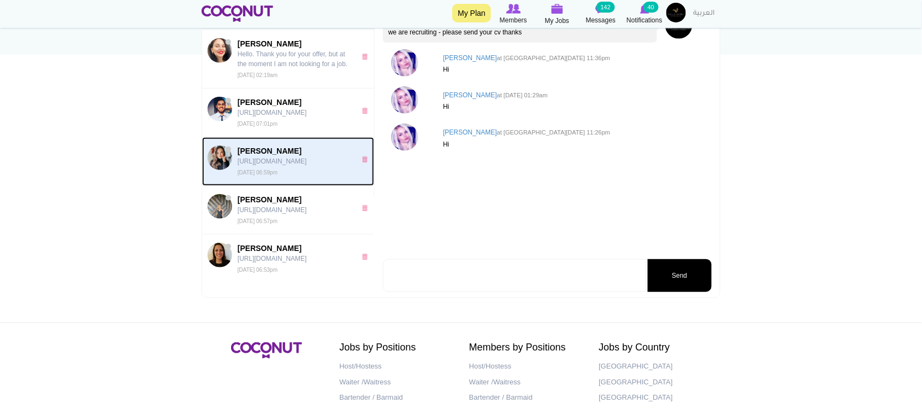
click at [223, 162] on img at bounding box center [220, 157] width 25 height 25
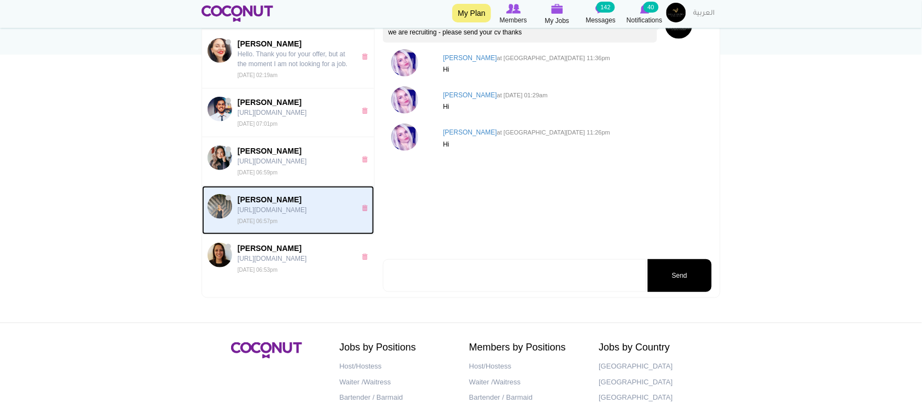
click at [219, 216] on img at bounding box center [220, 206] width 25 height 25
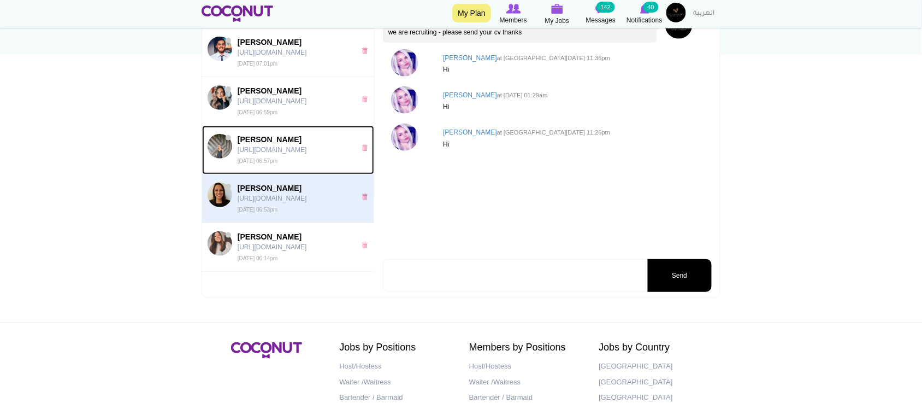
scroll to position [1856, 0]
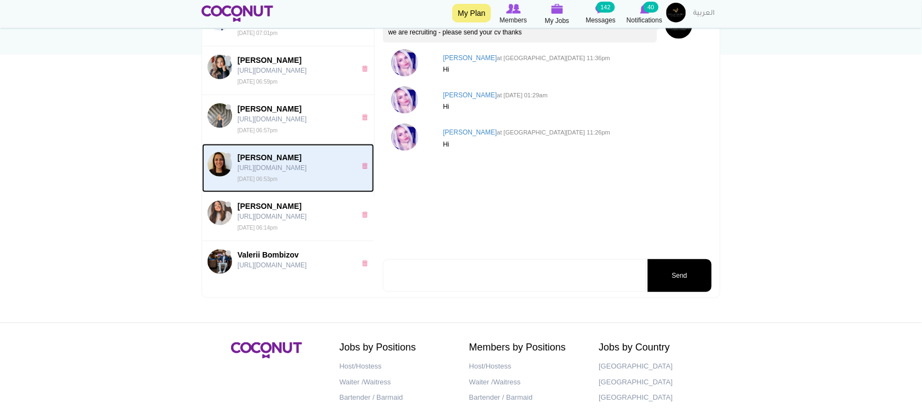
click at [221, 167] on img at bounding box center [220, 164] width 25 height 25
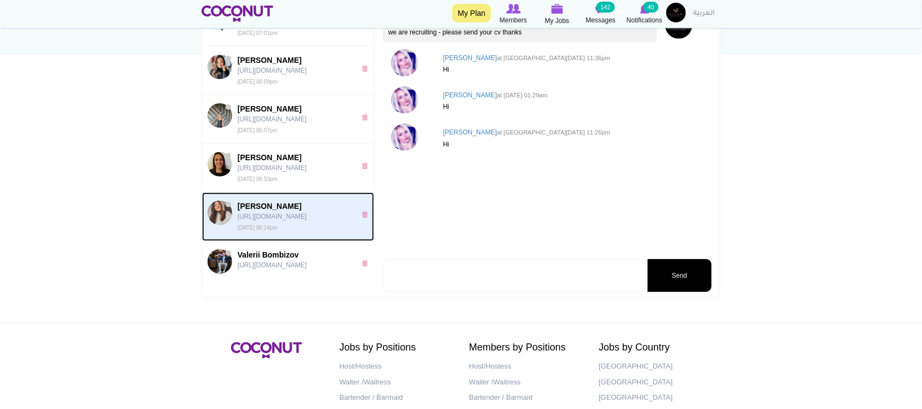
click at [214, 213] on img at bounding box center [220, 212] width 25 height 25
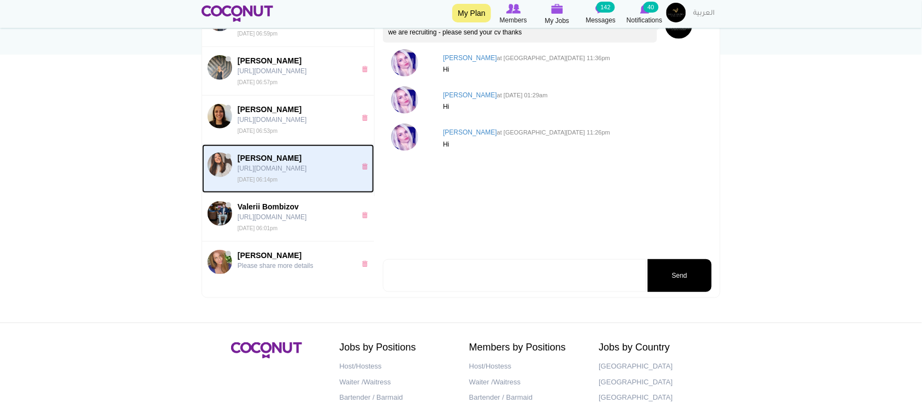
scroll to position [1948, 0]
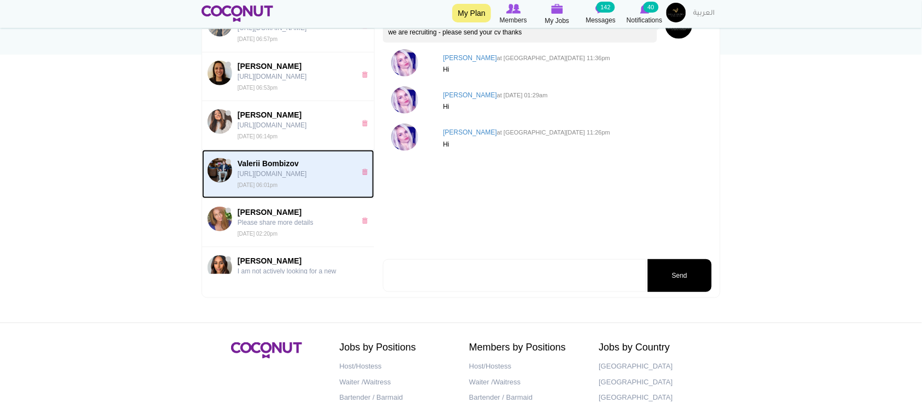
click at [220, 175] on img at bounding box center [220, 170] width 25 height 25
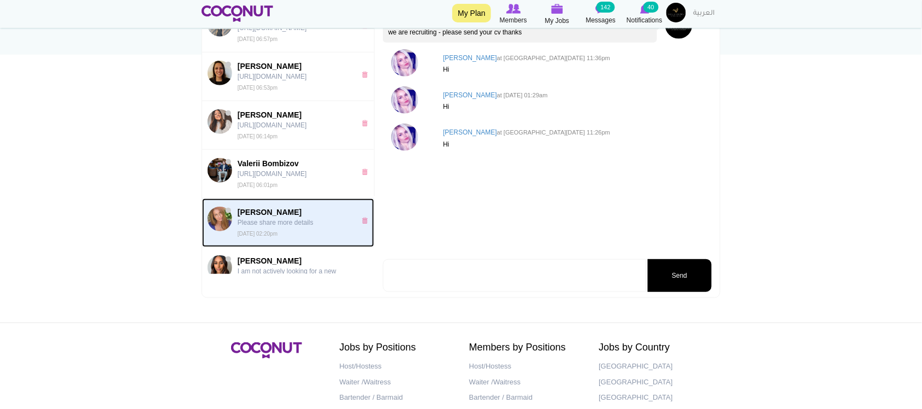
click at [224, 220] on img at bounding box center [220, 219] width 25 height 25
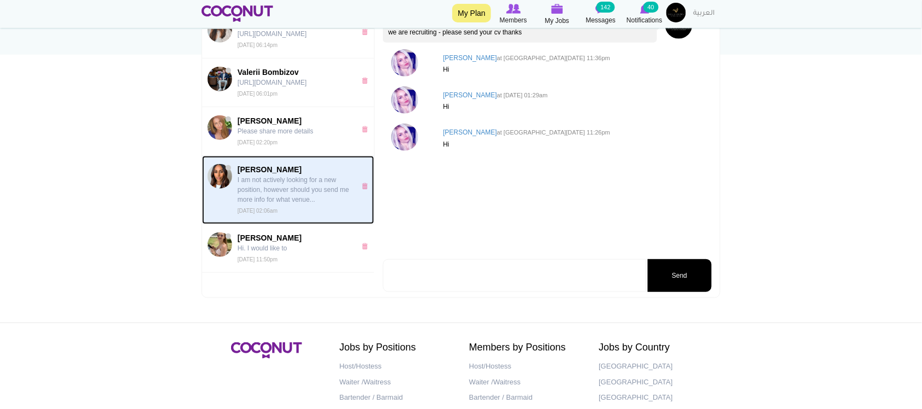
click at [222, 184] on img at bounding box center [220, 176] width 25 height 25
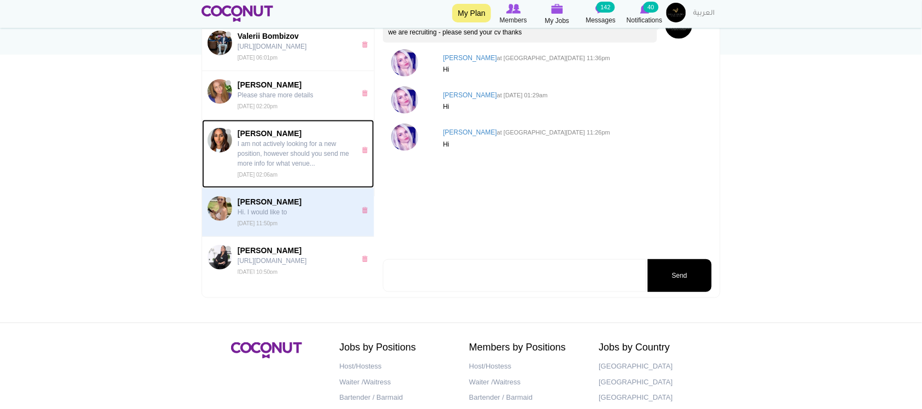
scroll to position [2129, 0]
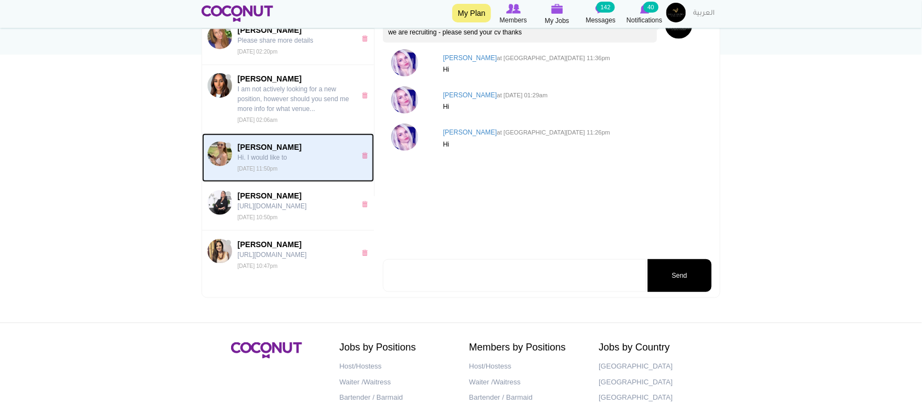
click at [222, 159] on img at bounding box center [220, 153] width 25 height 25
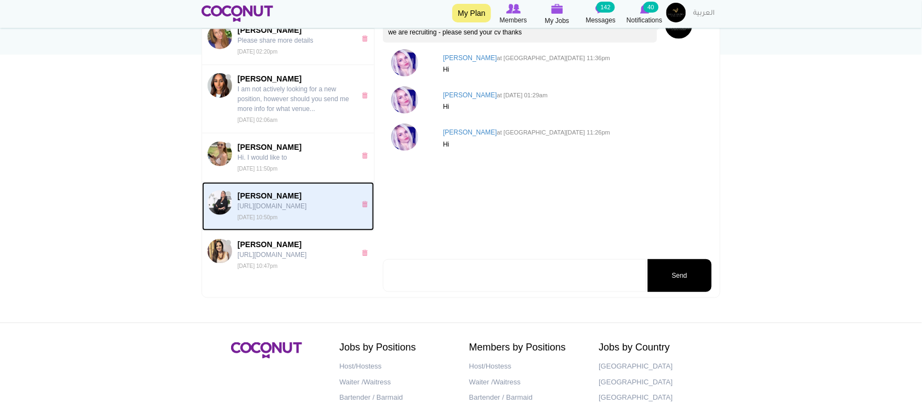
click at [227, 206] on img at bounding box center [220, 202] width 25 height 25
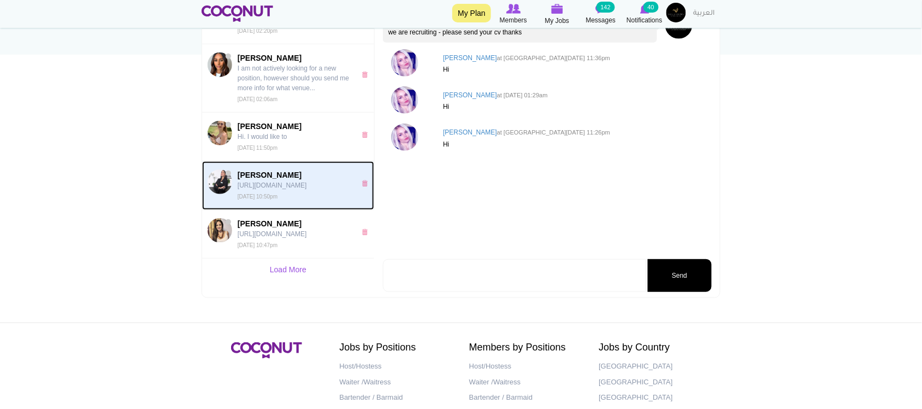
scroll to position [2161, 0]
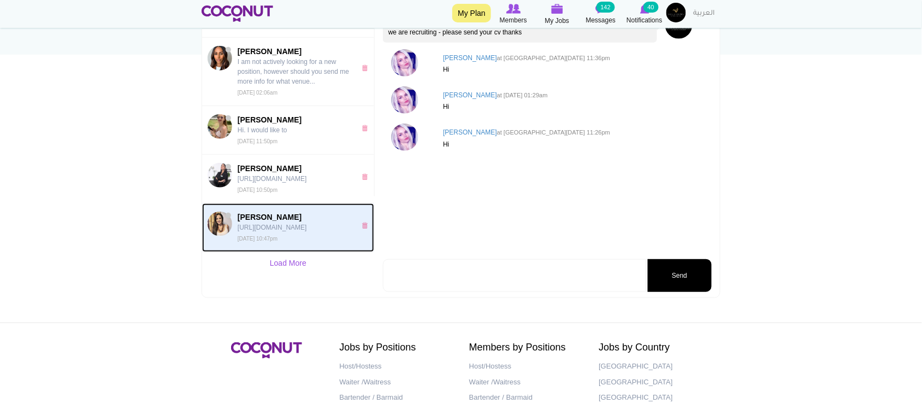
click at [219, 225] on img at bounding box center [220, 223] width 25 height 25
click at [272, 263] on link "Load More" at bounding box center [288, 263] width 172 height 22
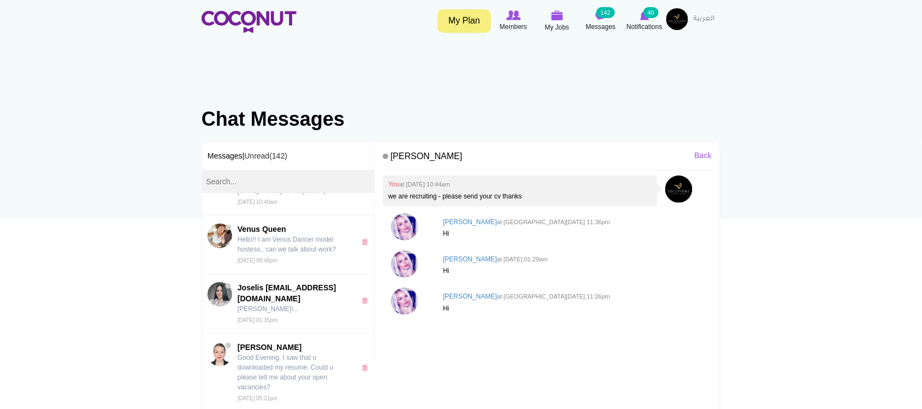
scroll to position [0, 0]
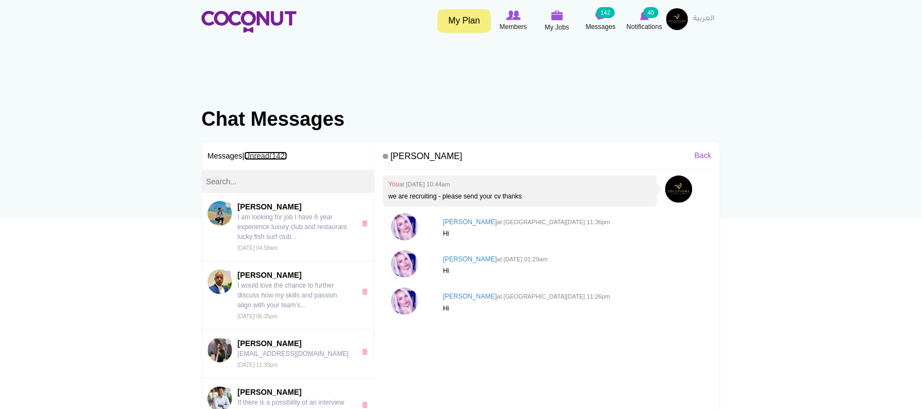
click at [277, 155] on link "Unread(142)" at bounding box center [265, 155] width 43 height 9
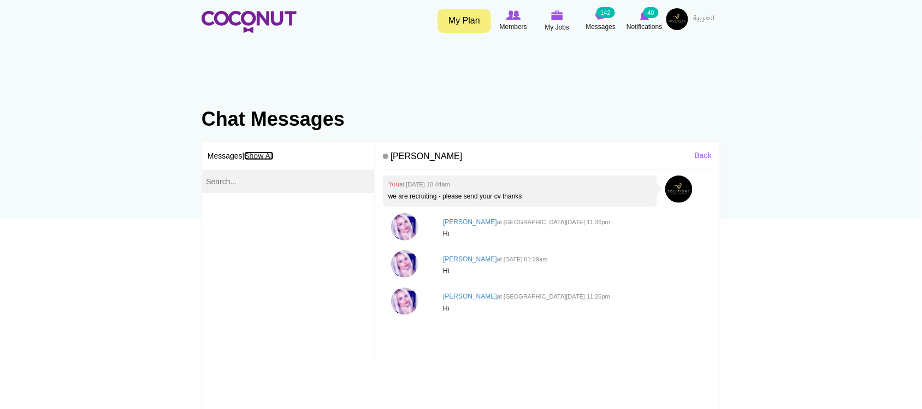
click at [266, 156] on link "Show All" at bounding box center [259, 155] width 30 height 9
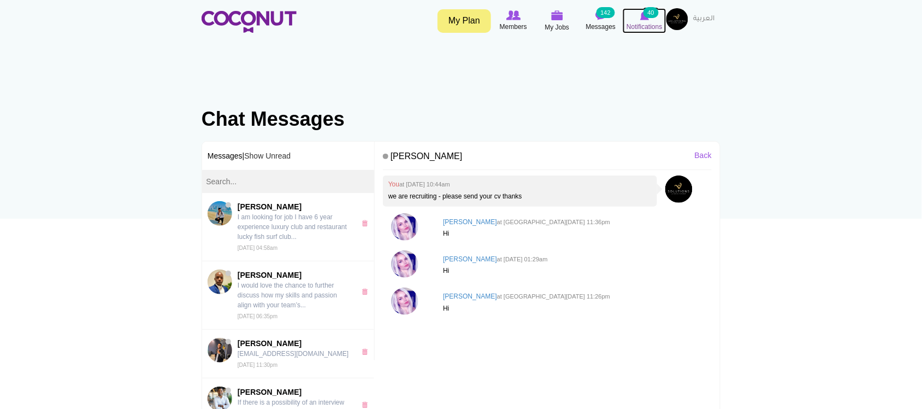
click at [649, 23] on span "Notifications" at bounding box center [645, 26] width 36 height 11
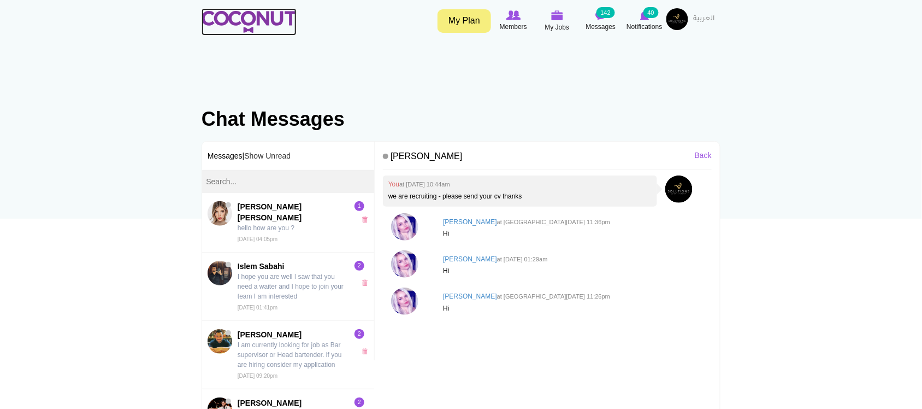
click at [256, 12] on img at bounding box center [249, 22] width 95 height 22
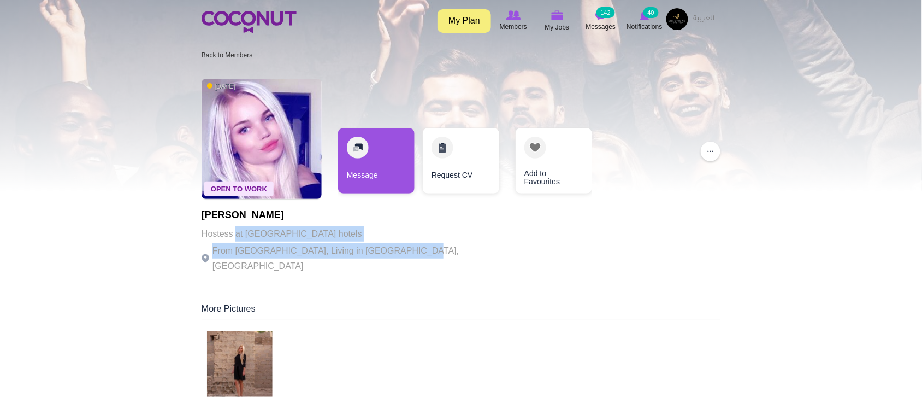
drag, startPoint x: 236, startPoint y: 240, endPoint x: 403, endPoint y: 244, distance: 167.2
click at [403, 244] on div "[PERSON_NAME] Hostess at [GEOGRAPHIC_DATA] hotels From [GEOGRAPHIC_DATA], Livin…" at bounding box center [352, 242] width 300 height 64
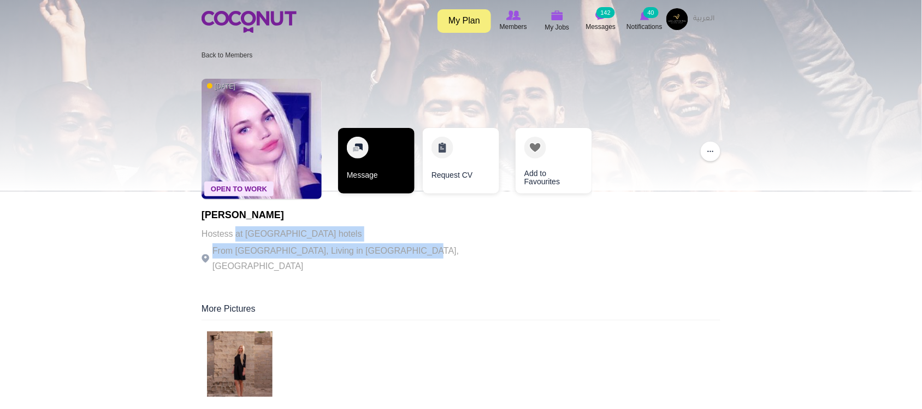
click at [366, 168] on link "Message" at bounding box center [376, 161] width 76 height 66
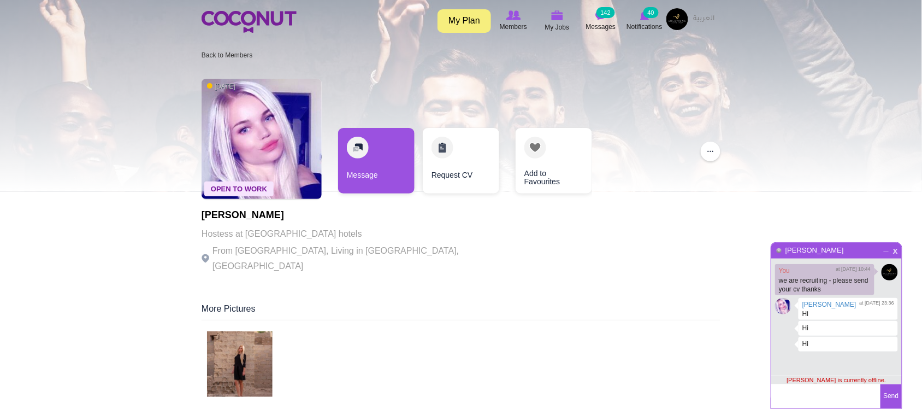
click at [898, 250] on span "x" at bounding box center [895, 249] width 9 height 8
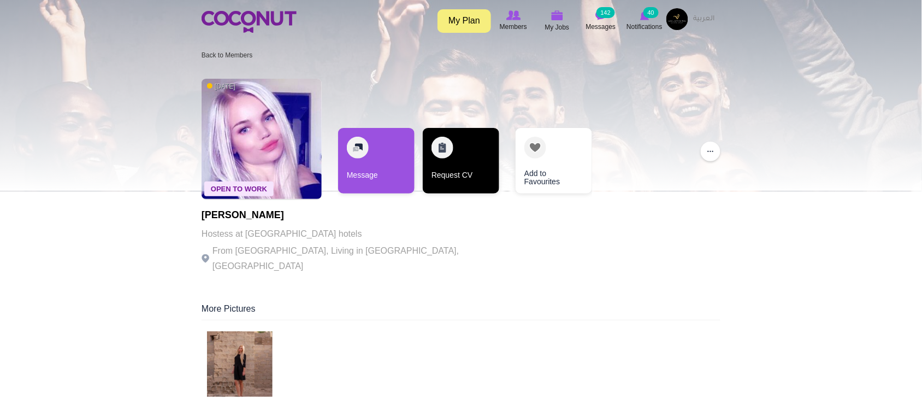
click at [474, 174] on link "Request CV" at bounding box center [461, 161] width 76 height 66
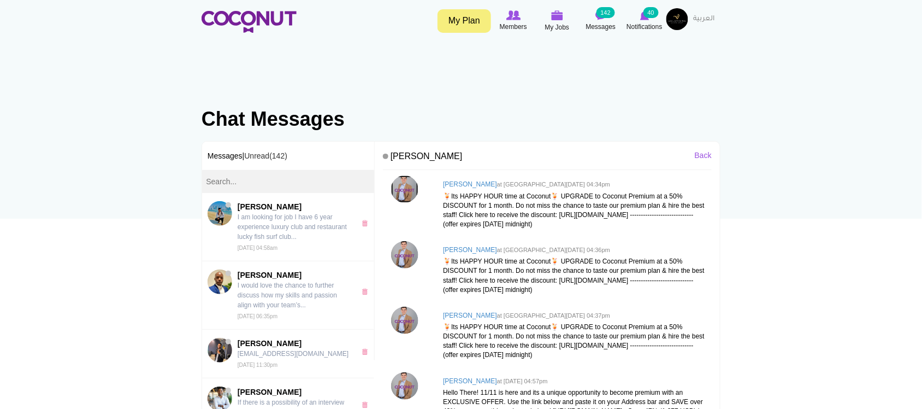
click at [405, 186] on img at bounding box center [404, 188] width 27 height 27
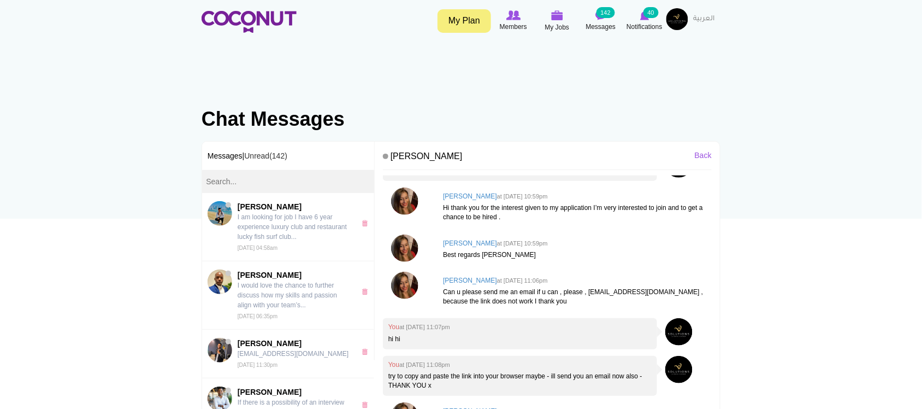
scroll to position [212, 0]
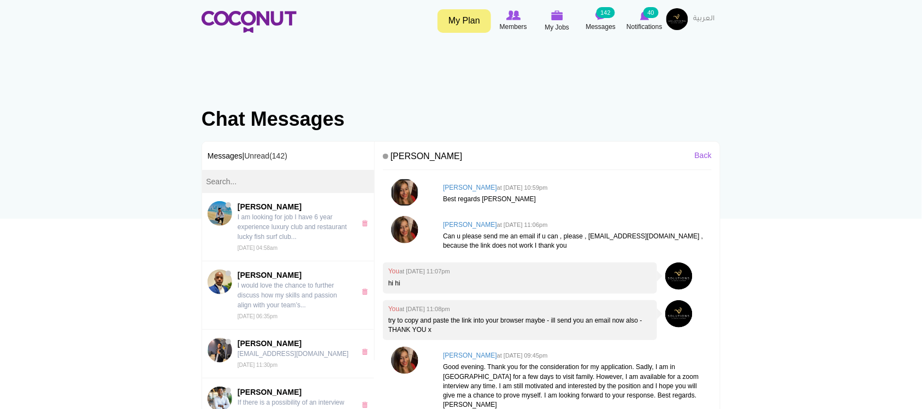
click at [400, 194] on img at bounding box center [404, 192] width 27 height 27
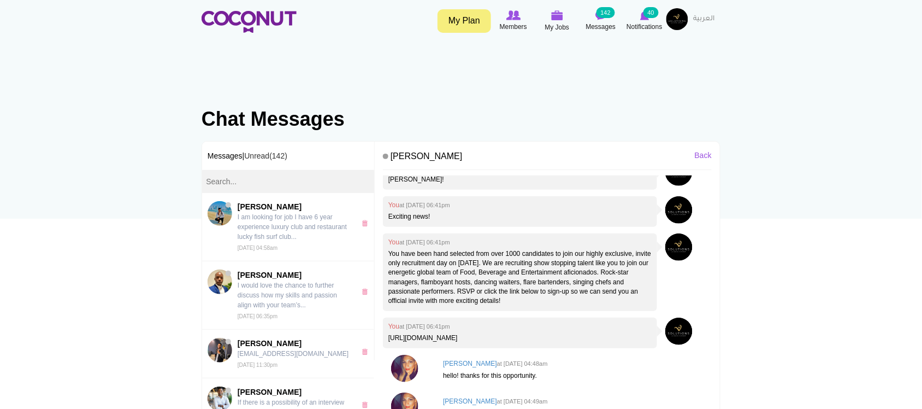
scroll to position [25, 0]
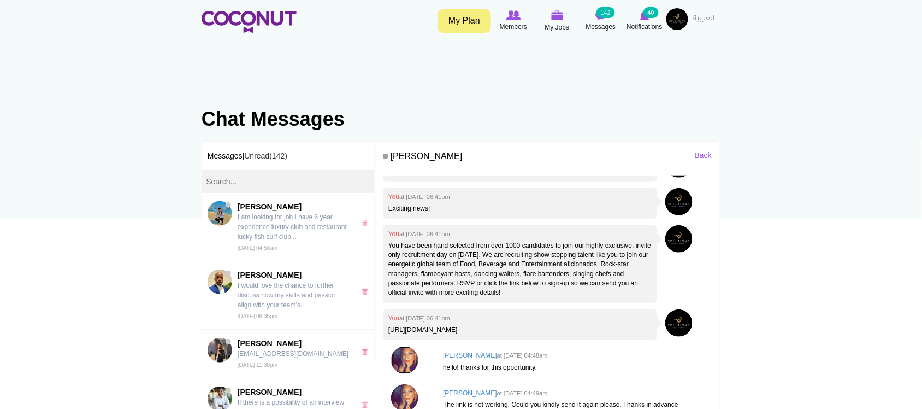
click at [407, 364] on img at bounding box center [404, 359] width 27 height 27
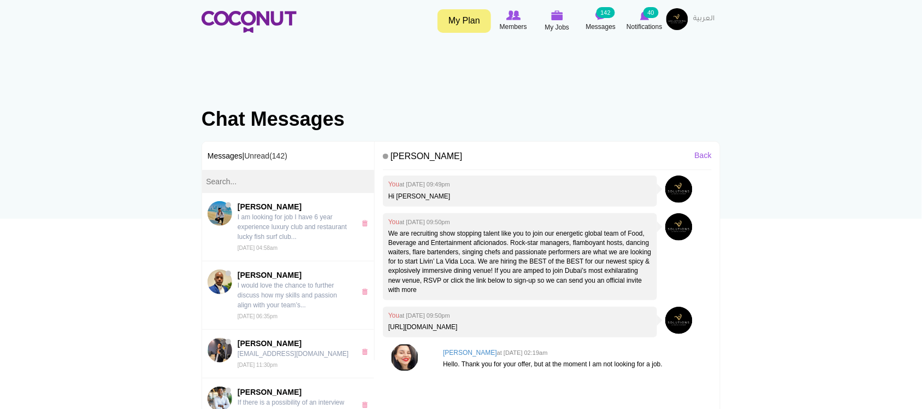
click at [403, 355] on img at bounding box center [404, 357] width 27 height 27
click at [408, 358] on img at bounding box center [404, 357] width 27 height 27
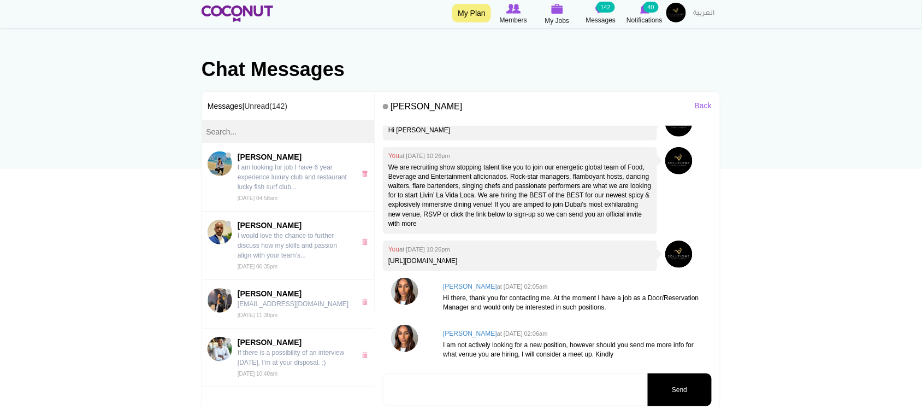
scroll to position [91, 0]
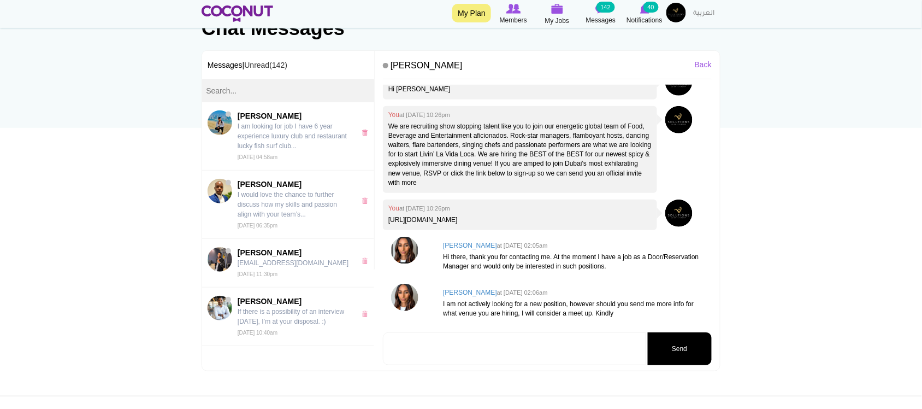
click at [408, 247] on img at bounding box center [404, 250] width 27 height 27
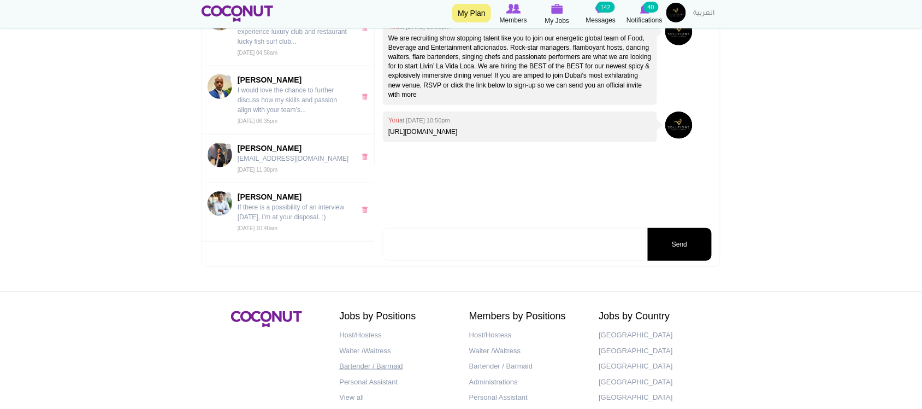
scroll to position [255, 0]
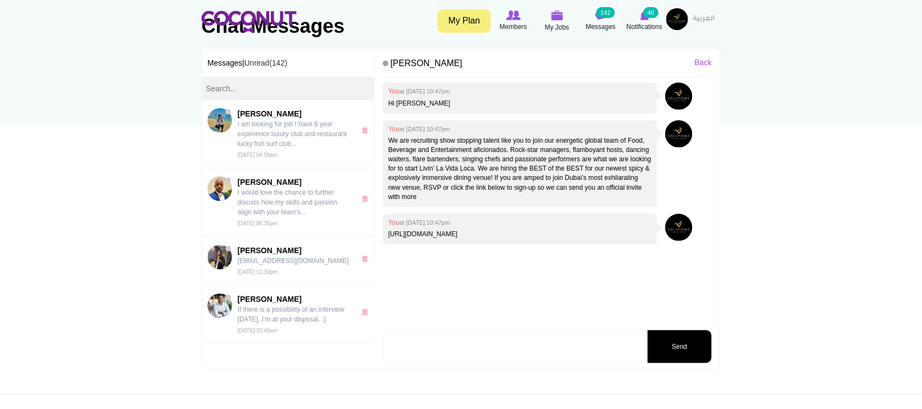
scroll to position [182, 0]
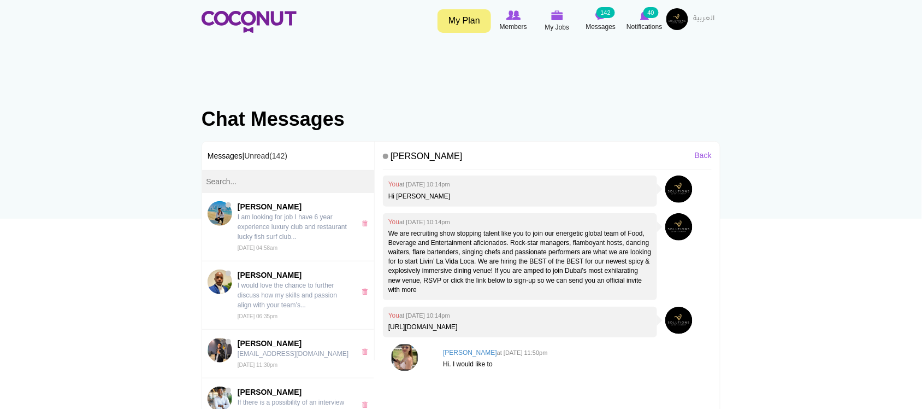
click at [406, 361] on img at bounding box center [404, 357] width 27 height 27
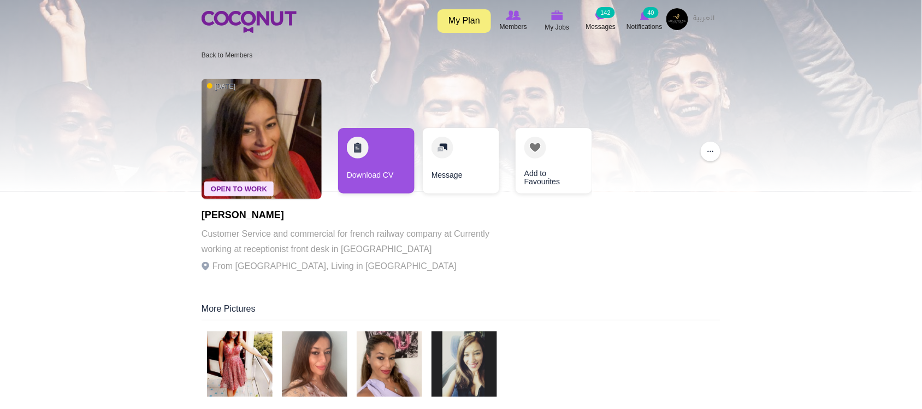
click at [327, 271] on p "From [GEOGRAPHIC_DATA], Living in [GEOGRAPHIC_DATA]" at bounding box center [352, 265] width 300 height 15
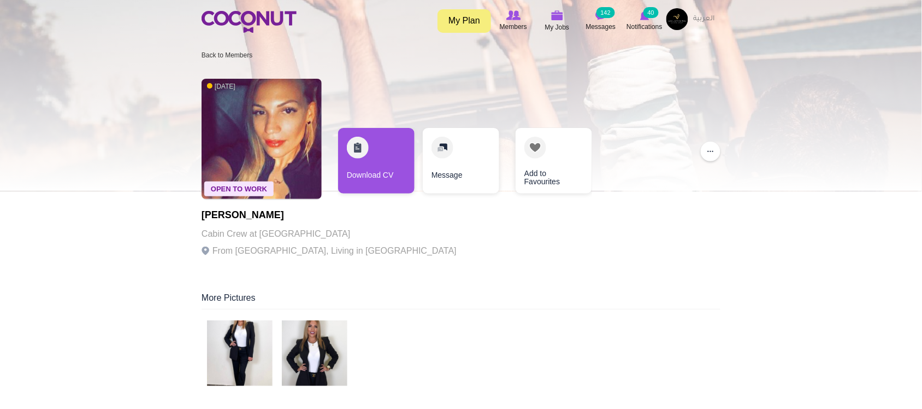
drag, startPoint x: 327, startPoint y: 257, endPoint x: 356, endPoint y: 246, distance: 31.5
click at [329, 257] on p "From Cuba, Living in United Arab Emirates" at bounding box center [329, 250] width 255 height 15
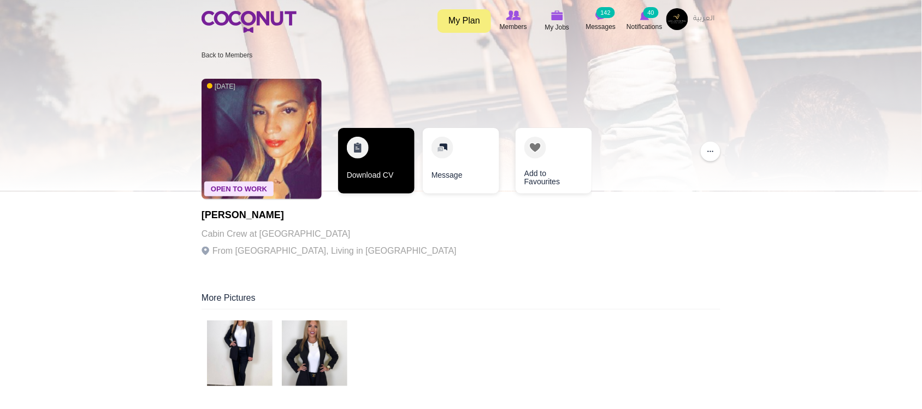
click at [368, 183] on link "Download CV" at bounding box center [376, 161] width 76 height 66
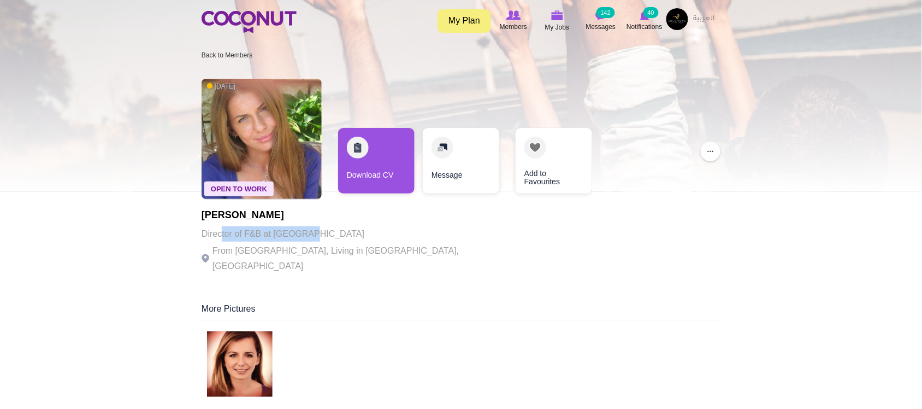
drag, startPoint x: 226, startPoint y: 227, endPoint x: 354, endPoint y: 239, distance: 128.9
click at [354, 239] on p "Director of F&B at Radisson" at bounding box center [352, 233] width 300 height 15
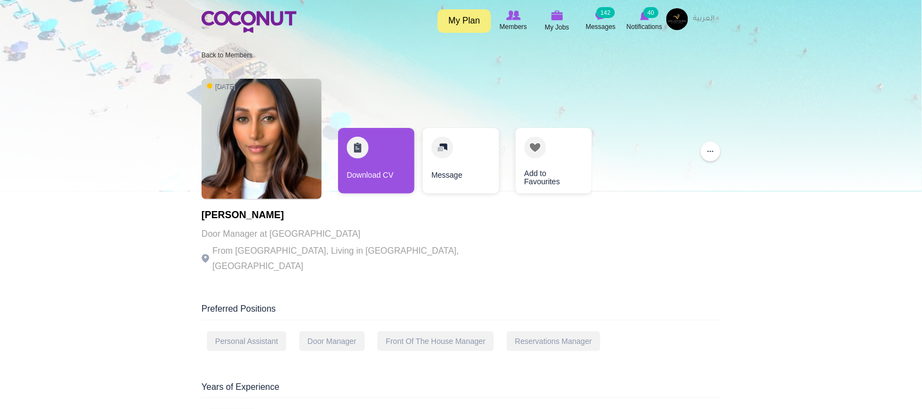
click at [436, 249] on div "[DATE] [PERSON_NAME] Door Manager at [GEOGRAPHIC_DATA] From [GEOGRAPHIC_DATA], …" at bounding box center [461, 177] width 519 height 208
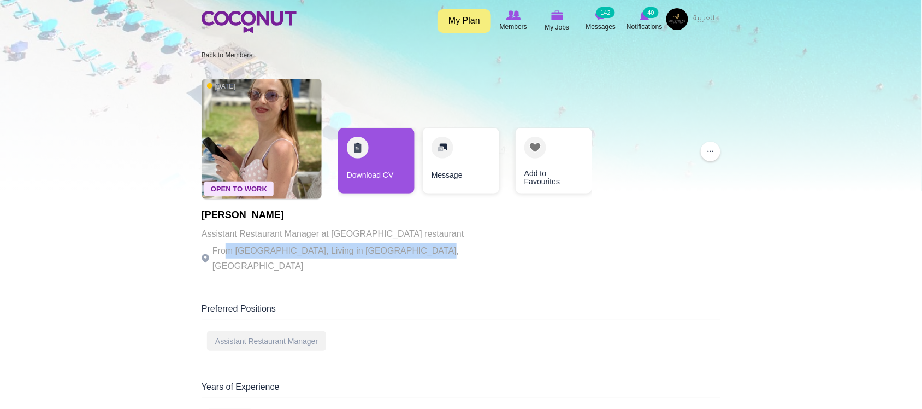
drag, startPoint x: 228, startPoint y: 243, endPoint x: 423, endPoint y: 242, distance: 195.0
click at [423, 242] on div "Open To Work 2 years ago Kateryna Bondarieva Assistant Restaurant Manager at Ma…" at bounding box center [461, 177] width 519 height 208
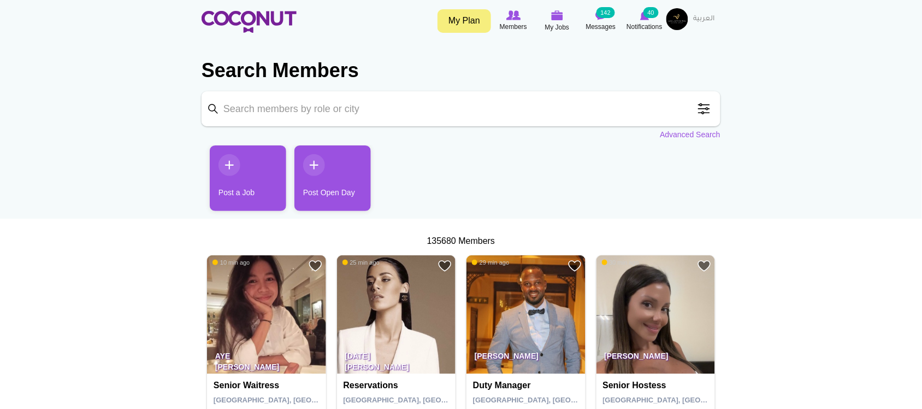
click at [373, 107] on input "Keyword" at bounding box center [461, 108] width 519 height 35
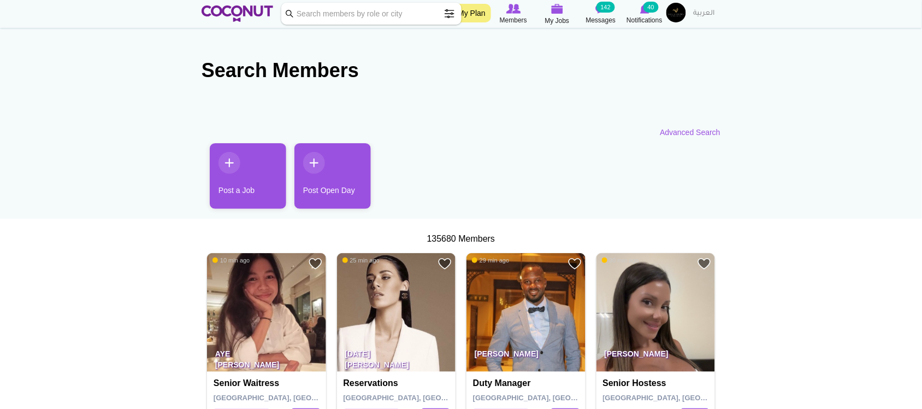
scroll to position [91, 0]
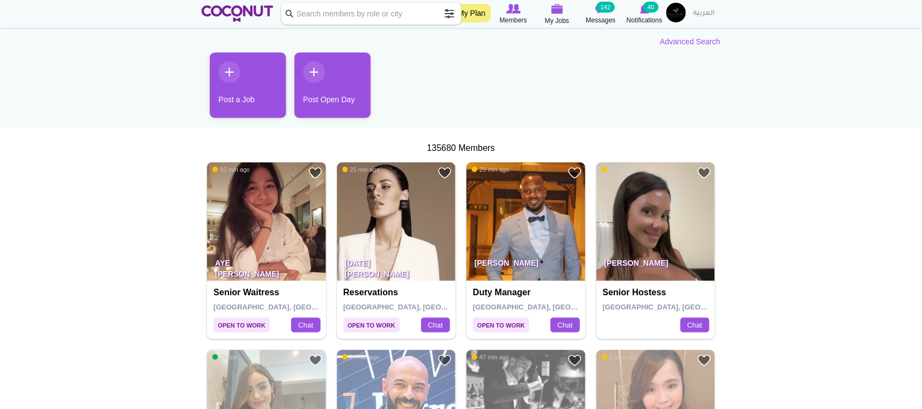
click at [261, 233] on img at bounding box center [266, 221] width 119 height 119
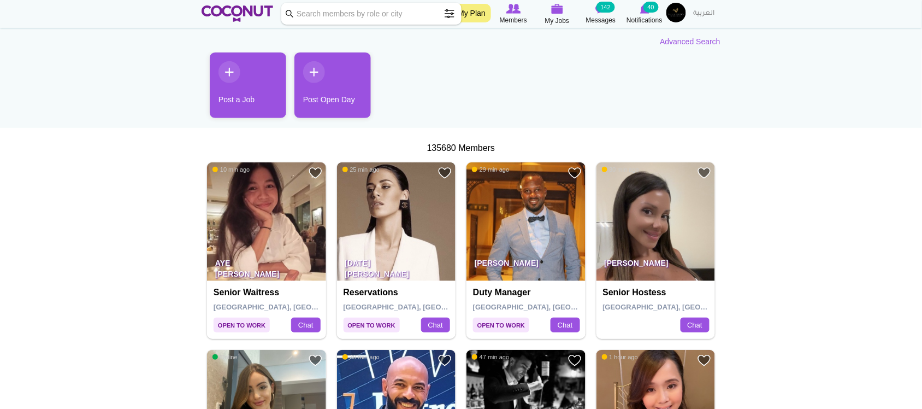
click at [443, 222] on img at bounding box center [396, 221] width 119 height 119
click at [654, 231] on img at bounding box center [656, 221] width 119 height 119
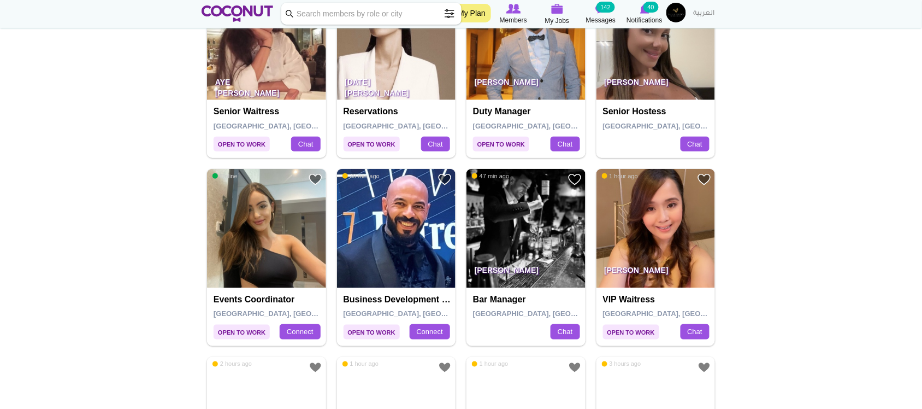
scroll to position [273, 0]
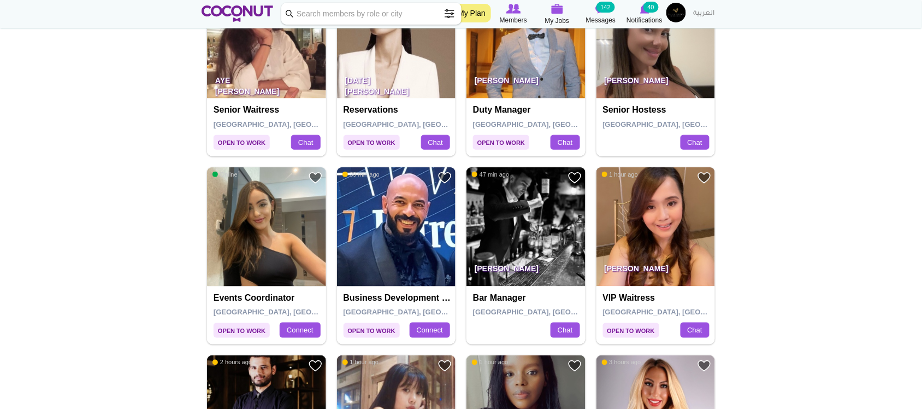
click at [664, 233] on img at bounding box center [656, 226] width 119 height 119
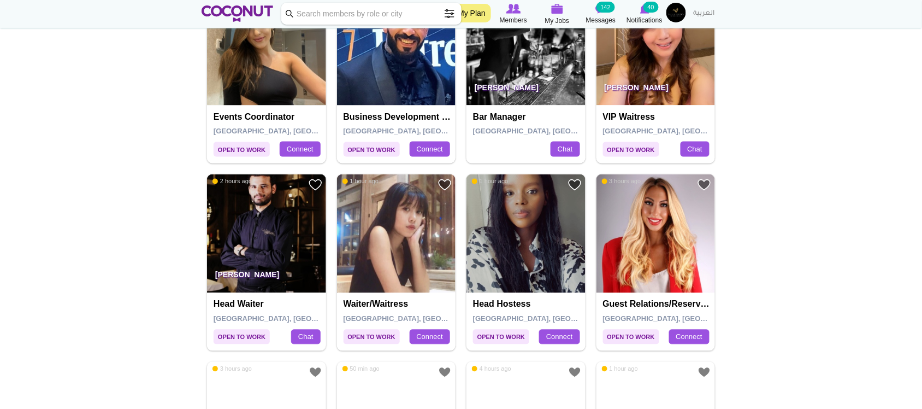
scroll to position [455, 0]
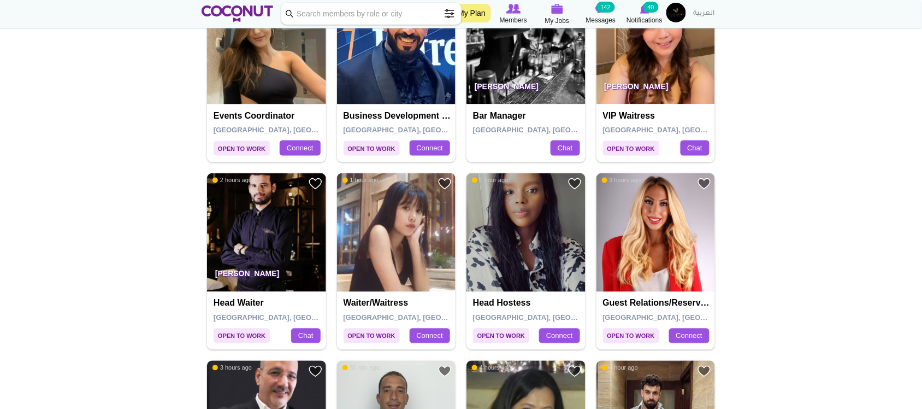
click at [423, 250] on img at bounding box center [396, 232] width 119 height 119
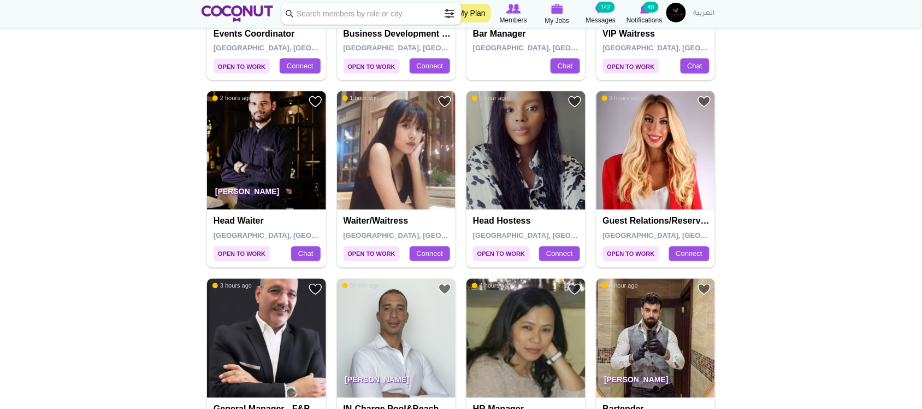
scroll to position [637, 0]
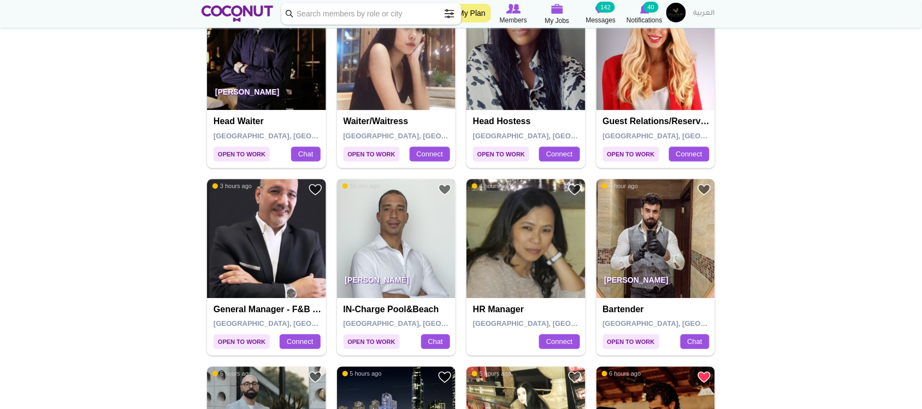
click at [374, 241] on img at bounding box center [396, 238] width 119 height 119
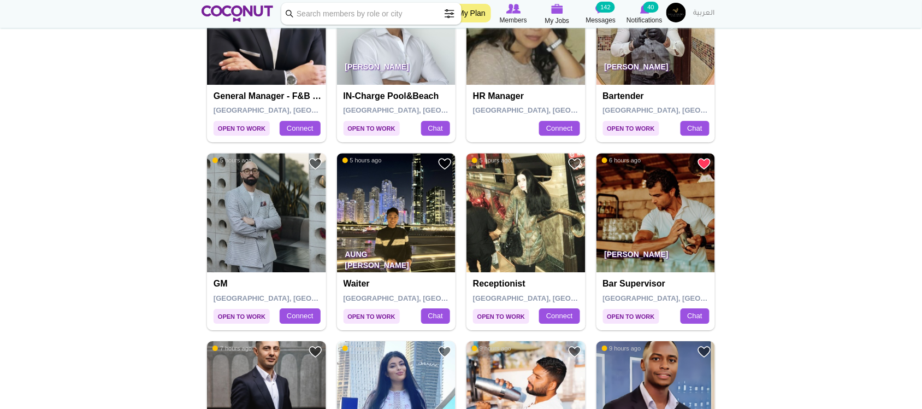
scroll to position [819, 0]
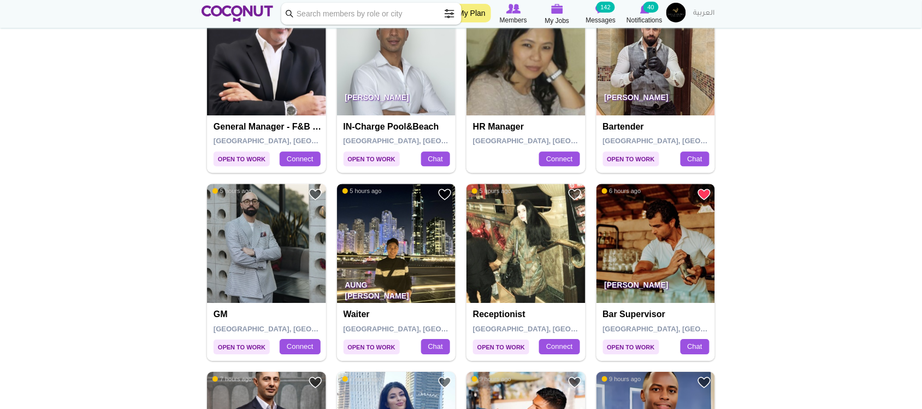
click at [393, 246] on img at bounding box center [396, 243] width 119 height 119
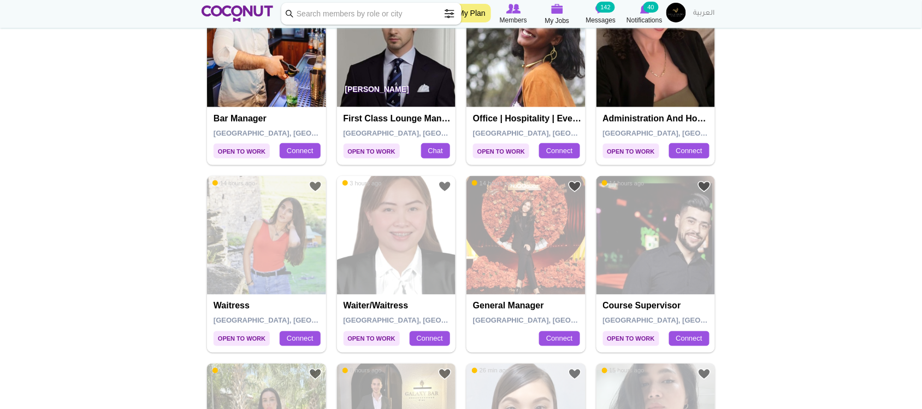
scroll to position [1456, 0]
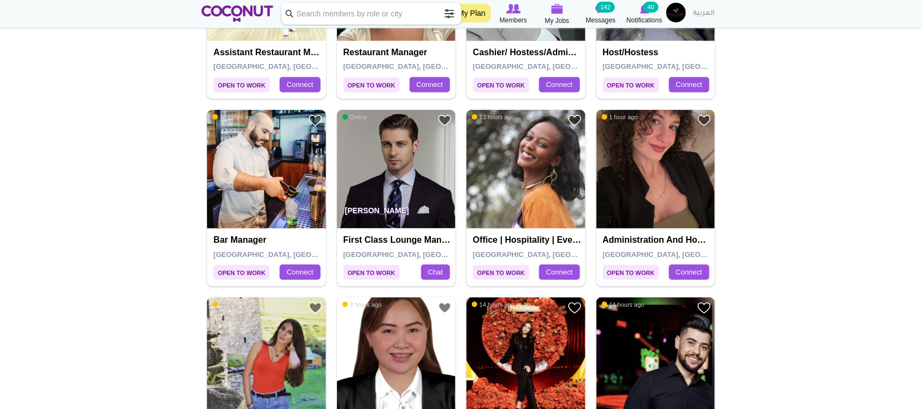
click at [687, 208] on img at bounding box center [656, 169] width 119 height 119
click at [539, 170] on img at bounding box center [526, 169] width 119 height 119
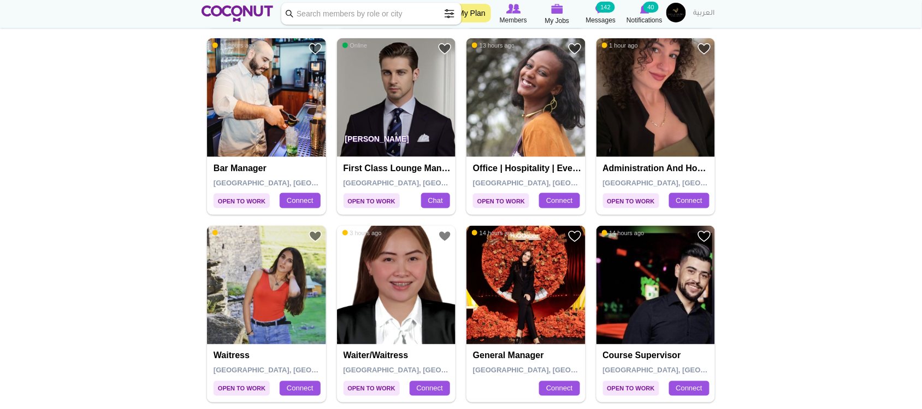
scroll to position [1639, 0]
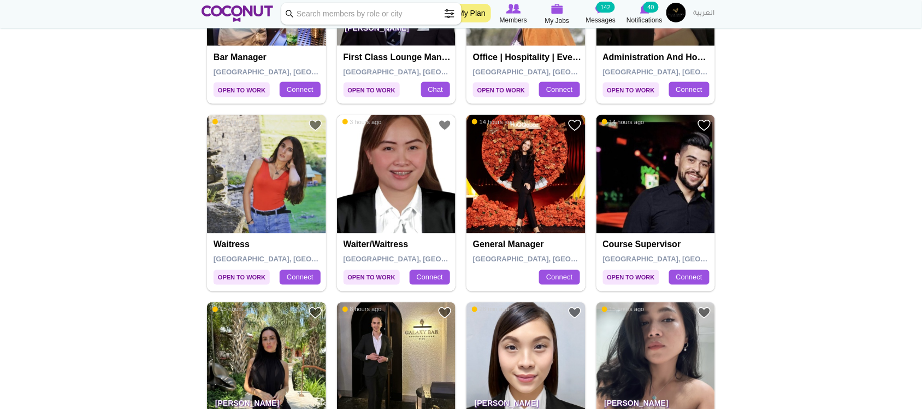
click at [443, 201] on img at bounding box center [396, 174] width 119 height 119
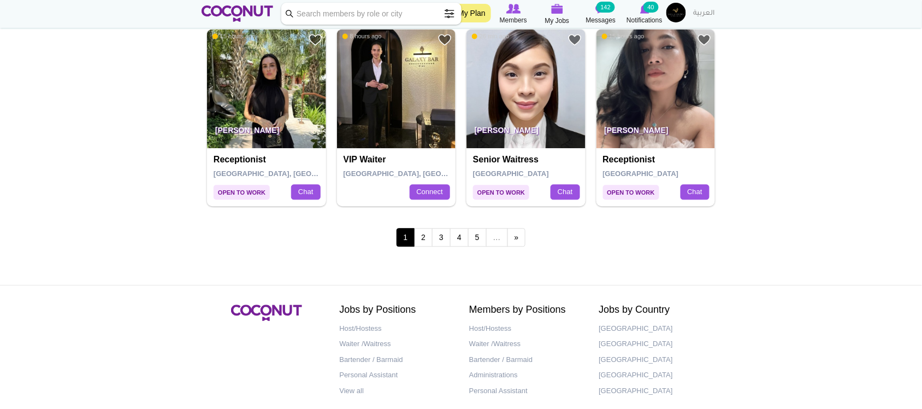
scroll to position [1821, 0]
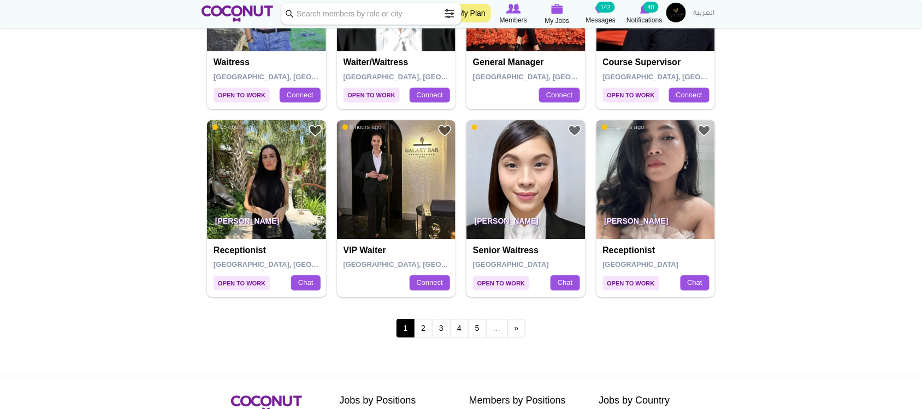
click at [640, 172] on img at bounding box center [656, 179] width 119 height 119
click at [511, 203] on img at bounding box center [526, 179] width 119 height 119
click at [402, 194] on img at bounding box center [396, 179] width 119 height 119
click at [276, 184] on img at bounding box center [266, 179] width 119 height 119
click at [426, 332] on link "2" at bounding box center [423, 328] width 19 height 19
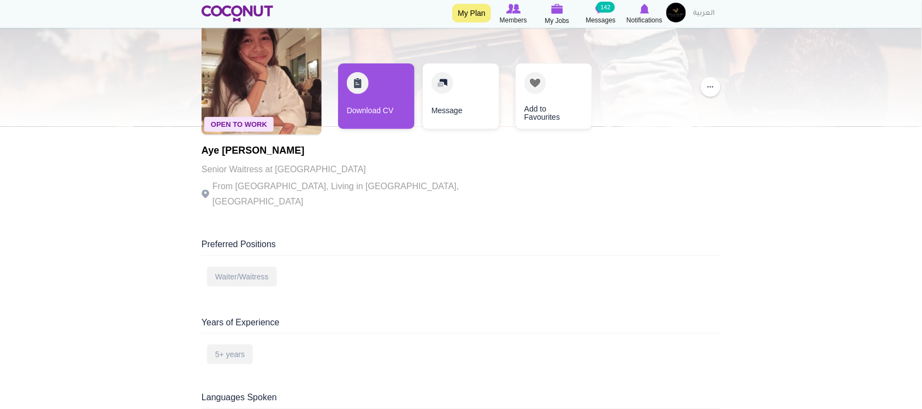
scroll to position [91, 0]
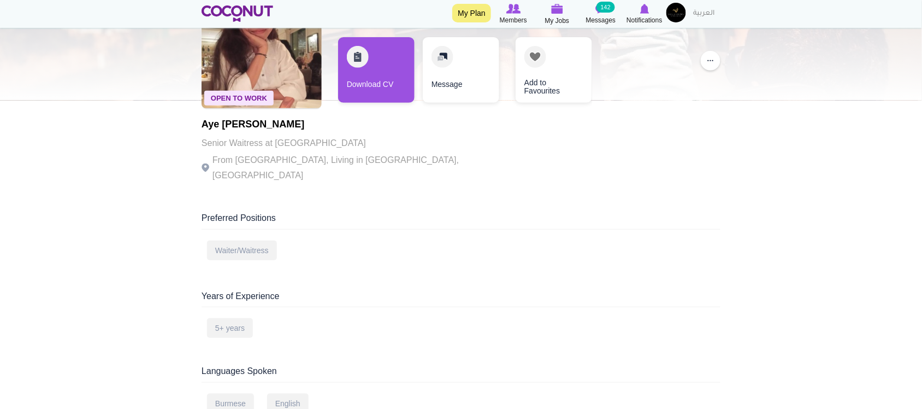
click at [363, 173] on div "Aye [PERSON_NAME] Senior Waitress at [GEOGRAPHIC_DATA] From [GEOGRAPHIC_DATA], …" at bounding box center [352, 151] width 300 height 64
drag, startPoint x: 253, startPoint y: 160, endPoint x: 393, endPoint y: 158, distance: 140.4
click at [393, 158] on p "From [GEOGRAPHIC_DATA], Living in [GEOGRAPHIC_DATA], [GEOGRAPHIC_DATA]" at bounding box center [352, 167] width 300 height 31
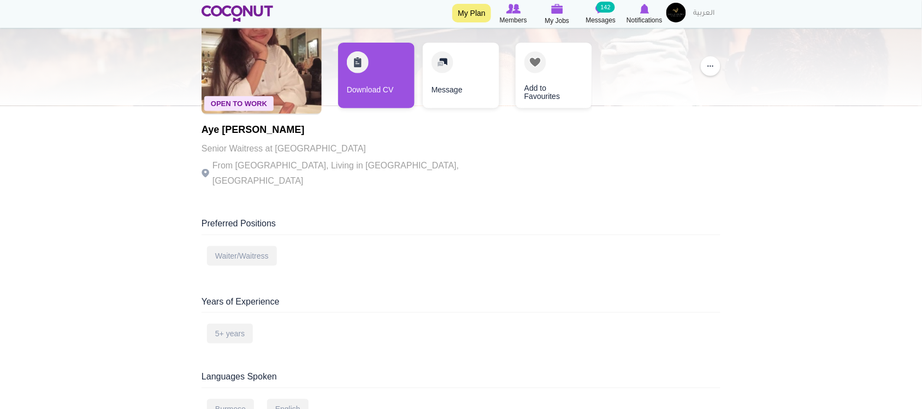
scroll to position [0, 0]
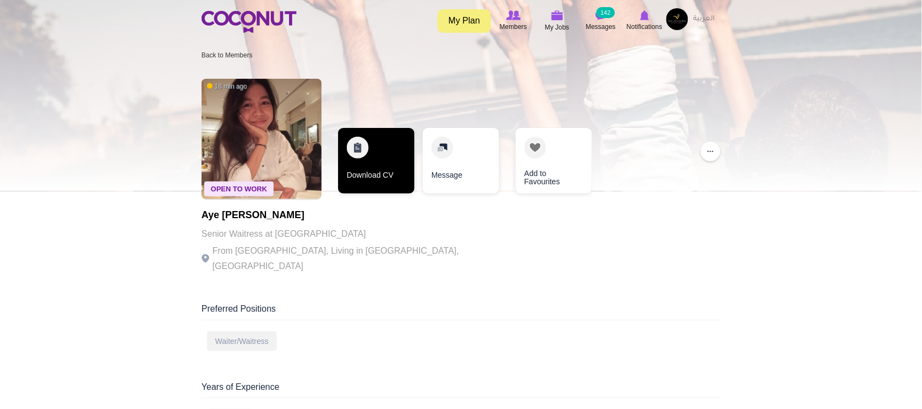
click at [379, 173] on link "Download CV" at bounding box center [376, 161] width 76 height 66
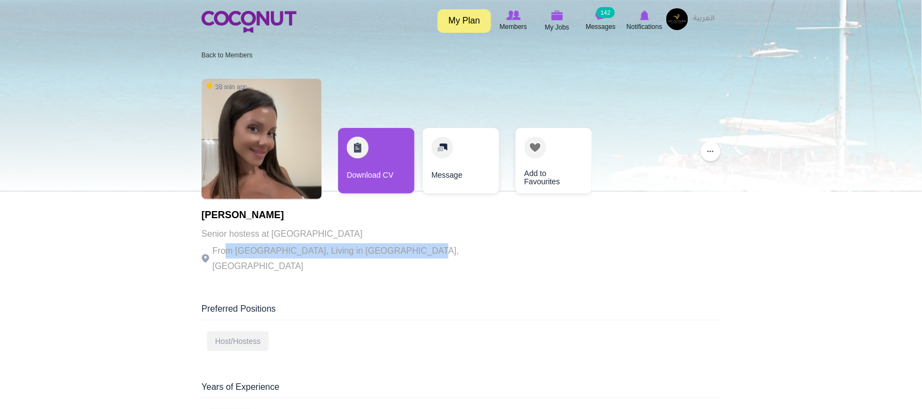
drag, startPoint x: 249, startPoint y: 250, endPoint x: 421, endPoint y: 241, distance: 172.3
click at [411, 256] on p "From Greece, Living in Dubai, United Arab Emirates" at bounding box center [352, 258] width 300 height 31
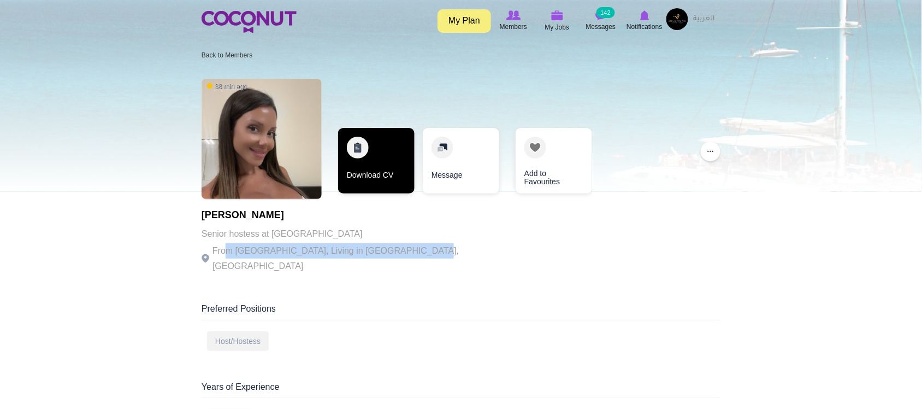
click at [396, 170] on link "Download CV" at bounding box center [376, 161] width 76 height 66
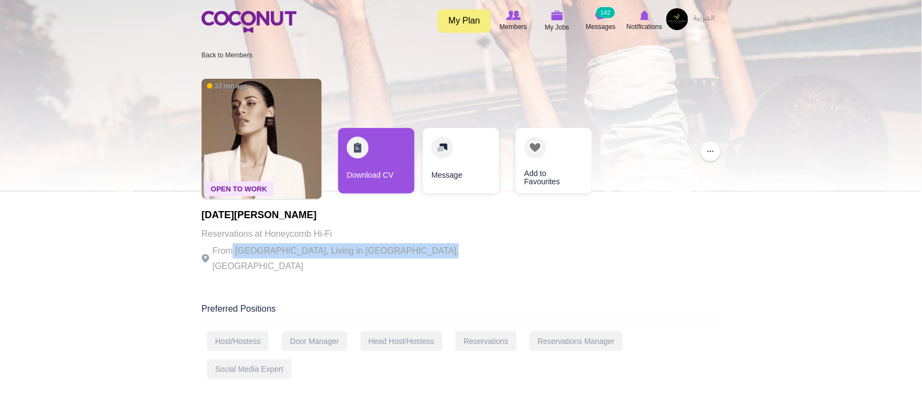
drag, startPoint x: 231, startPoint y: 246, endPoint x: 443, endPoint y: 247, distance: 212.0
click at [439, 247] on div "Open To Work 33 min ago [DATE][PERSON_NAME] Reservations at Honeycomb Hi-Fi Fro…" at bounding box center [461, 177] width 519 height 208
click at [443, 247] on div "Open To Work 33 min ago [DATE][PERSON_NAME] Reservations at Honeycomb Hi-Fi Fro…" at bounding box center [461, 177] width 519 height 208
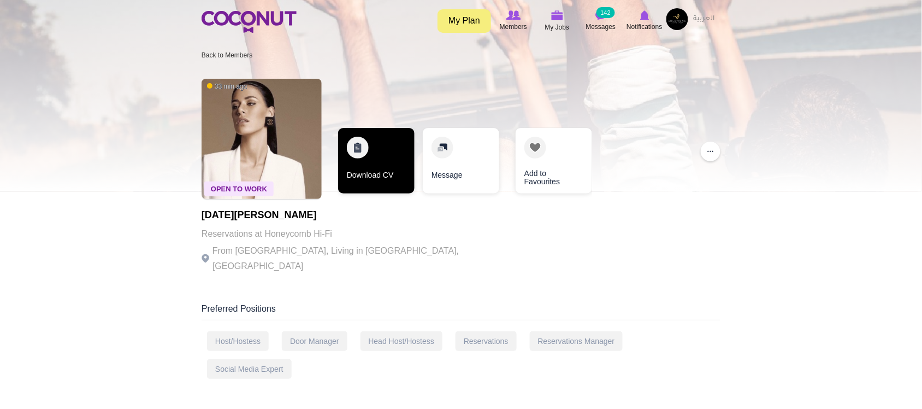
click at [381, 175] on link "Download CV" at bounding box center [376, 161] width 76 height 66
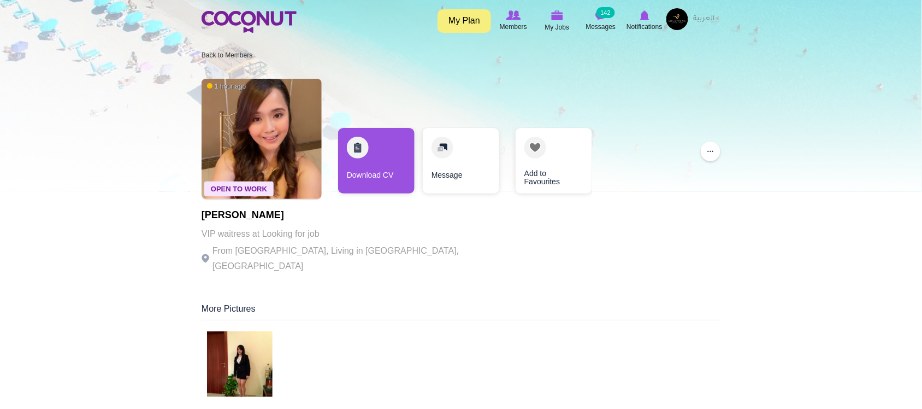
click at [282, 247] on p "From Philippines, Living in Dubai, United Arab Emirates" at bounding box center [352, 258] width 300 height 31
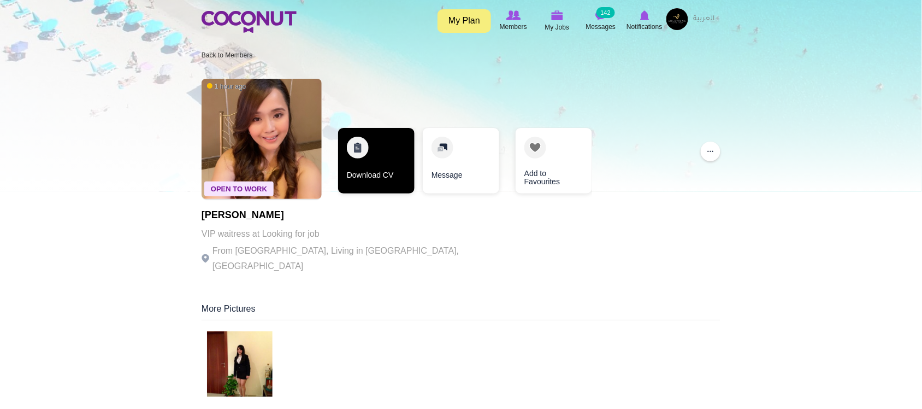
click at [375, 176] on link "Download CV" at bounding box center [376, 161] width 76 height 66
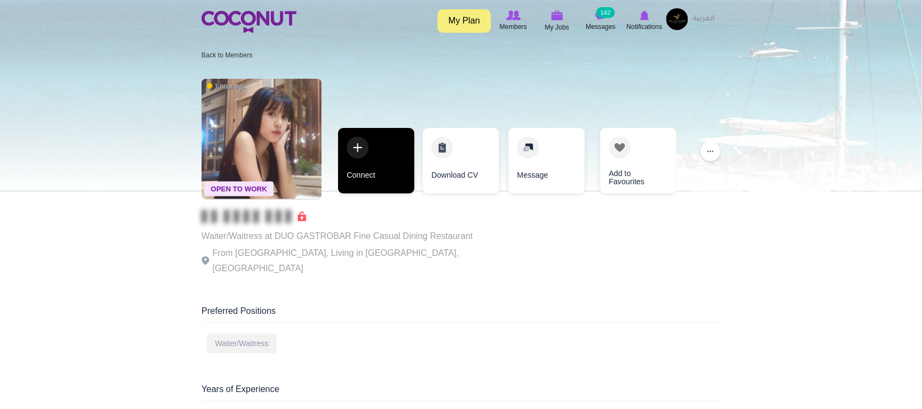
click at [391, 160] on link "Connect" at bounding box center [376, 161] width 76 height 66
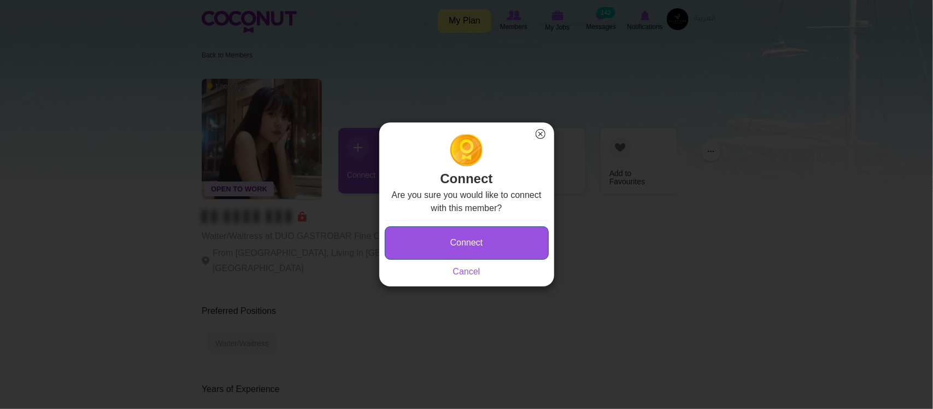
click at [458, 249] on button "Connect" at bounding box center [467, 242] width 164 height 33
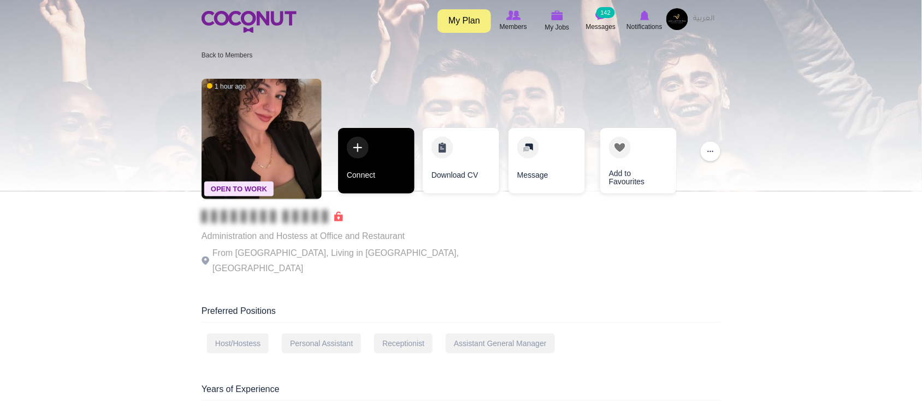
click at [385, 181] on link "Connect" at bounding box center [376, 161] width 76 height 66
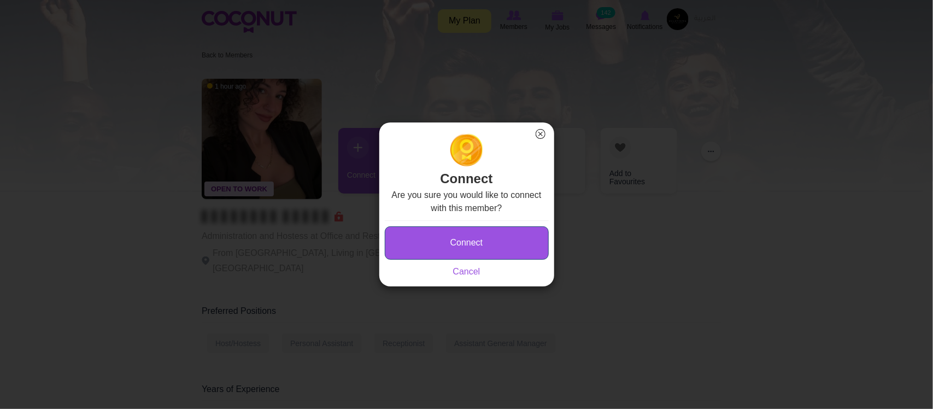
click at [463, 241] on button "Connect" at bounding box center [467, 242] width 164 height 33
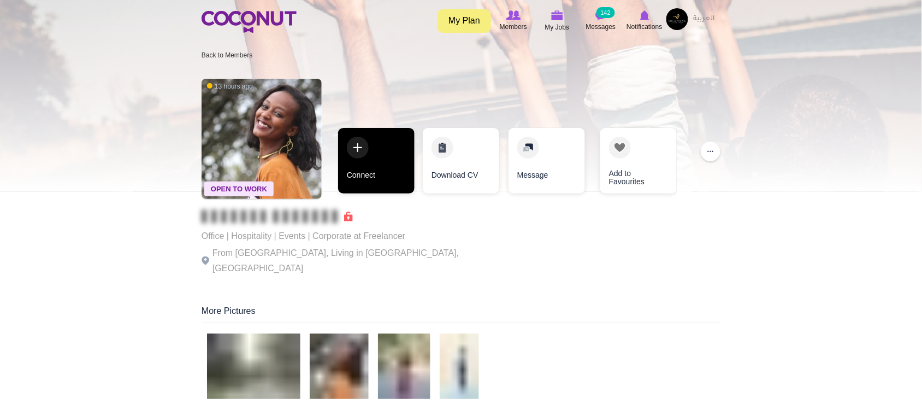
click at [378, 184] on link "Connect" at bounding box center [376, 161] width 76 height 66
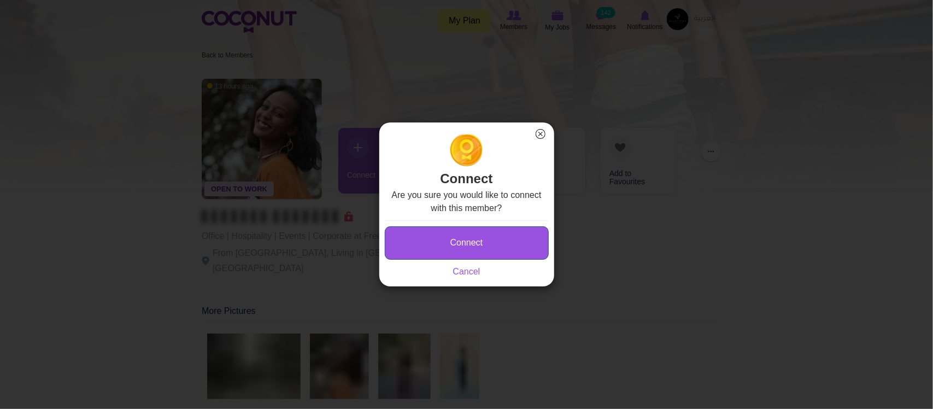
click at [475, 231] on button "Connect" at bounding box center [467, 242] width 164 height 33
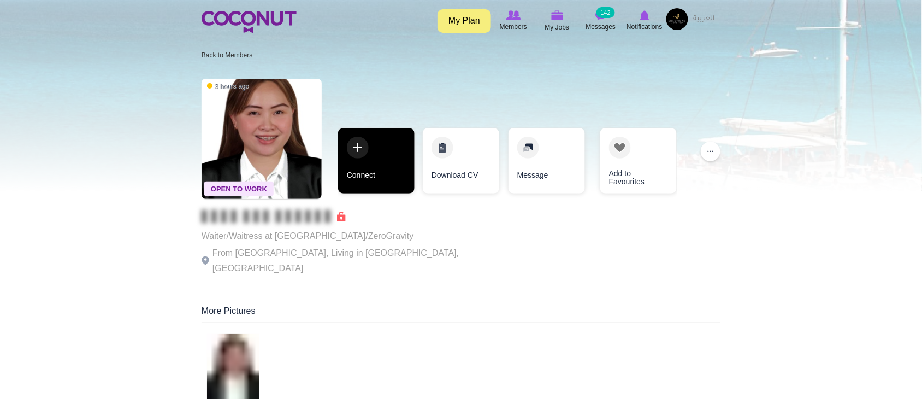
click at [388, 176] on link "Connect" at bounding box center [376, 161] width 76 height 66
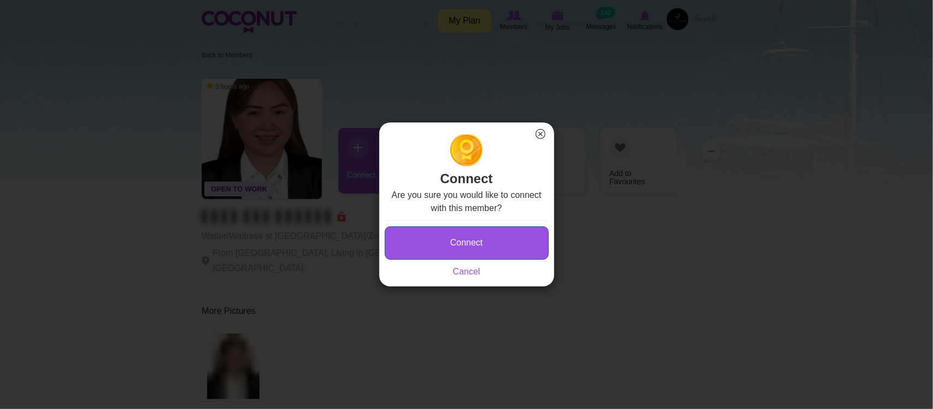
click at [481, 244] on button "Connect" at bounding box center [467, 242] width 164 height 33
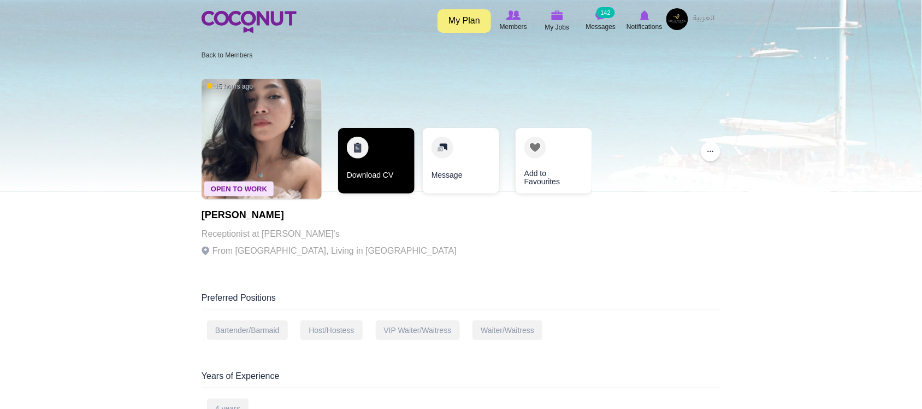
click at [370, 186] on link "Download CV" at bounding box center [376, 161] width 76 height 66
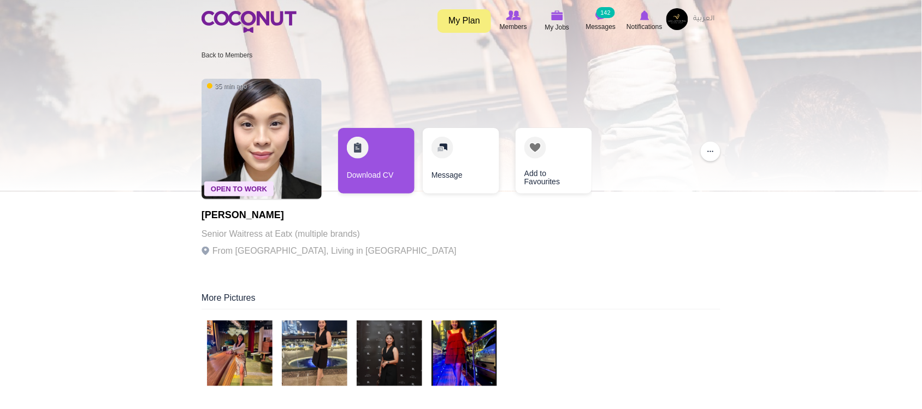
click at [370, 239] on p "Senior Waitress at Eatx (multiple brands)" at bounding box center [329, 233] width 255 height 15
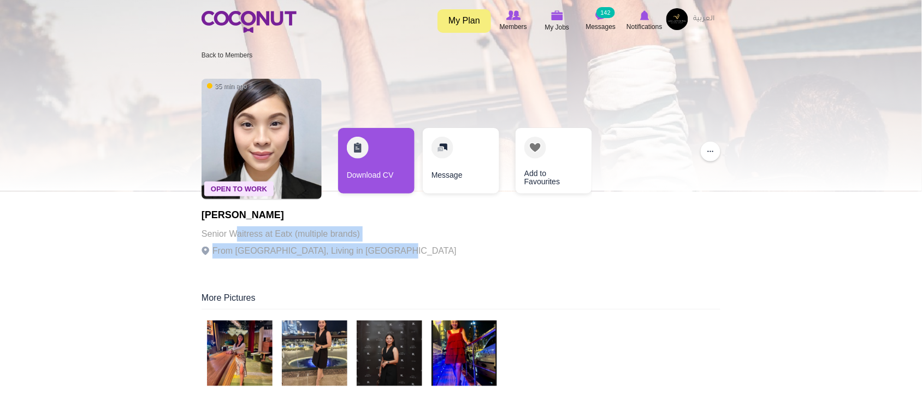
drag, startPoint x: 234, startPoint y: 238, endPoint x: 381, endPoint y: 251, distance: 148.1
click at [381, 251] on div "Aileen Ibarlin Senior Waitress at Eatx (multiple brands) From Philippines, Livi…" at bounding box center [329, 237] width 255 height 55
click at [381, 251] on p "From Philippines, Living in United Arab Emirates" at bounding box center [329, 250] width 255 height 15
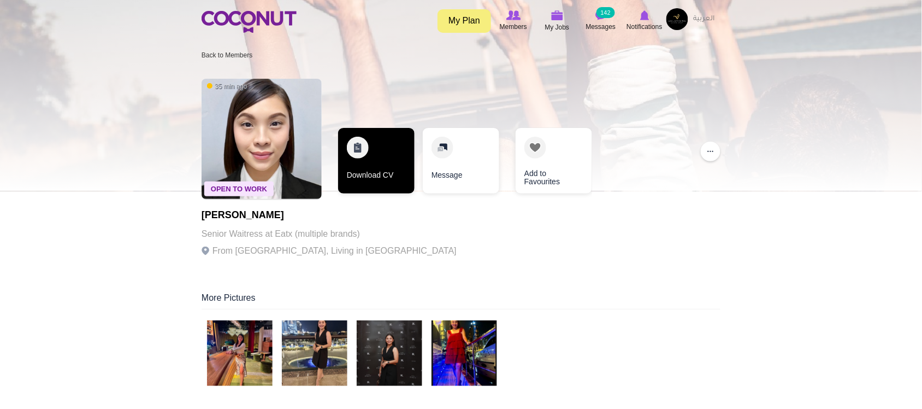
click at [394, 178] on link "Download CV" at bounding box center [376, 161] width 76 height 66
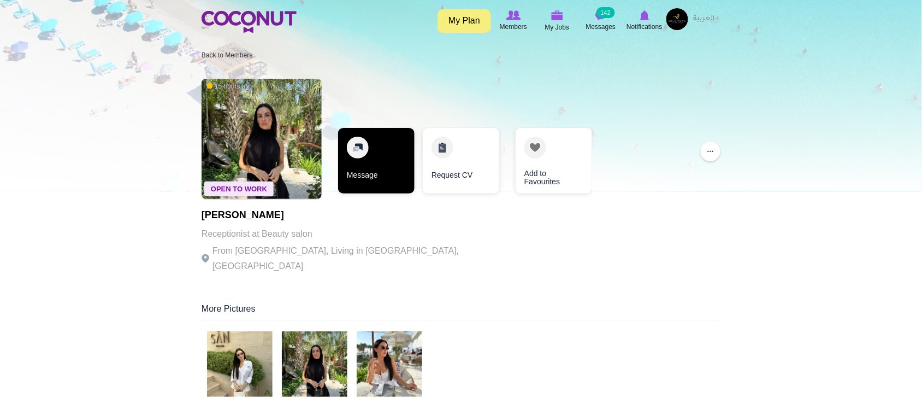
click at [391, 221] on div "Open To Work 15 hours ago [PERSON_NAME] Receptionist at Beauty salon From [GEOG…" at bounding box center [461, 177] width 519 height 208
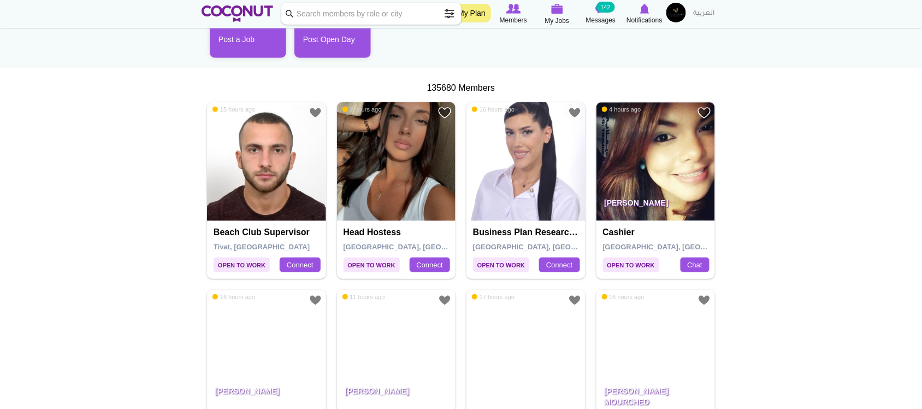
scroll to position [182, 0]
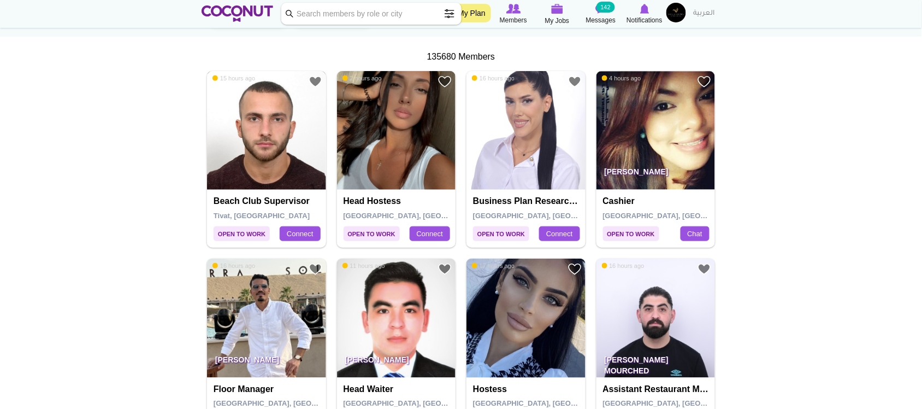
click at [290, 158] on img at bounding box center [266, 130] width 119 height 119
click at [383, 170] on img at bounding box center [396, 130] width 119 height 119
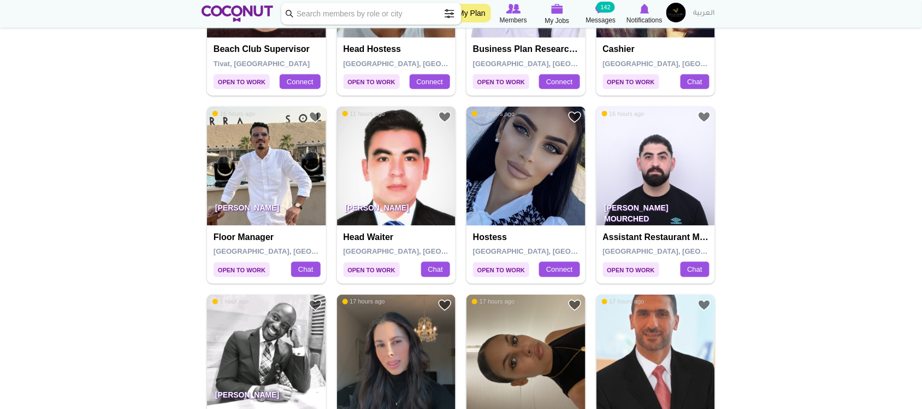
scroll to position [364, 0]
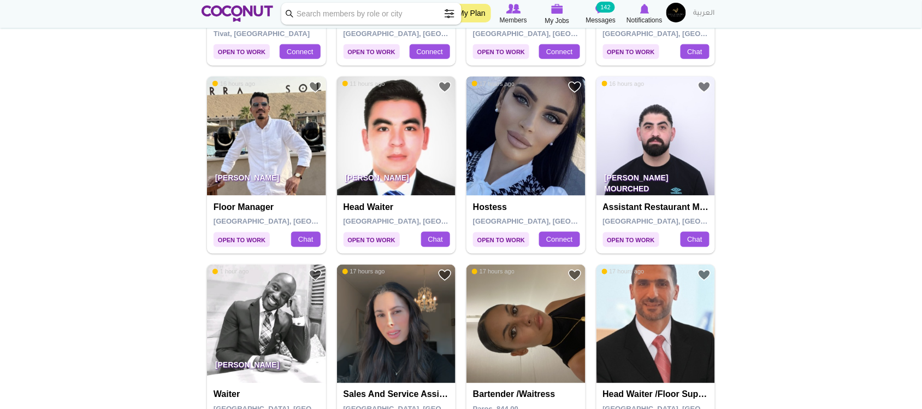
click at [547, 160] on img at bounding box center [526, 135] width 119 height 119
click at [407, 150] on img at bounding box center [396, 135] width 119 height 119
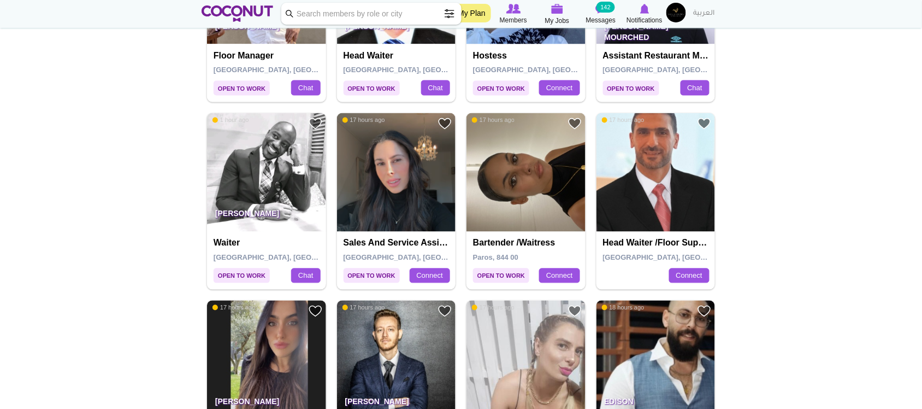
scroll to position [546, 0]
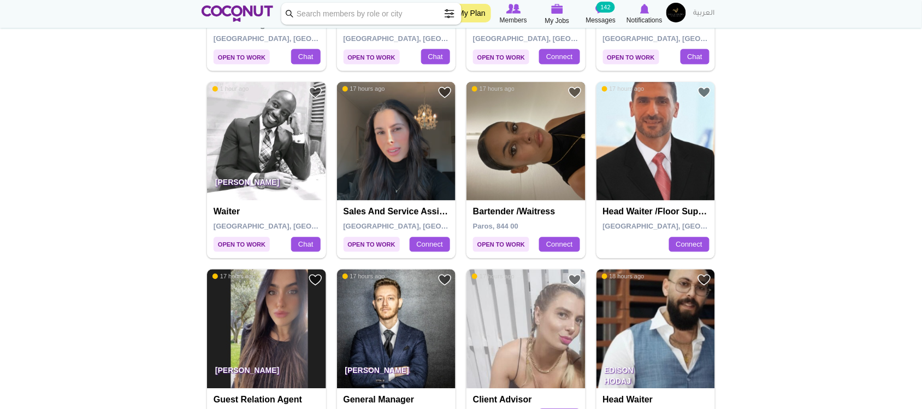
click at [527, 164] on img at bounding box center [526, 141] width 119 height 119
click at [646, 167] on img at bounding box center [656, 141] width 119 height 119
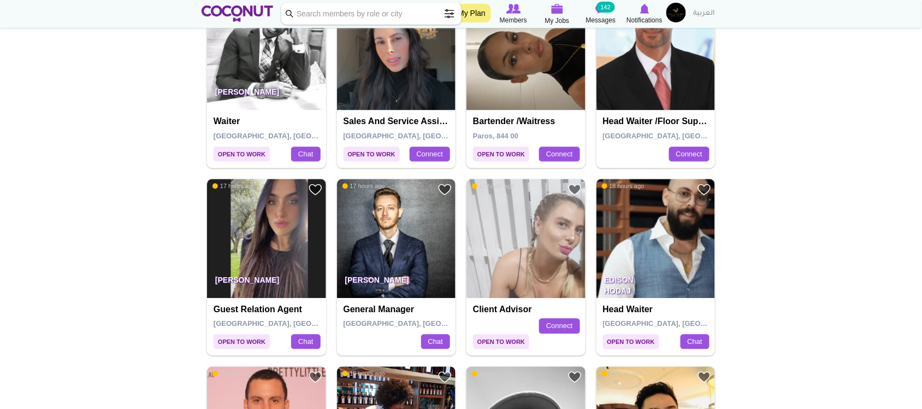
click at [656, 246] on img at bounding box center [656, 238] width 119 height 119
click at [506, 249] on img at bounding box center [526, 238] width 119 height 119
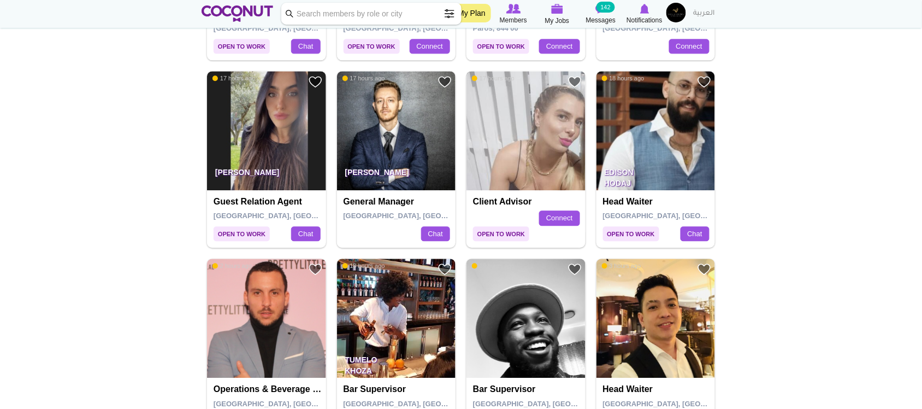
scroll to position [819, 0]
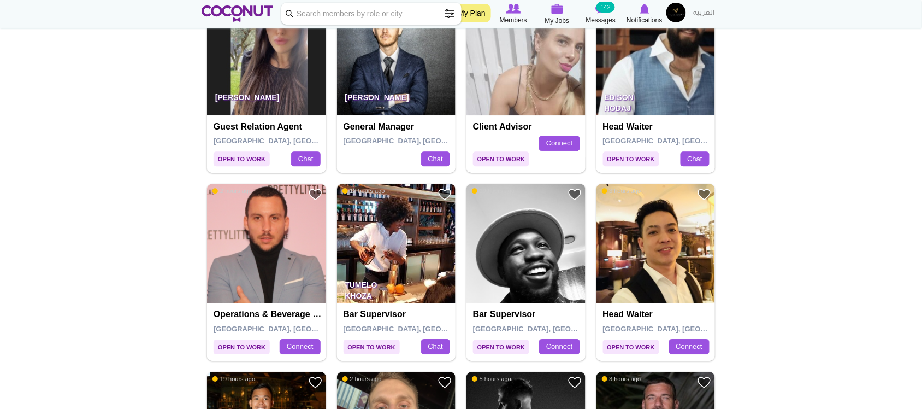
click at [268, 80] on img at bounding box center [266, 55] width 119 height 119
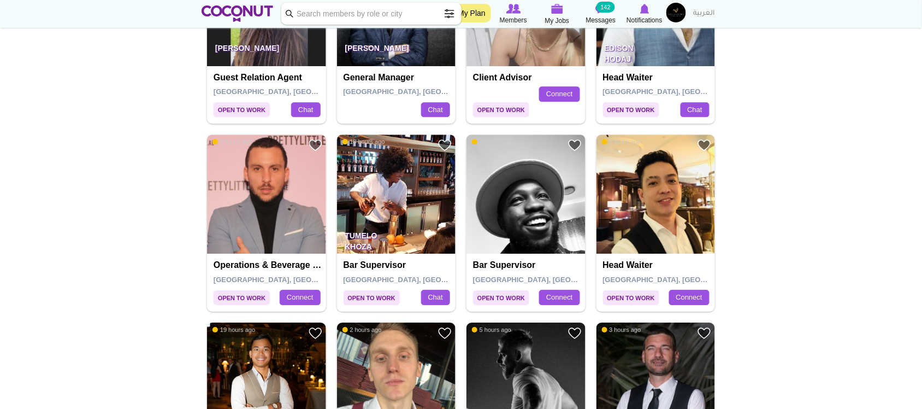
scroll to position [910, 0]
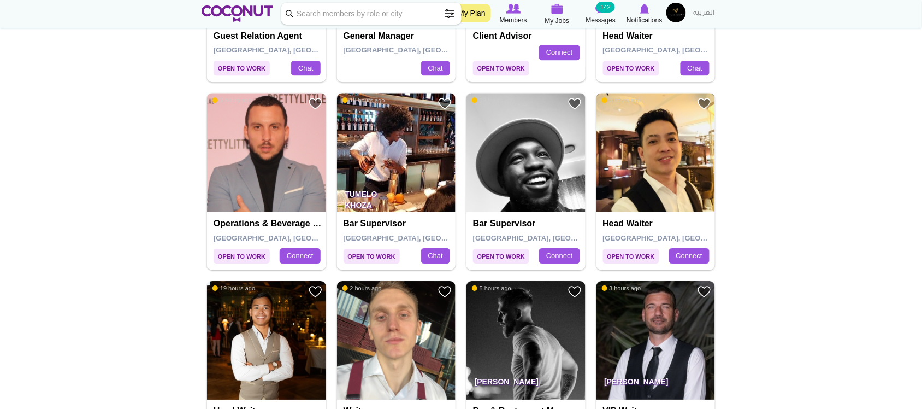
click at [641, 168] on img at bounding box center [656, 152] width 119 height 119
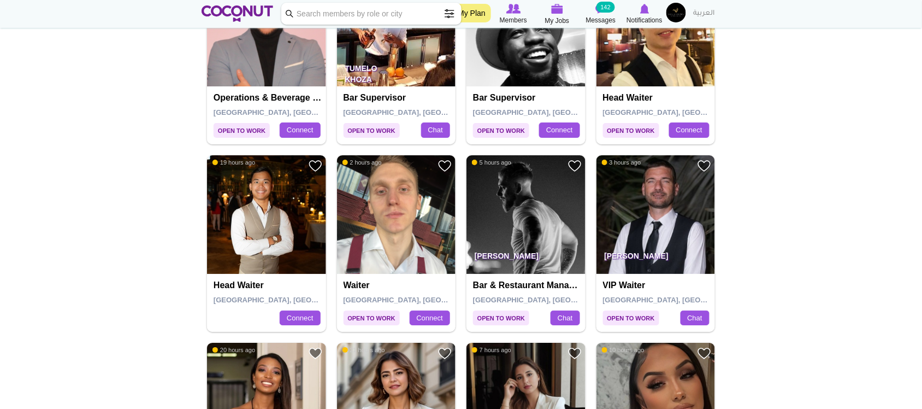
scroll to position [1093, 0]
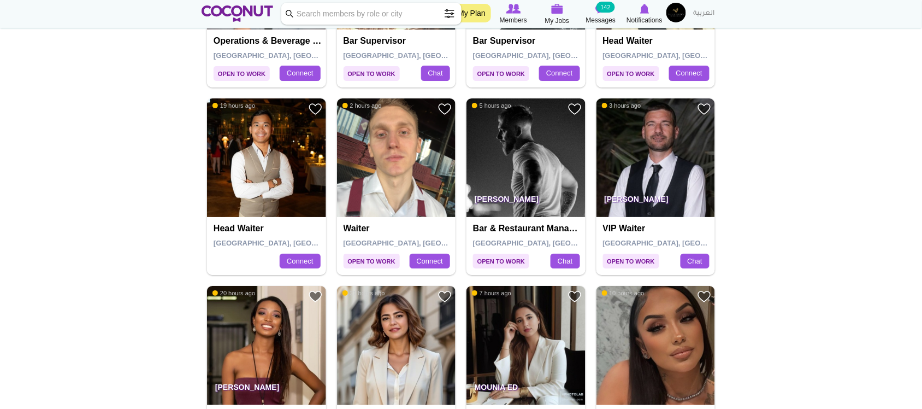
click at [531, 176] on img at bounding box center [526, 157] width 119 height 119
click at [418, 181] on img at bounding box center [396, 157] width 119 height 119
click at [301, 183] on img at bounding box center [266, 157] width 119 height 119
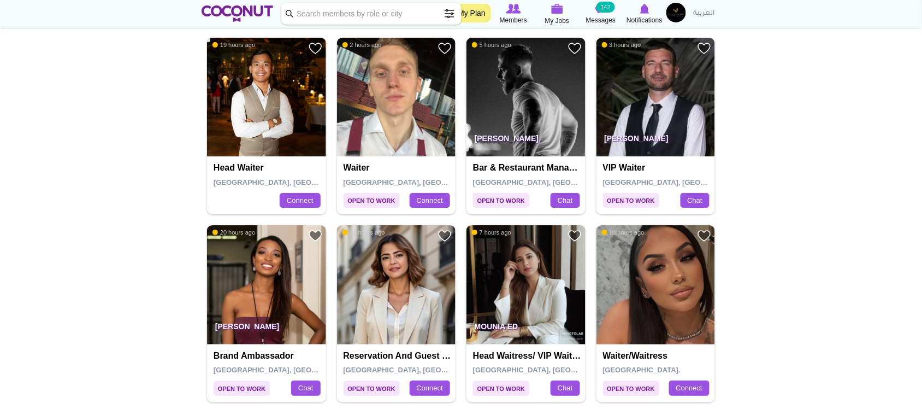
scroll to position [1275, 0]
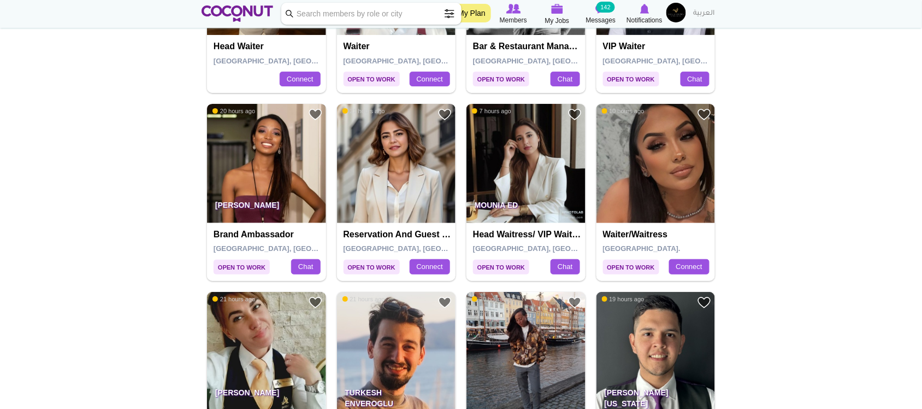
click at [263, 164] on img at bounding box center [266, 163] width 119 height 119
click at [412, 206] on img at bounding box center [396, 163] width 119 height 119
click at [498, 186] on img at bounding box center [526, 163] width 119 height 119
click at [652, 179] on img at bounding box center [656, 163] width 119 height 119
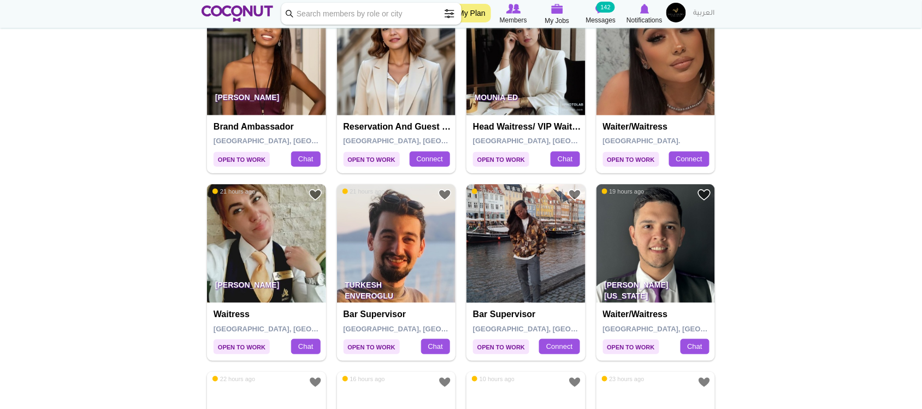
scroll to position [1456, 0]
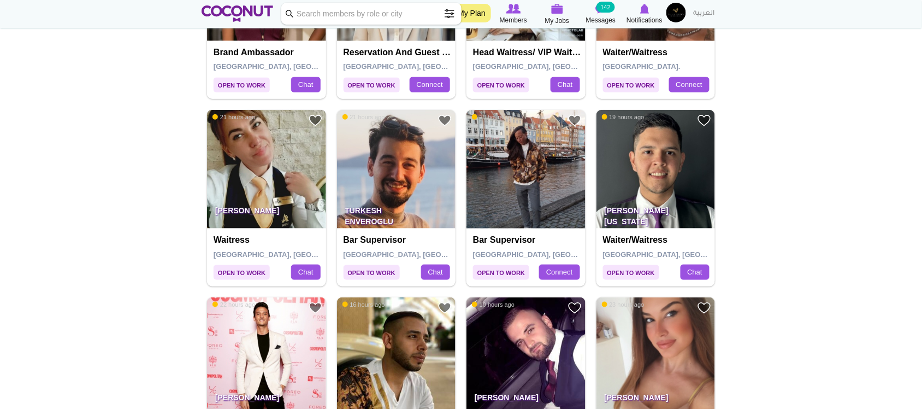
click at [296, 182] on img at bounding box center [266, 169] width 119 height 119
click at [545, 203] on img at bounding box center [526, 169] width 119 height 119
click at [667, 186] on img at bounding box center [656, 169] width 119 height 119
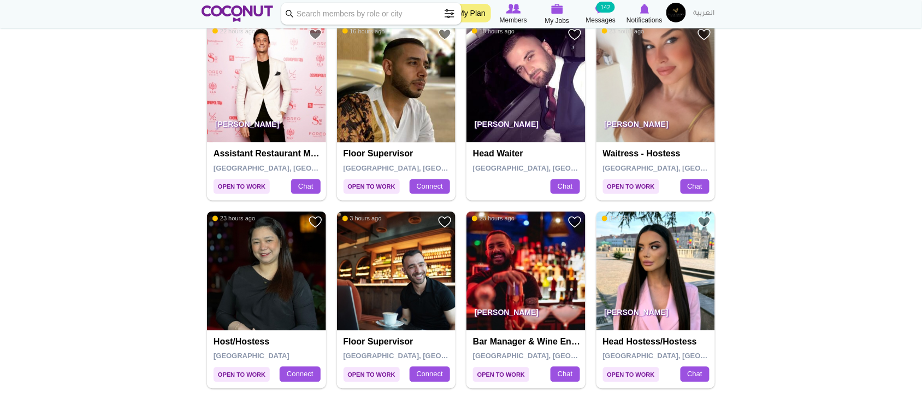
scroll to position [1639, 0]
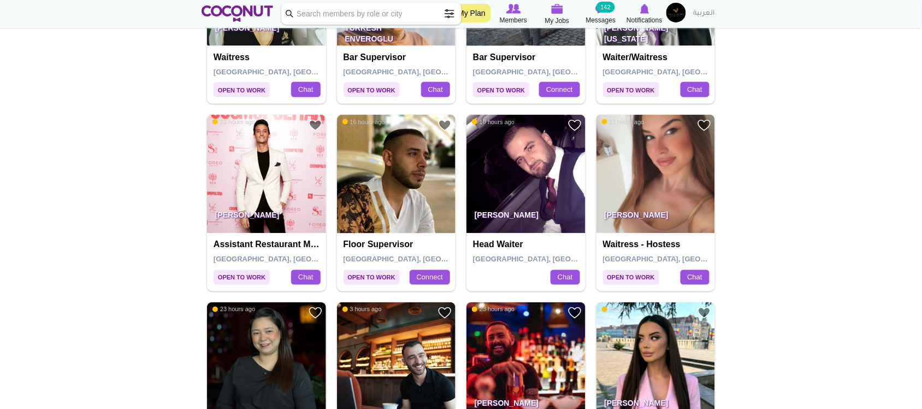
click at [661, 193] on img at bounding box center [656, 174] width 119 height 119
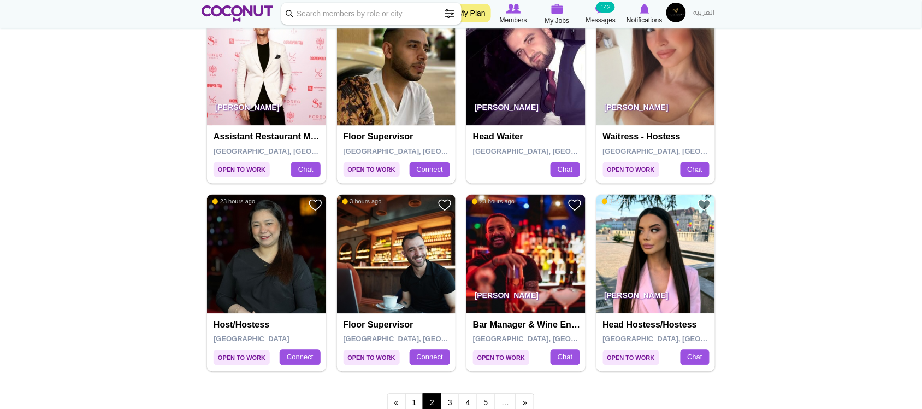
scroll to position [1821, 0]
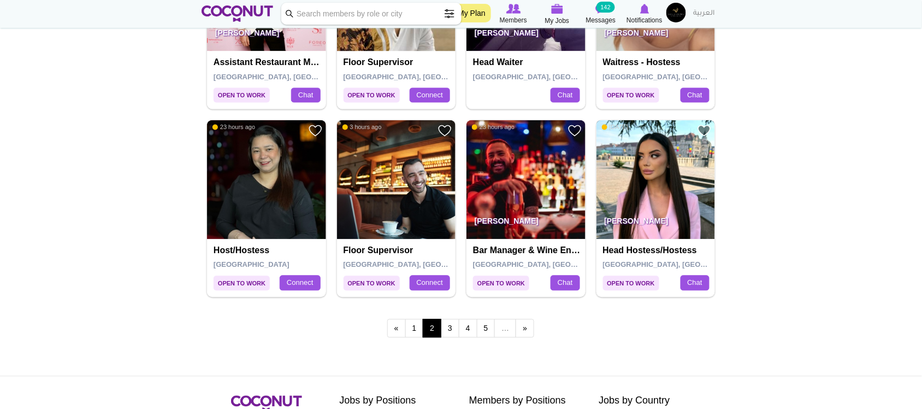
click at [641, 201] on img at bounding box center [656, 179] width 119 height 119
click at [449, 332] on link "3" at bounding box center [450, 328] width 19 height 19
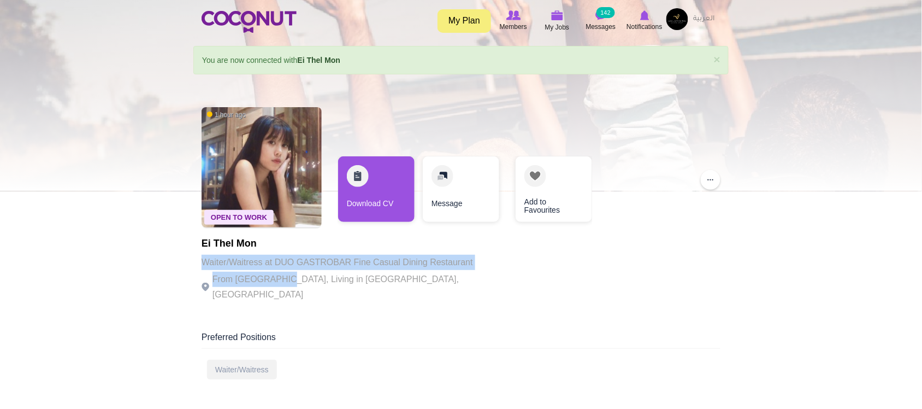
drag, startPoint x: 271, startPoint y: 261, endPoint x: 304, endPoint y: 286, distance: 41.7
click at [293, 287] on div "Ei Thel Mon Waiter/Waitress at DUO GASTROBAR Fine Casual Dining Restaurant From…" at bounding box center [352, 270] width 300 height 64
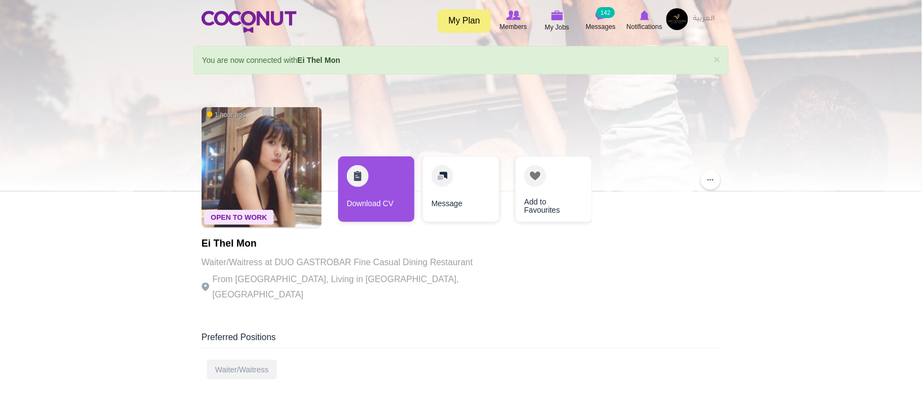
click at [388, 284] on p "From Myanmar, Living in Dubai, United Arab Emirates" at bounding box center [352, 287] width 300 height 31
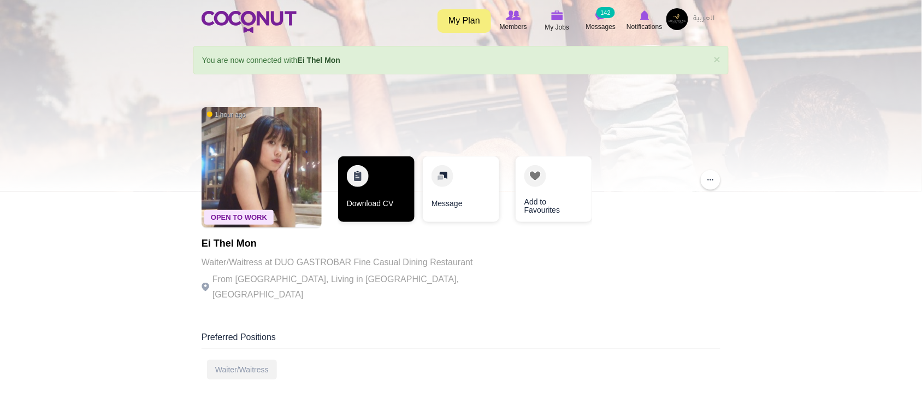
click at [378, 205] on link "Download CV" at bounding box center [376, 189] width 76 height 66
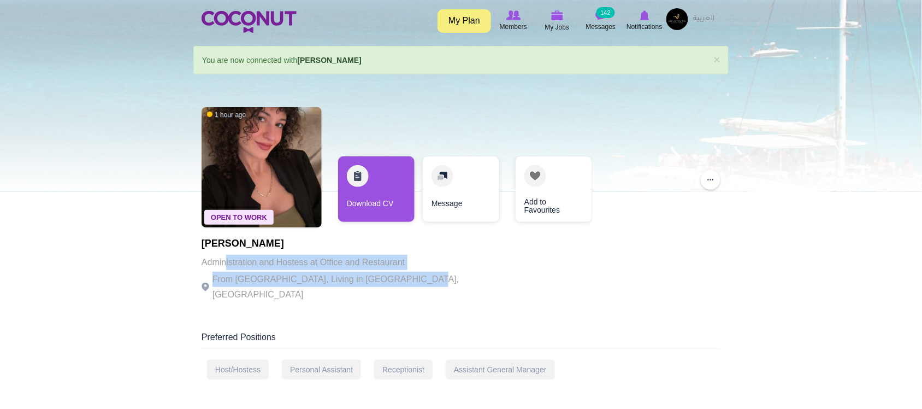
drag, startPoint x: 226, startPoint y: 260, endPoint x: 415, endPoint y: 280, distance: 190.6
click at [415, 280] on div "Open To Work 1 hour ago [PERSON_NAME] Administration and Hostess at Office and …" at bounding box center [461, 206] width 519 height 208
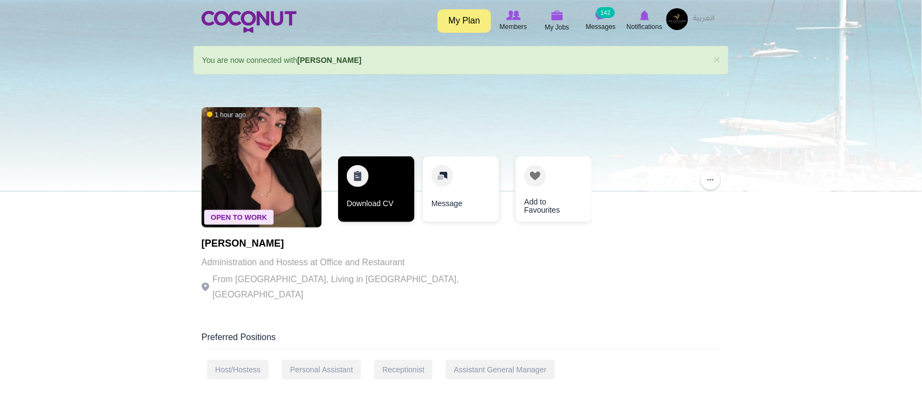
click at [381, 210] on link "Download CV" at bounding box center [376, 189] width 76 height 66
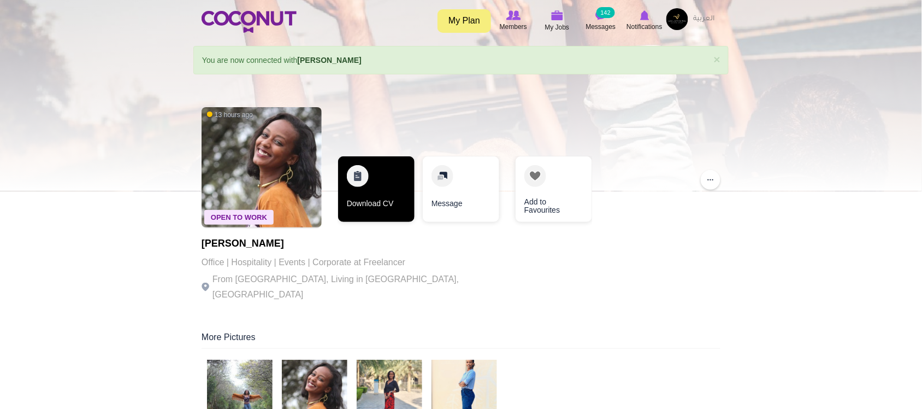
click at [370, 210] on link "Download CV" at bounding box center [376, 189] width 76 height 66
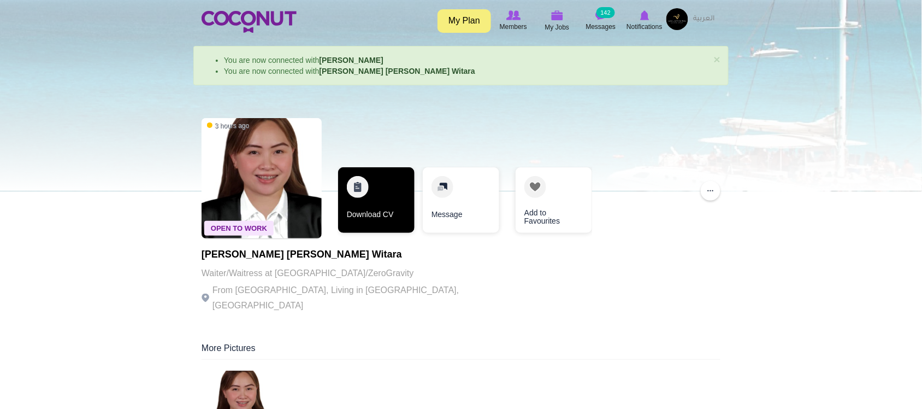
click at [389, 219] on link "Download CV" at bounding box center [376, 200] width 76 height 66
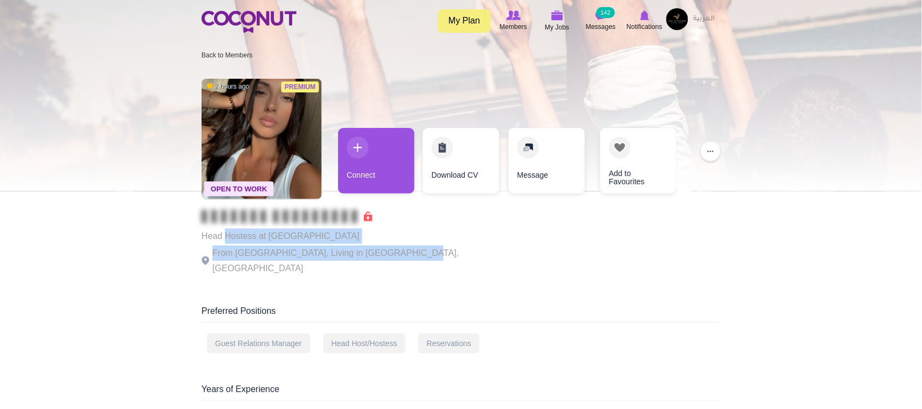
drag, startPoint x: 262, startPoint y: 238, endPoint x: 402, endPoint y: 253, distance: 140.1
click at [402, 253] on div "Head Hostess at [GEOGRAPHIC_DATA] And Resorts From [GEOGRAPHIC_DATA], Living in…" at bounding box center [352, 243] width 300 height 66
click at [402, 253] on p "From [GEOGRAPHIC_DATA], Living in [GEOGRAPHIC_DATA], [GEOGRAPHIC_DATA]" at bounding box center [352, 260] width 300 height 31
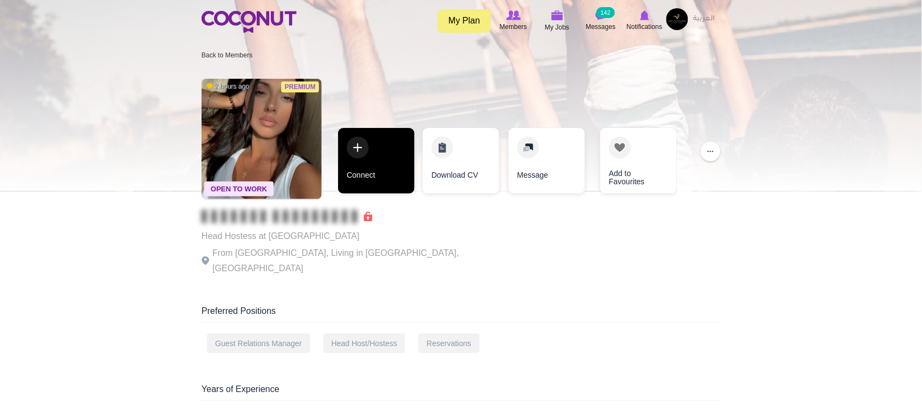
click at [394, 179] on link "Connect" at bounding box center [376, 161] width 76 height 66
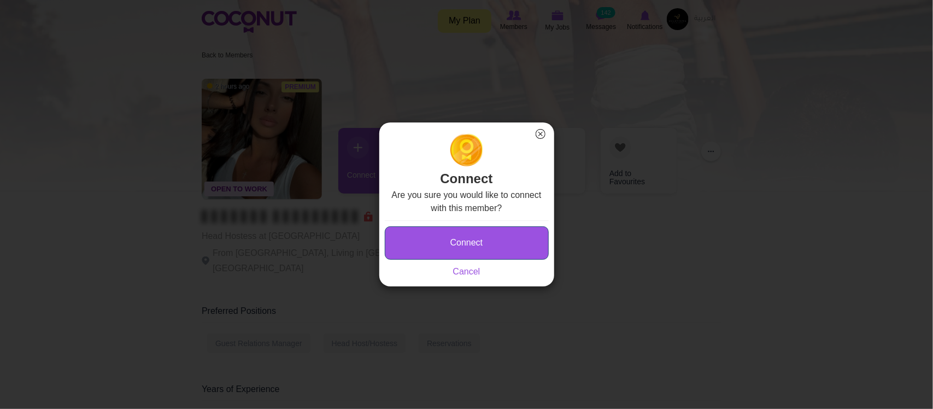
click at [433, 243] on button "Connect" at bounding box center [467, 242] width 164 height 33
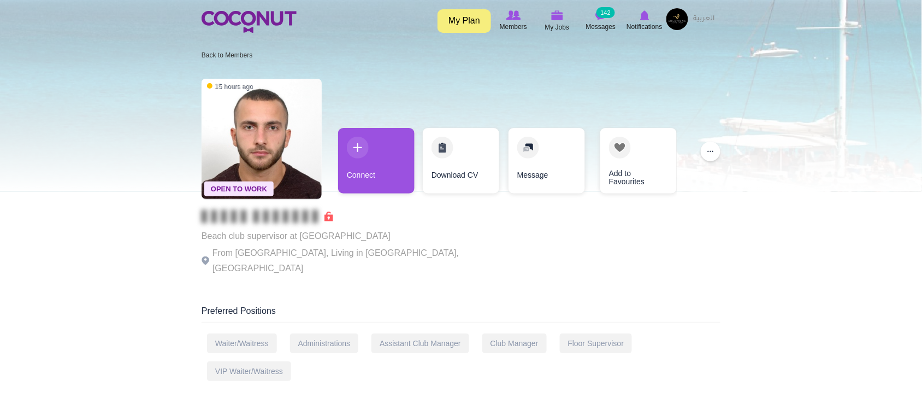
drag, startPoint x: 304, startPoint y: 258, endPoint x: 356, endPoint y: 253, distance: 52.7
click at [304, 258] on p "From Serbia, Living in Tivat, Montenegro" at bounding box center [352, 260] width 300 height 31
click at [361, 253] on p "From Serbia, Living in Tivat, Montenegro" at bounding box center [352, 260] width 300 height 31
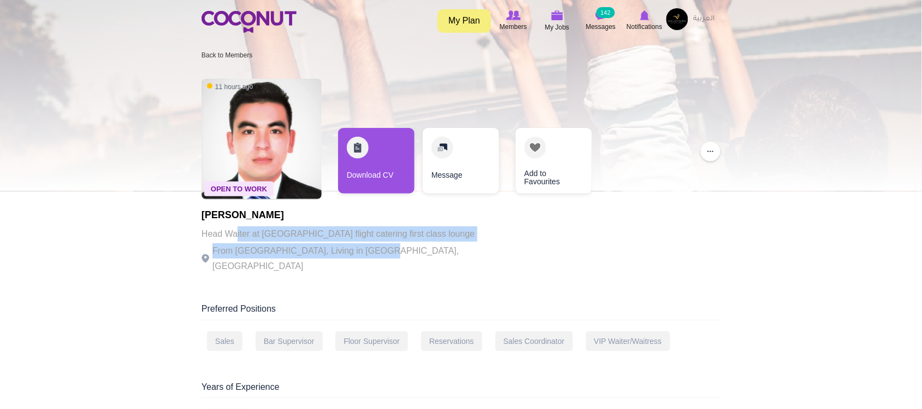
drag, startPoint x: 237, startPoint y: 233, endPoint x: 370, endPoint y: 255, distance: 135.0
click at [370, 255] on div "[PERSON_NAME] Head Waiter at [GEOGRAPHIC_DATA] flight catering first class loun…" at bounding box center [352, 242] width 300 height 64
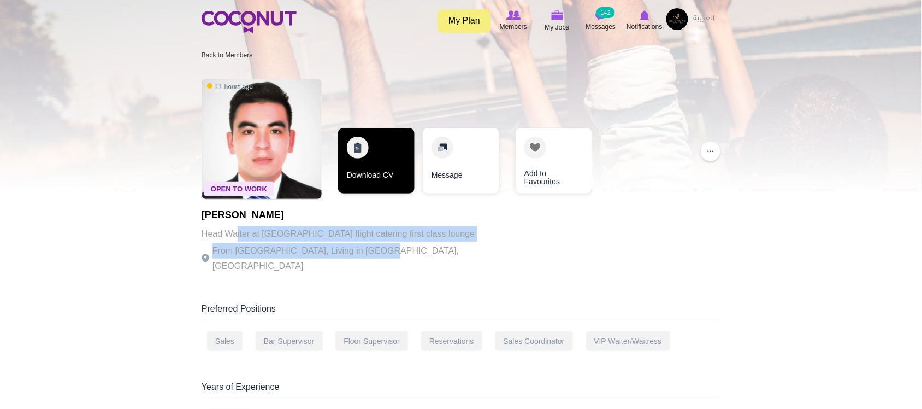
click at [372, 189] on link "Download CV" at bounding box center [376, 161] width 76 height 66
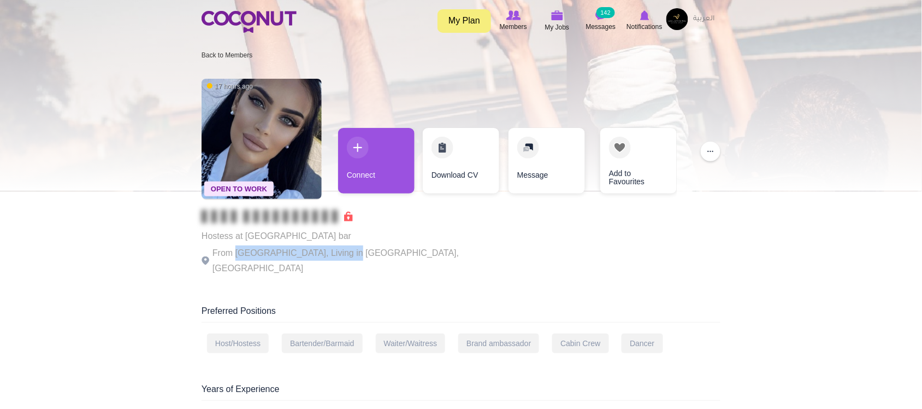
drag, startPoint x: 256, startPoint y: 246, endPoint x: 343, endPoint y: 253, distance: 87.2
click at [340, 253] on div "Hostess at [GEOGRAPHIC_DATA] bar From [GEOGRAPHIC_DATA], Living in [GEOGRAPHIC_…" at bounding box center [352, 243] width 300 height 66
click at [359, 249] on p "From [GEOGRAPHIC_DATA], Living in [GEOGRAPHIC_DATA], [GEOGRAPHIC_DATA]" at bounding box center [352, 260] width 300 height 31
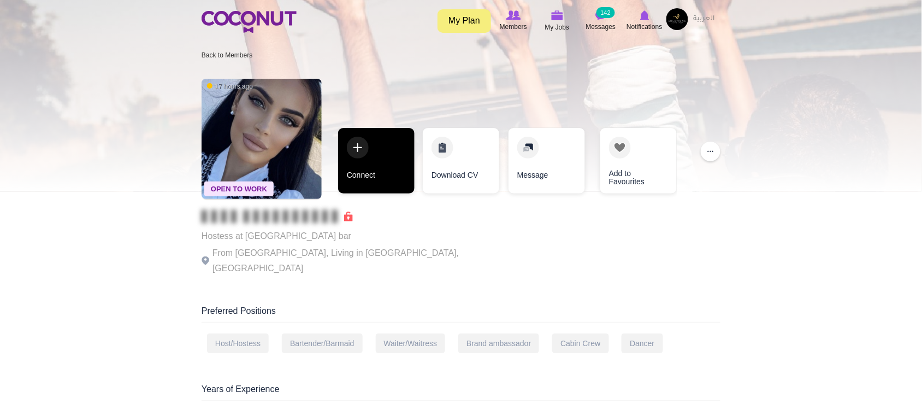
click at [361, 181] on link "Connect" at bounding box center [376, 161] width 76 height 66
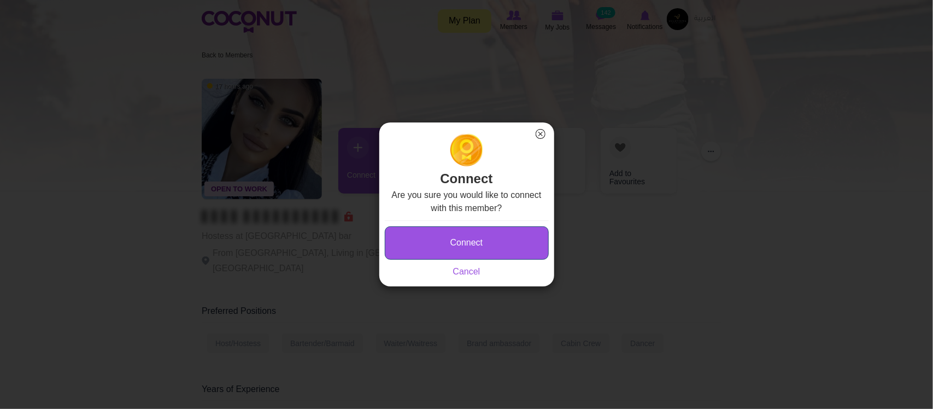
click at [493, 235] on button "Connect" at bounding box center [467, 242] width 164 height 33
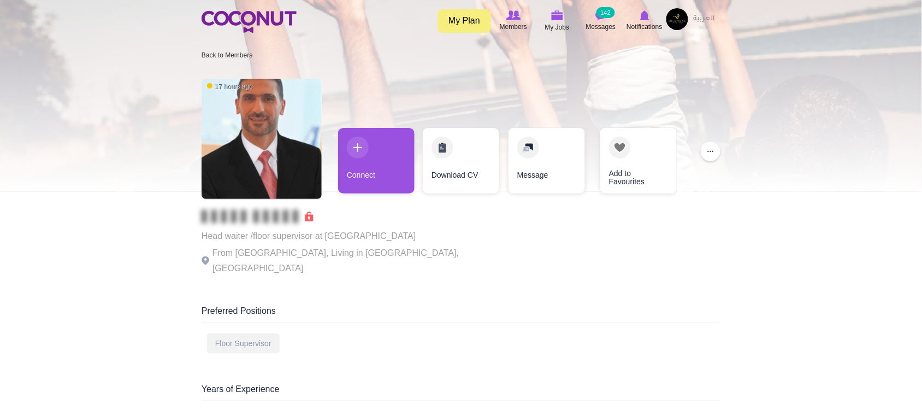
click at [288, 258] on p "From Egypt, Living in Dubai, United Arab Emirates" at bounding box center [352, 260] width 300 height 31
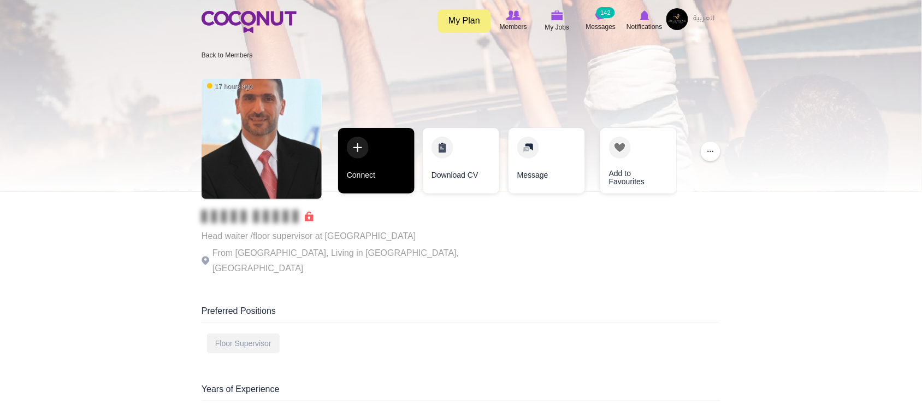
click at [348, 171] on link "Connect" at bounding box center [376, 161] width 76 height 66
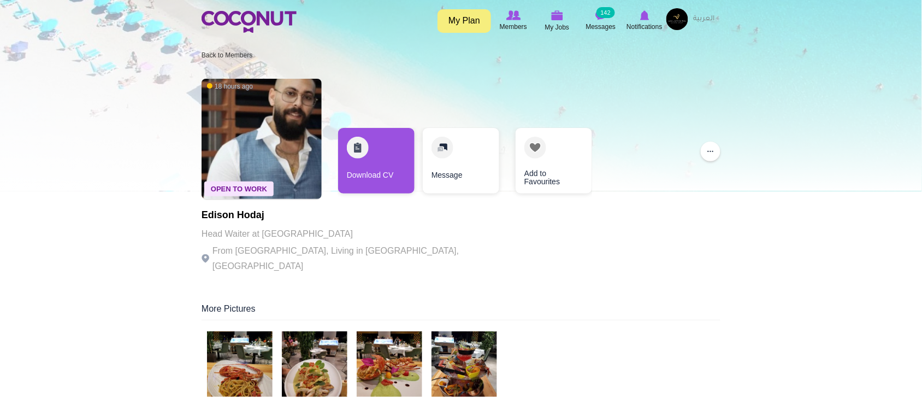
click at [222, 238] on p "Head Waiter at Hotel Demi" at bounding box center [352, 233] width 300 height 15
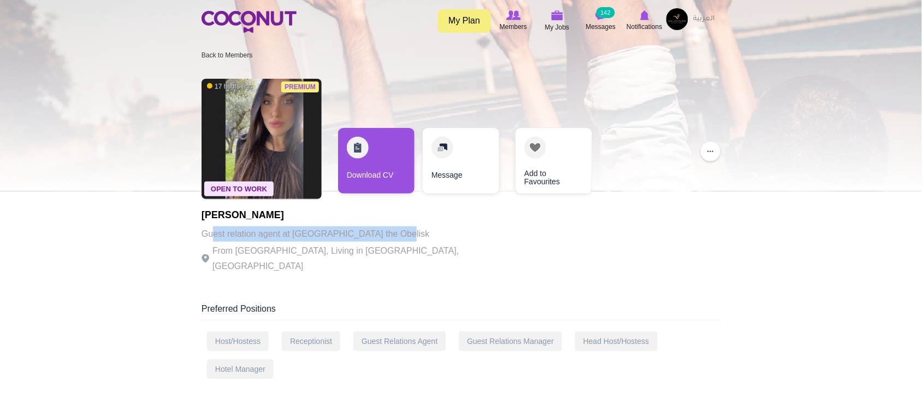
drag, startPoint x: 214, startPoint y: 238, endPoint x: 422, endPoint y: 233, distance: 207.7
click at [422, 233] on div "Premium Open To Work 17 hours ago Anna Bianconi Guest relation agent at Sofitel…" at bounding box center [461, 177] width 519 height 208
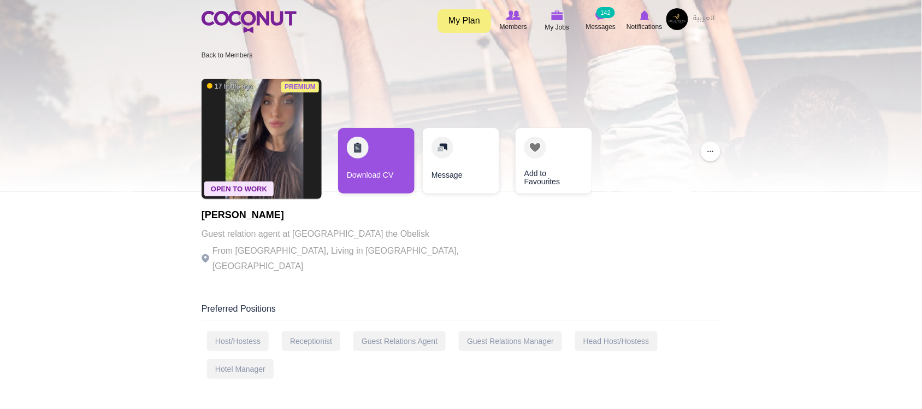
click at [405, 256] on div "Premium Open To Work 17 hours ago Anna Bianconi Guest relation agent at Sofitel…" at bounding box center [461, 177] width 519 height 208
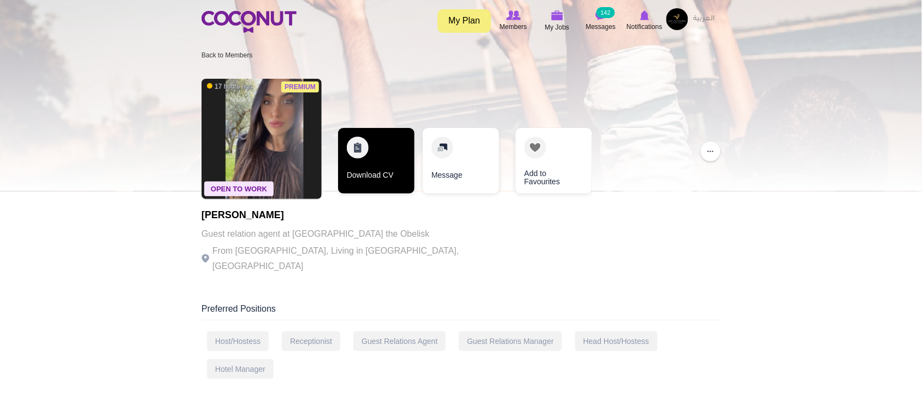
click at [386, 186] on link "Download CV" at bounding box center [376, 161] width 76 height 66
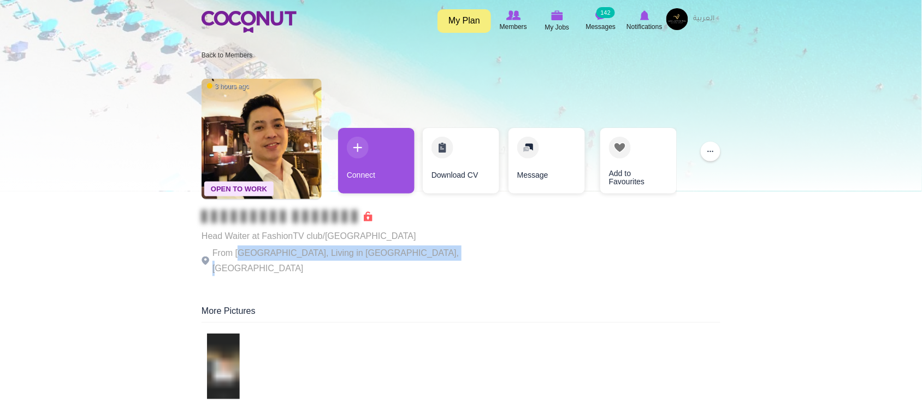
drag, startPoint x: 244, startPoint y: 253, endPoint x: 424, endPoint y: 256, distance: 179.8
click at [424, 258] on p "From [GEOGRAPHIC_DATA], Living in [GEOGRAPHIC_DATA], [GEOGRAPHIC_DATA]" at bounding box center [352, 260] width 300 height 31
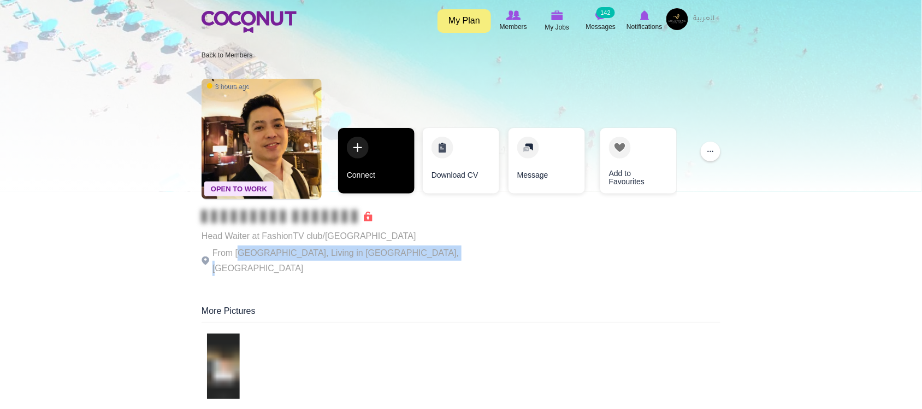
click at [381, 167] on link "Connect" at bounding box center [376, 161] width 76 height 66
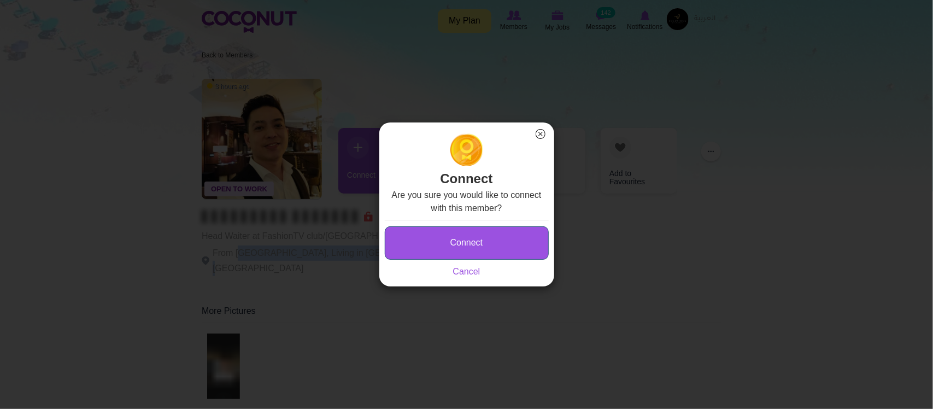
click at [488, 233] on button "Connect" at bounding box center [467, 242] width 164 height 33
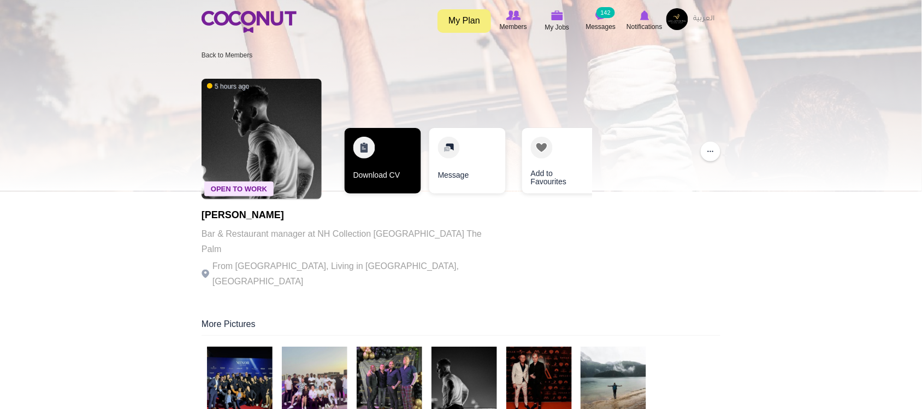
click at [379, 225] on div "Open To Work 5 hours ago Denis Plevako Bar & Restaurant manager at NH Collectio…" at bounding box center [461, 184] width 519 height 223
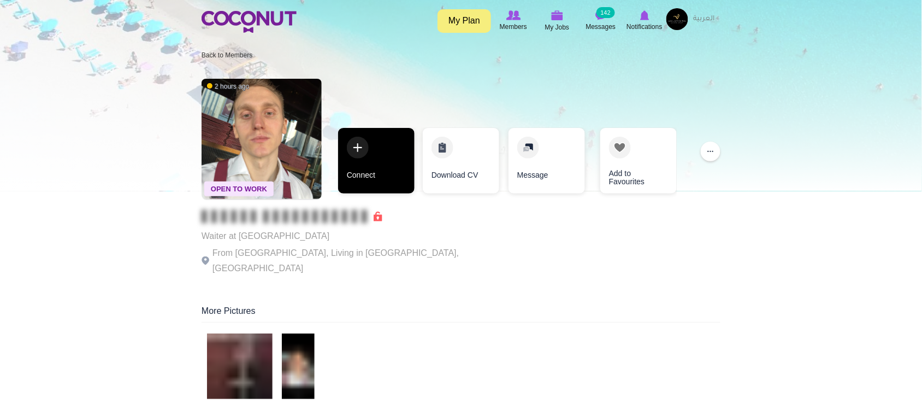
click at [370, 174] on link "Connect" at bounding box center [376, 161] width 76 height 66
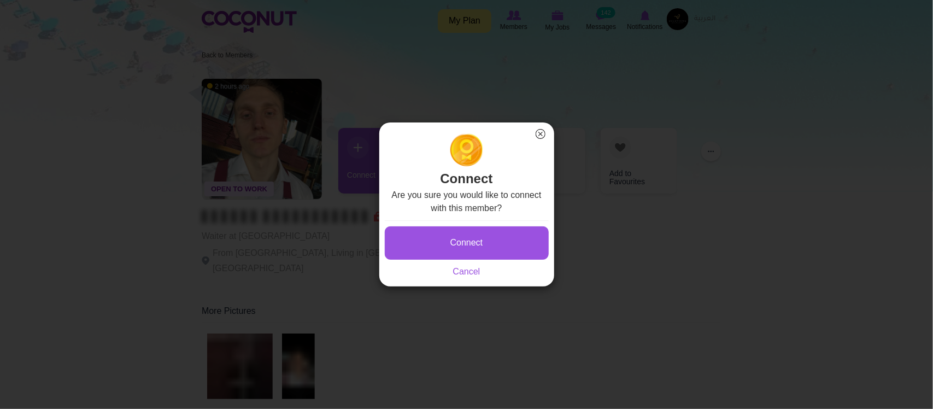
click at [532, 137] on h2 "Connect" at bounding box center [467, 160] width 164 height 55
click at [546, 132] on button "×" at bounding box center [540, 134] width 14 height 14
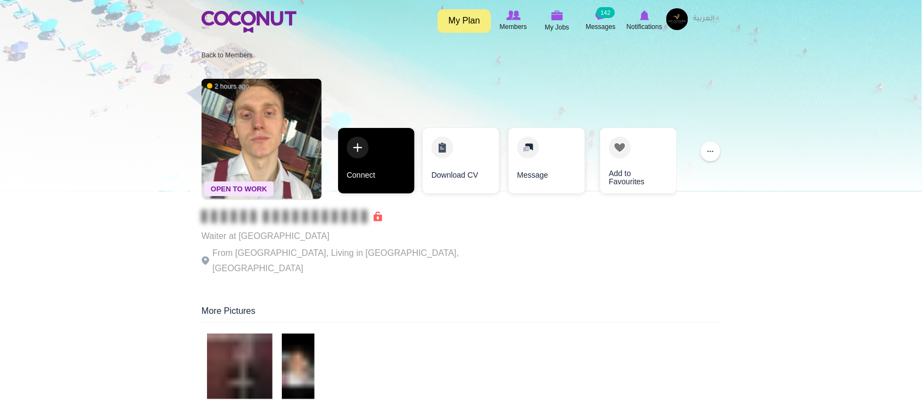
click at [367, 168] on link "Connect" at bounding box center [376, 161] width 76 height 66
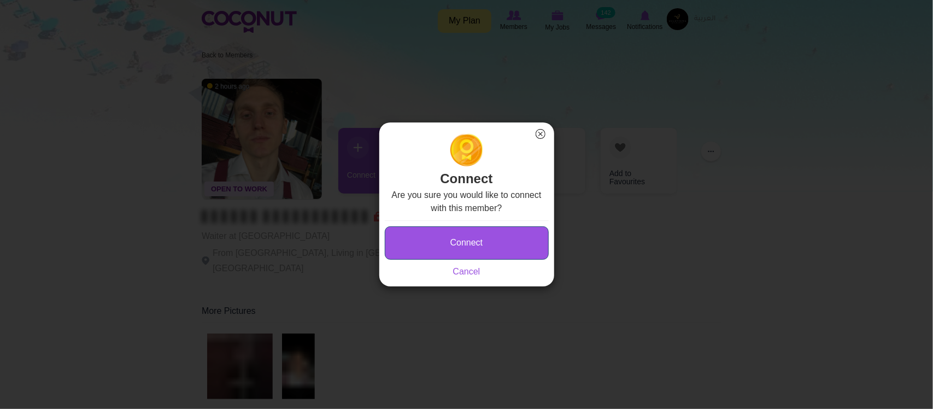
click at [465, 233] on button "Connect" at bounding box center [467, 242] width 164 height 33
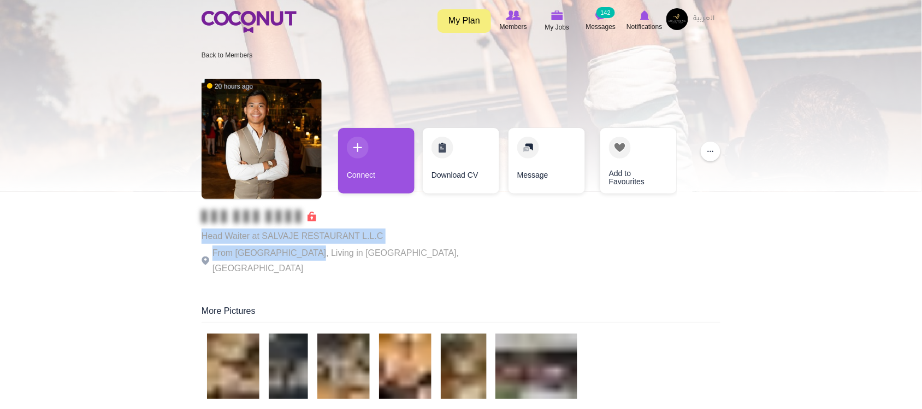
drag, startPoint x: 198, startPoint y: 238, endPoint x: 355, endPoint y: 249, distance: 157.7
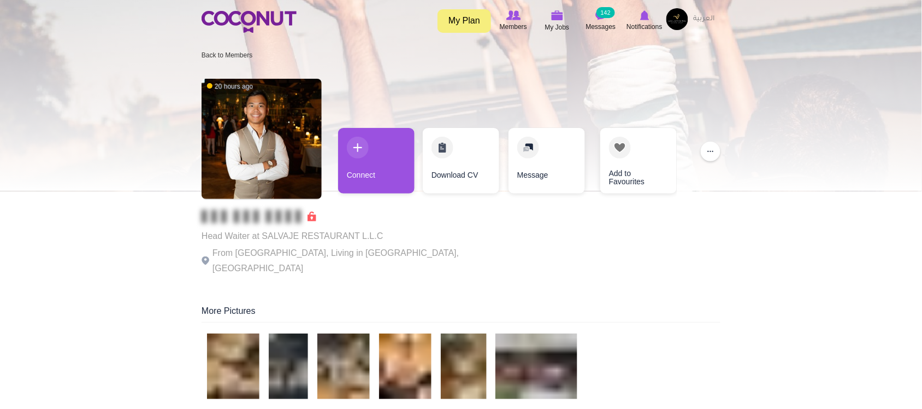
click at [361, 249] on p "From Philippines, Living in Dubai, United Arab Emirates" at bounding box center [352, 260] width 300 height 31
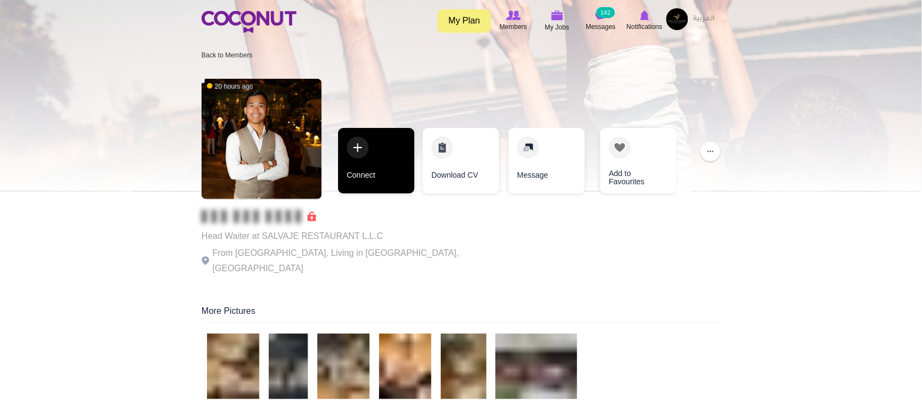
click at [364, 184] on link "Connect" at bounding box center [376, 161] width 76 height 66
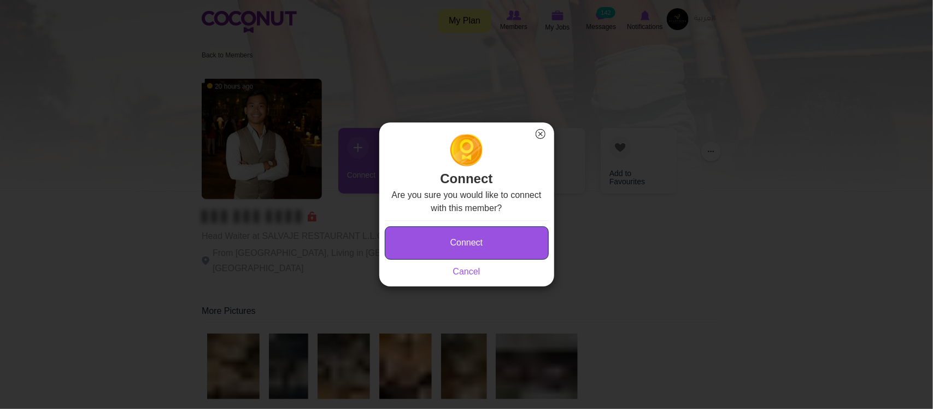
click at [481, 246] on button "Connect" at bounding box center [467, 242] width 164 height 33
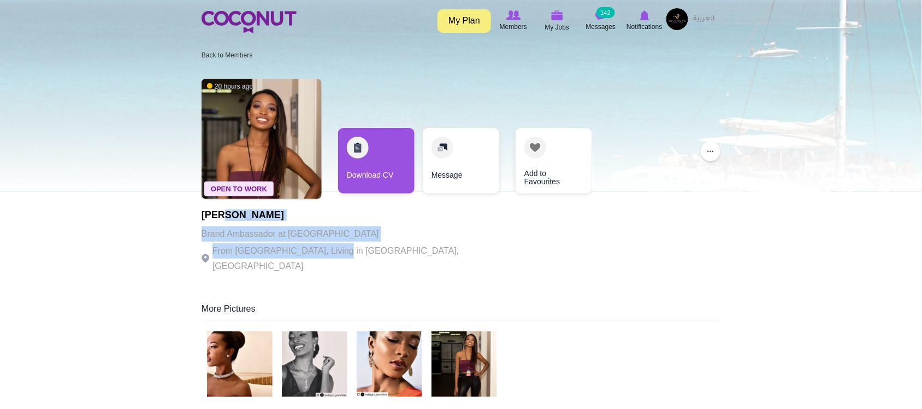
drag, startPoint x: 227, startPoint y: 219, endPoint x: 344, endPoint y: 250, distance: 120.8
click at [343, 249] on div "[PERSON_NAME] Brand Ambassador at [GEOGRAPHIC_DATA] From [GEOGRAPHIC_DATA], Liv…" at bounding box center [352, 242] width 300 height 64
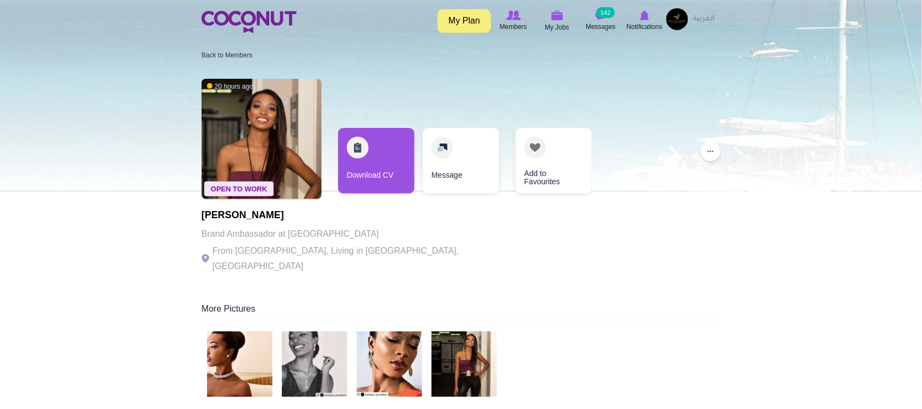
drag, startPoint x: 344, startPoint y: 250, endPoint x: 410, endPoint y: 247, distance: 65.6
click at [345, 250] on p "From South Africa, Living in Dubai, United Arab Emirates" at bounding box center [352, 258] width 300 height 31
click at [448, 247] on div "Open To Work 20 hours ago Alexandra Abada Brand Ambassador at Lamborgini From S…" at bounding box center [461, 177] width 519 height 208
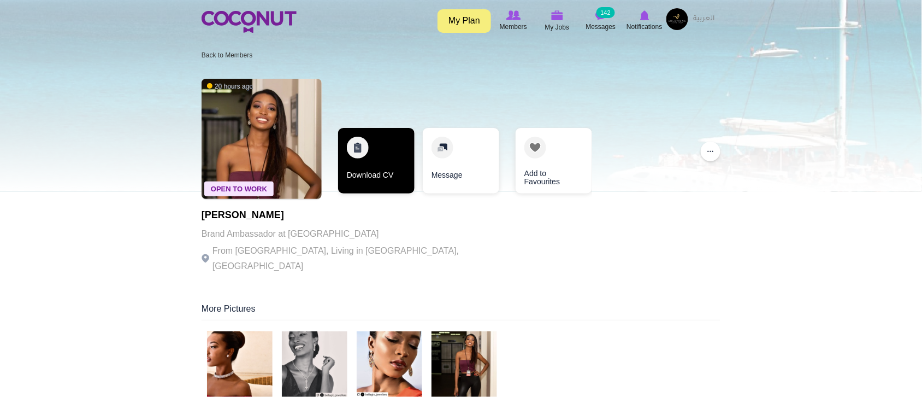
click at [392, 180] on link "Download CV" at bounding box center [376, 161] width 76 height 66
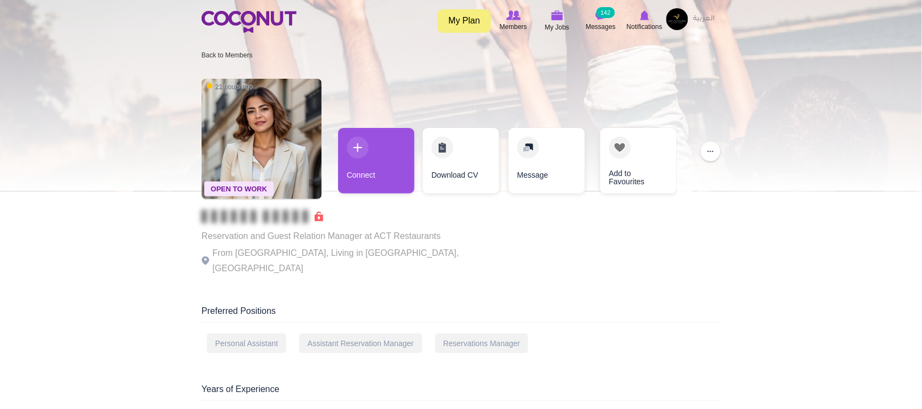
click at [337, 256] on p "From Lebanon, Living in Dubai, United Arab Emirates" at bounding box center [352, 260] width 300 height 31
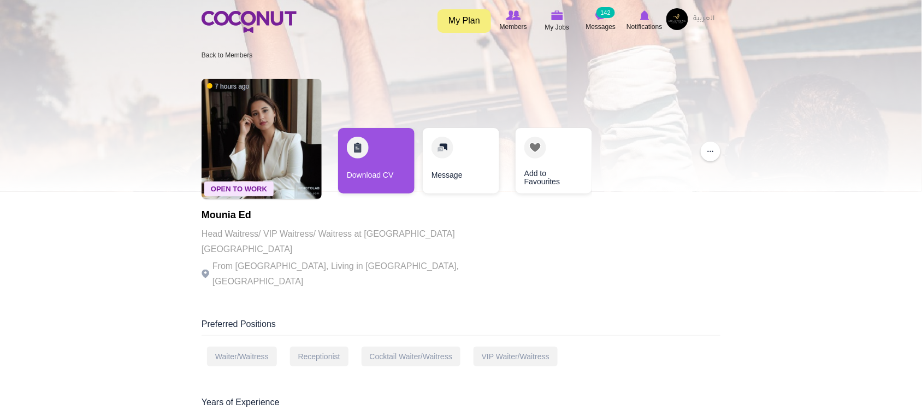
click at [345, 258] on p "From [GEOGRAPHIC_DATA], Living in [GEOGRAPHIC_DATA], [GEOGRAPHIC_DATA]" at bounding box center [352, 273] width 300 height 31
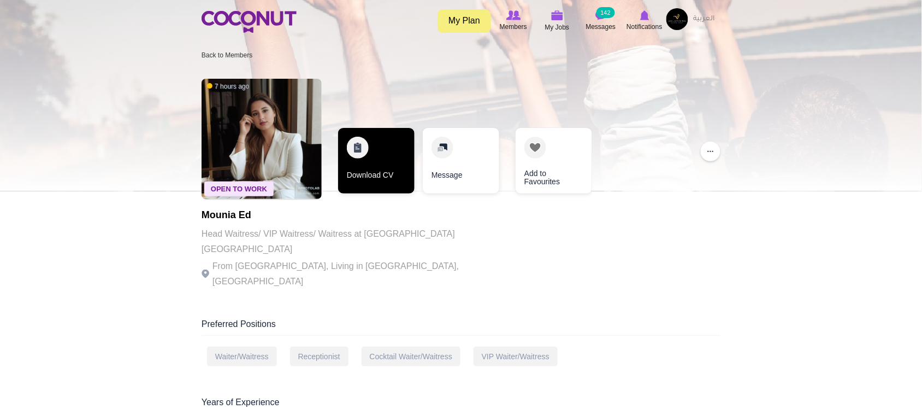
click at [359, 180] on link "Download CV" at bounding box center [376, 161] width 76 height 66
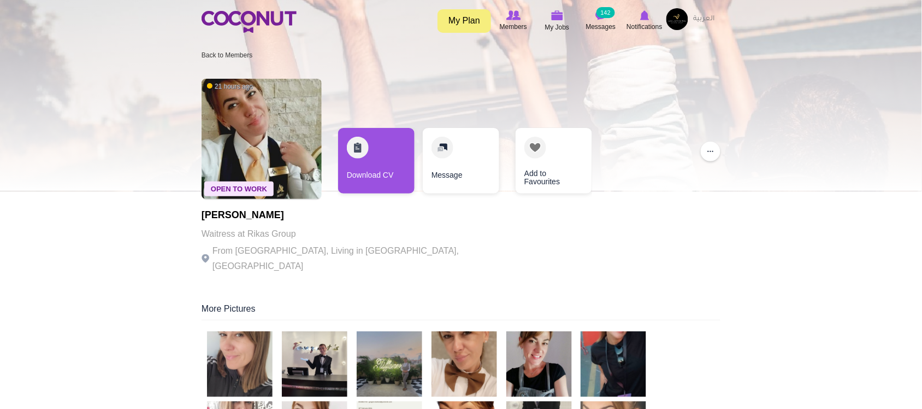
click at [343, 243] on p "From Serbia, Living in Dubai, United Arab Emirates" at bounding box center [352, 258] width 300 height 31
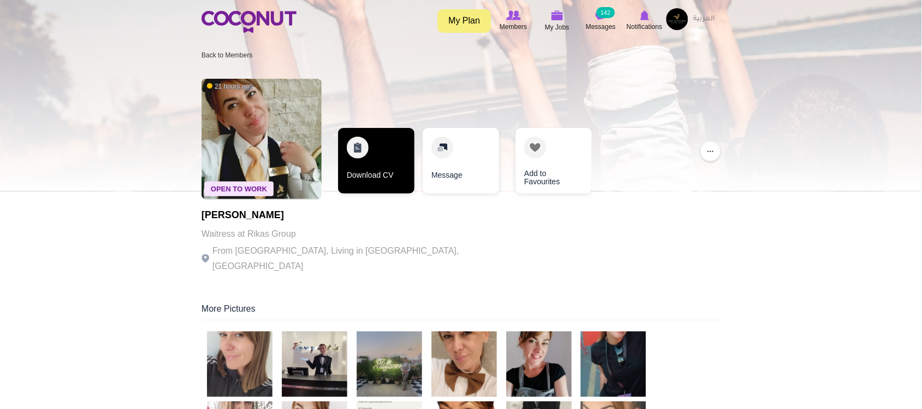
click at [372, 176] on link "Download CV" at bounding box center [376, 161] width 76 height 66
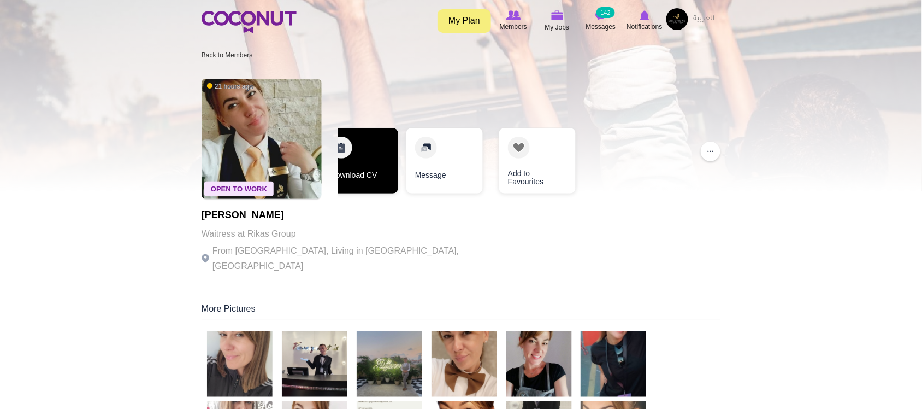
click at [364, 179] on link "Download CV" at bounding box center [360, 161] width 76 height 66
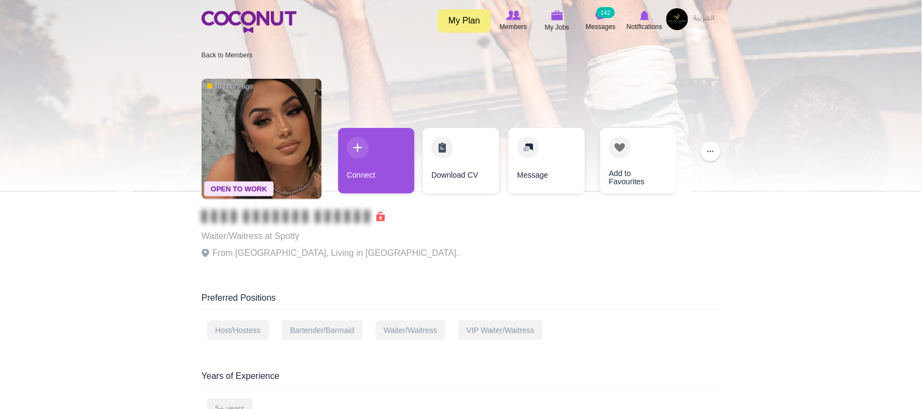
click at [255, 253] on p "From Portugal, Living in Switzerland." at bounding box center [330, 252] width 257 height 15
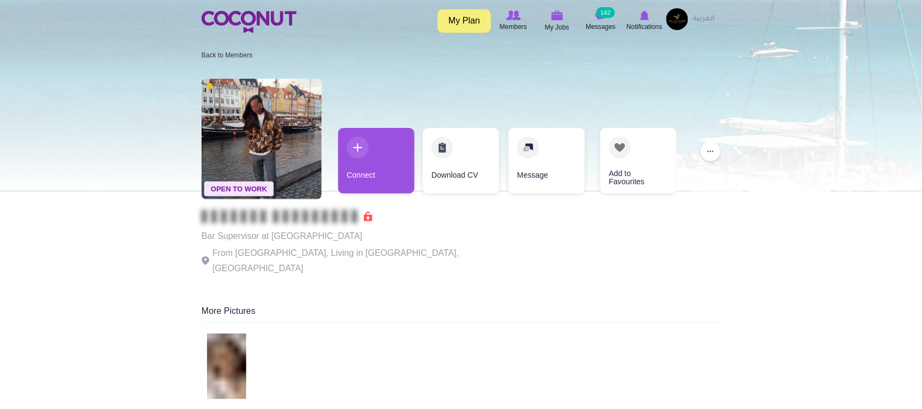
click at [298, 254] on p "From Argentina, Living in Dubai, United Arab Emirates" at bounding box center [352, 260] width 300 height 31
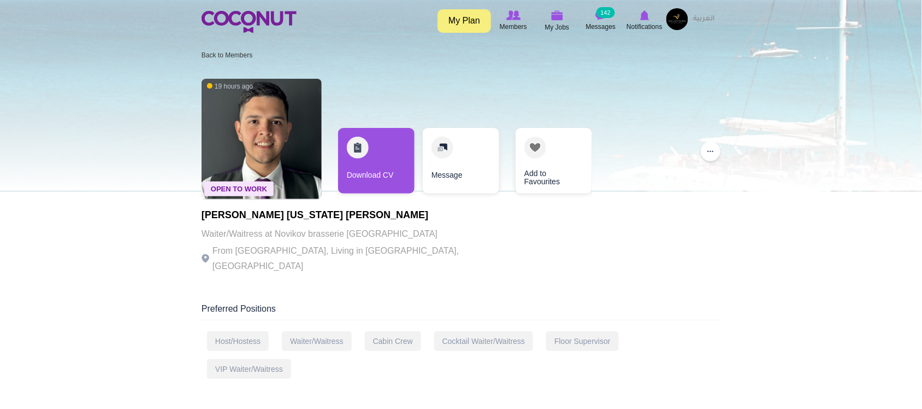
click at [329, 246] on p "From [GEOGRAPHIC_DATA], Living in [GEOGRAPHIC_DATA], [GEOGRAPHIC_DATA]" at bounding box center [352, 258] width 300 height 31
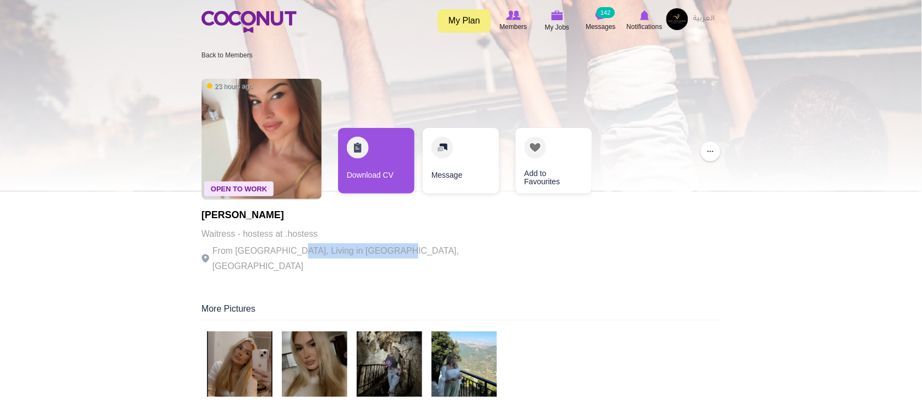
drag, startPoint x: 318, startPoint y: 245, endPoint x: 380, endPoint y: 251, distance: 62.1
click at [380, 251] on p "From Serbia, Living in Dubai, United Arab Emirates" at bounding box center [352, 258] width 300 height 31
click at [380, 250] on p "From Serbia, Living in Dubai, United Arab Emirates" at bounding box center [352, 258] width 300 height 31
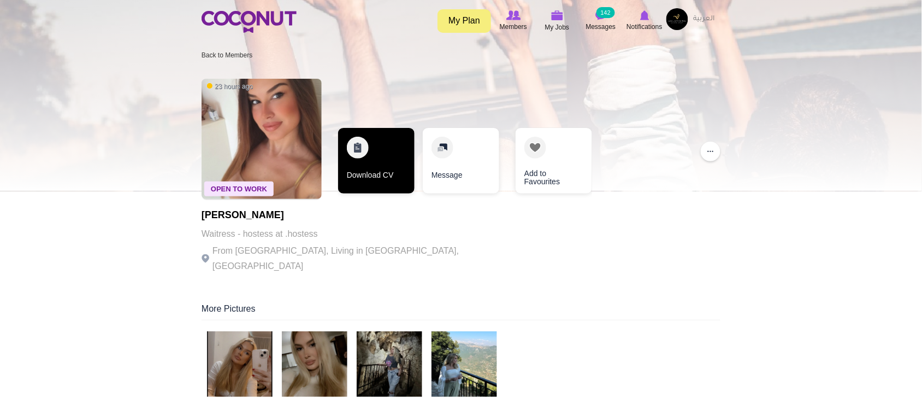
click at [365, 173] on link "Download CV" at bounding box center [376, 161] width 76 height 66
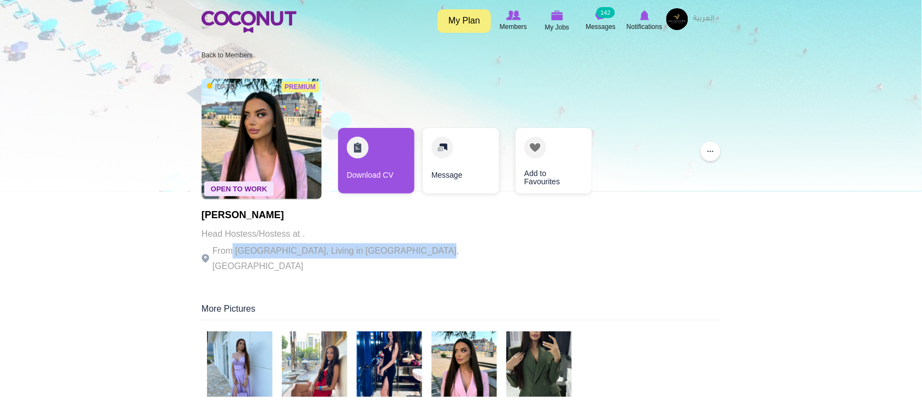
drag, startPoint x: 236, startPoint y: 250, endPoint x: 429, endPoint y: 246, distance: 192.9
click at [430, 246] on div "Premium Open To Work 1 day ago Bianca AneMary Borza Head Hostess/Hostess at . F…" at bounding box center [461, 177] width 519 height 208
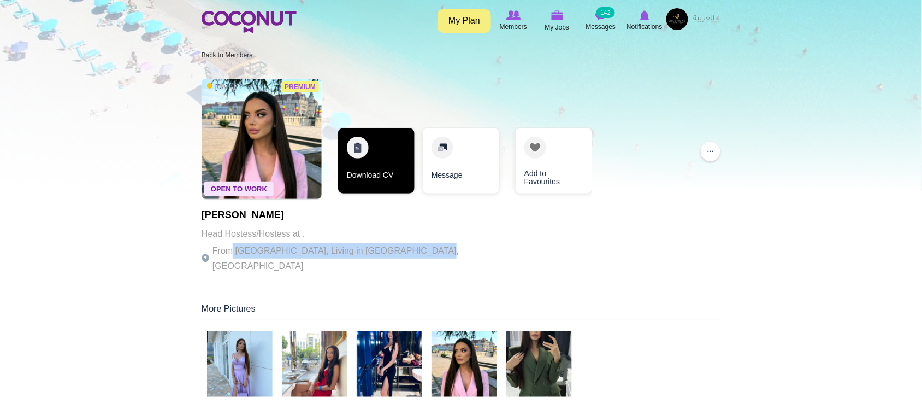
click at [392, 184] on link "Download CV" at bounding box center [376, 161] width 76 height 66
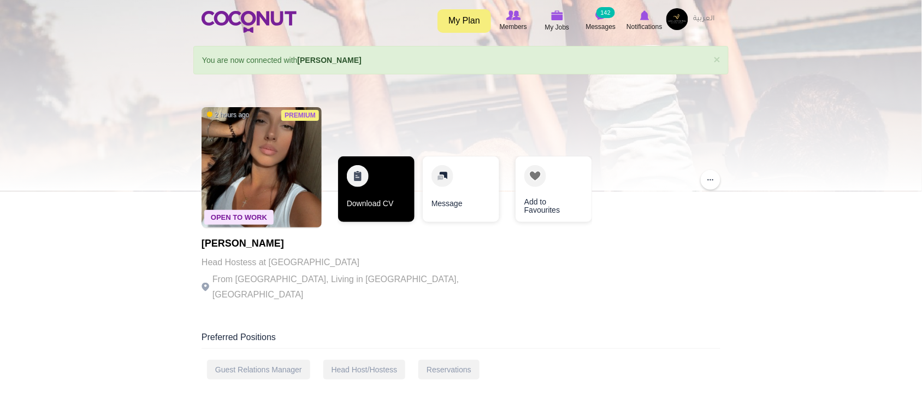
click at [386, 196] on link "Download CV" at bounding box center [376, 189] width 76 height 66
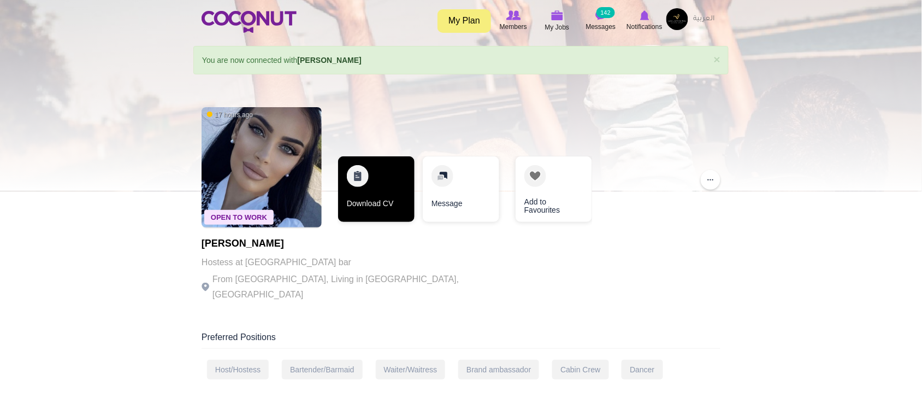
click at [361, 205] on link "Download CV" at bounding box center [376, 189] width 76 height 66
